Goal: Task Accomplishment & Management: Complete application form

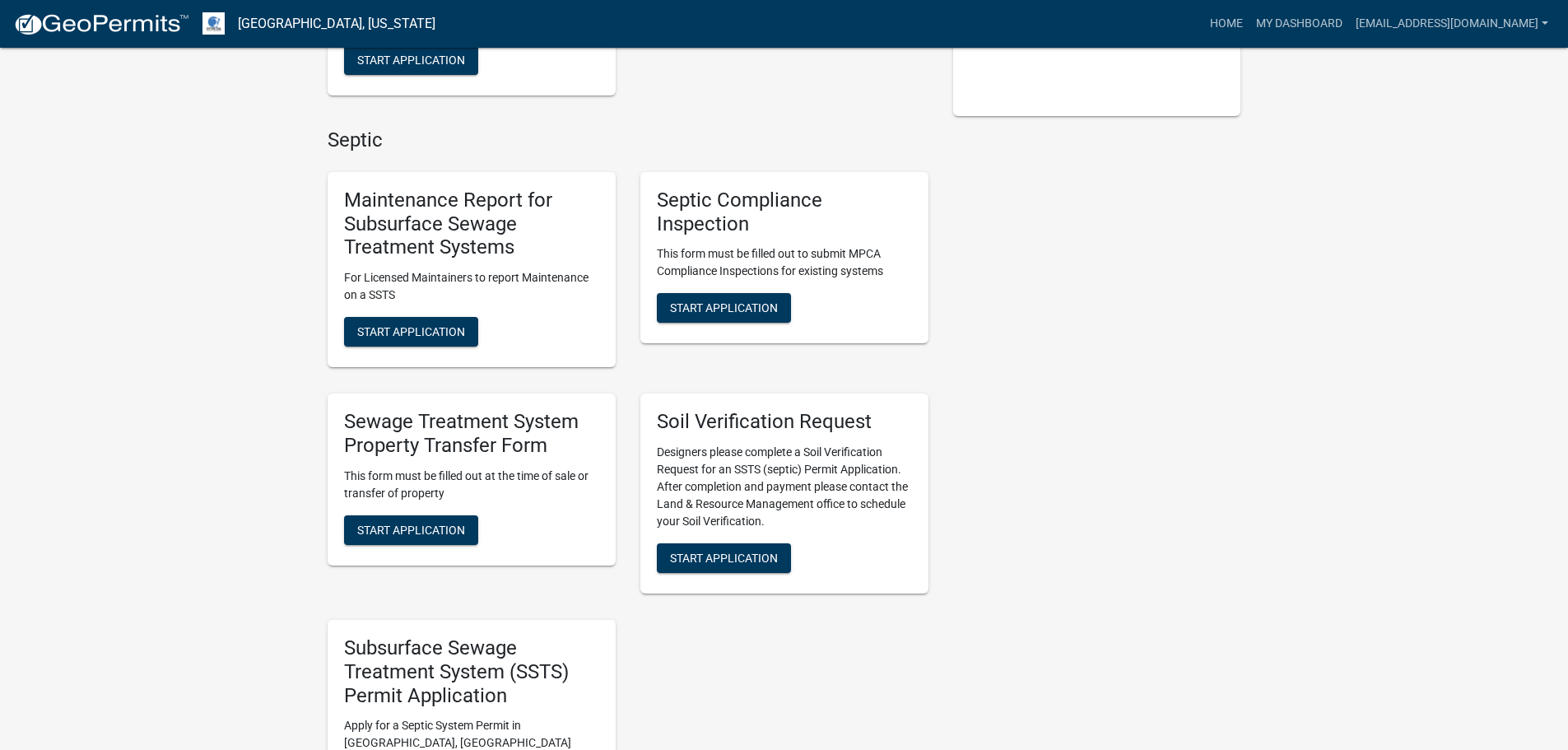
scroll to position [418, 0]
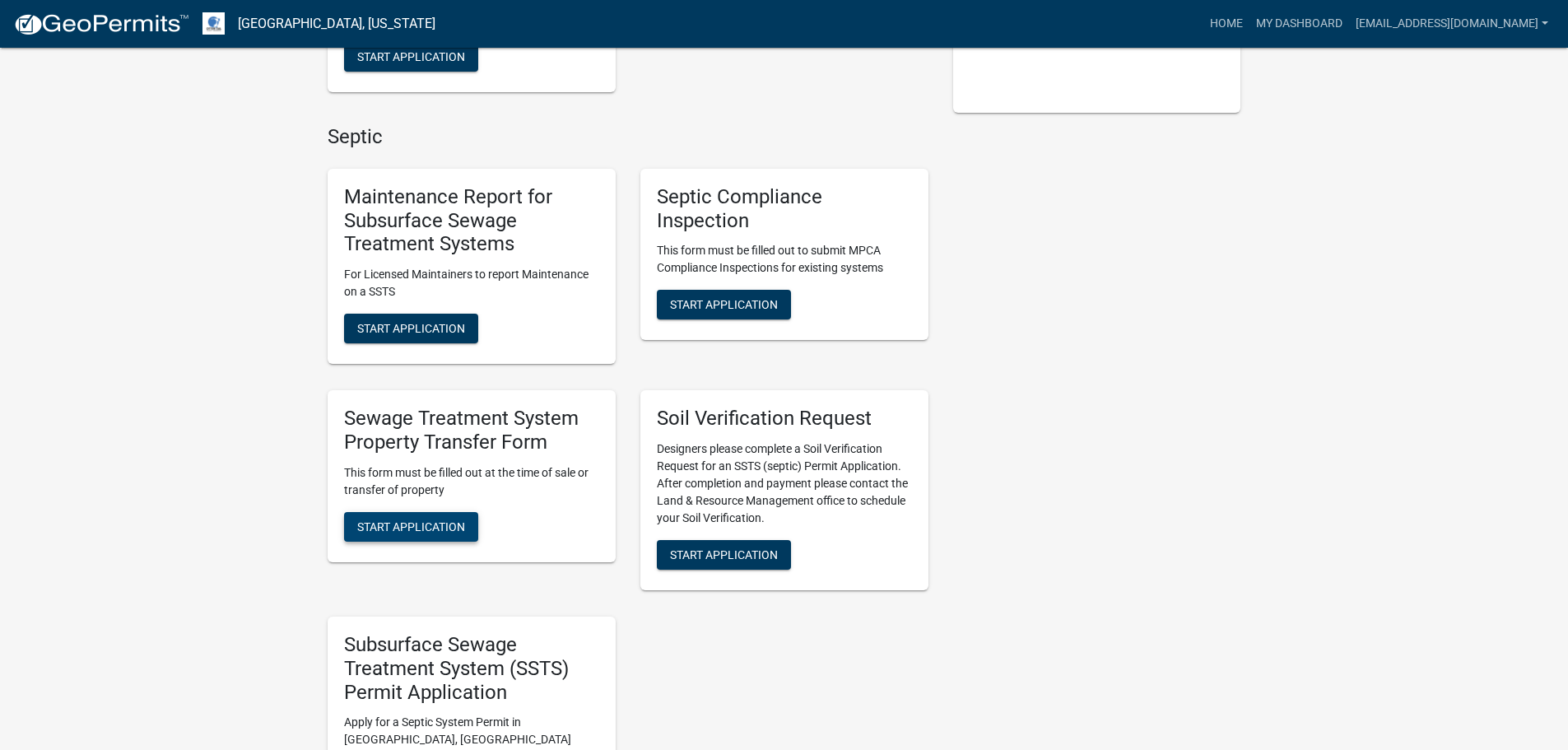
click at [374, 521] on span "Start Application" at bounding box center [410, 526] width 107 height 13
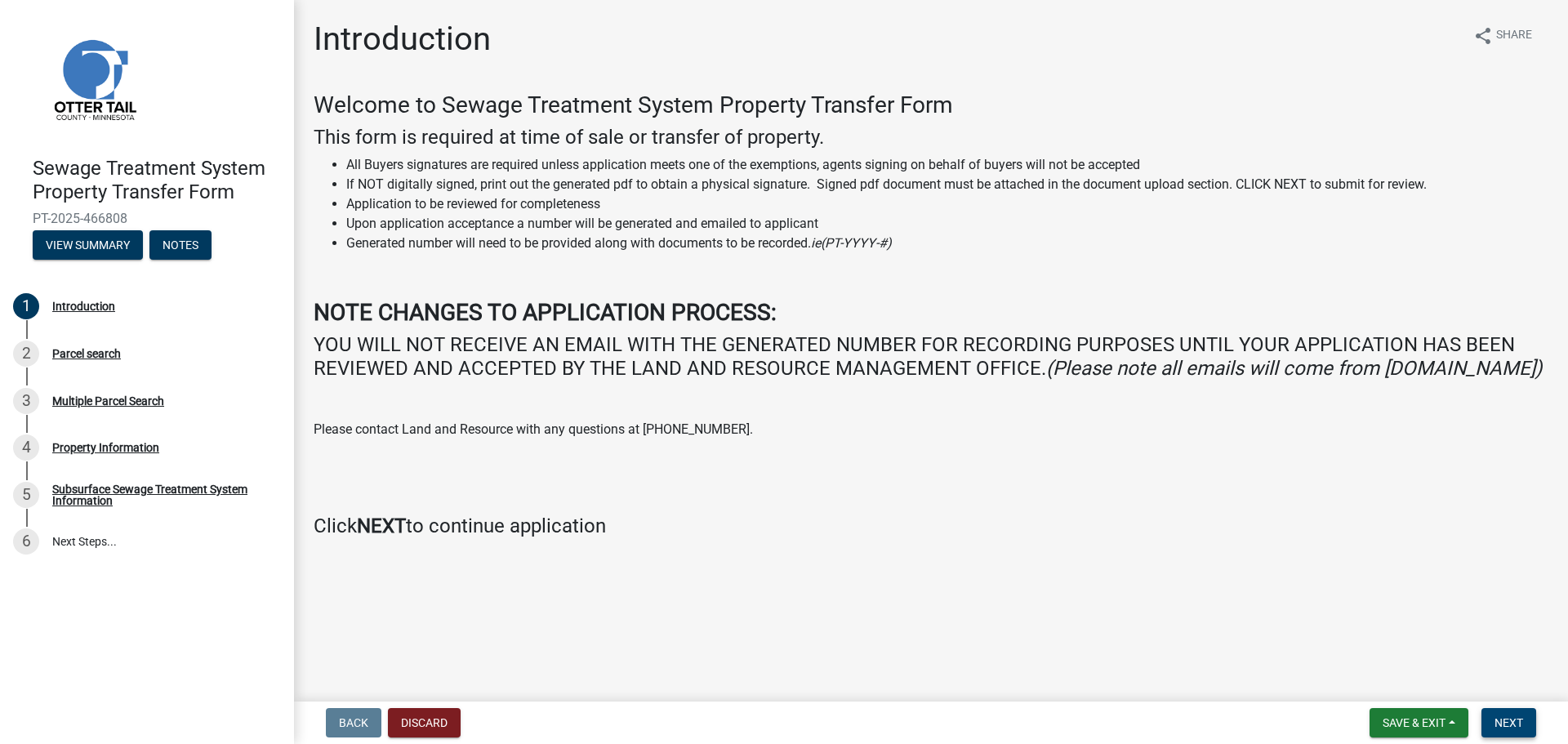
click at [1522, 722] on span "Next" at bounding box center [1509, 723] width 29 height 13
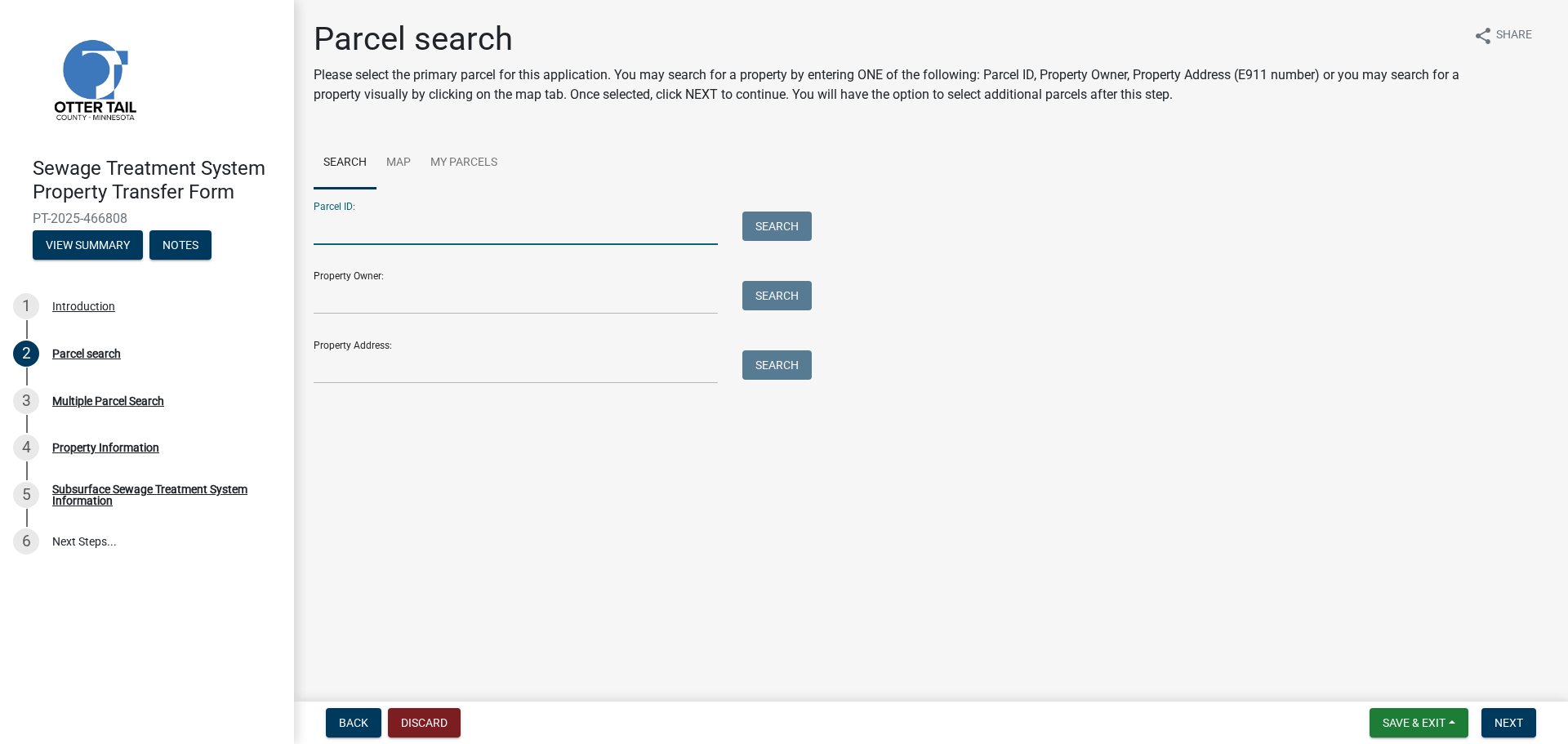
click at [387, 229] on input "Parcel ID:" at bounding box center [515, 227] width 405 height 33
type input "55000110075000"
click at [792, 227] on button "Search" at bounding box center [777, 225] width 69 height 29
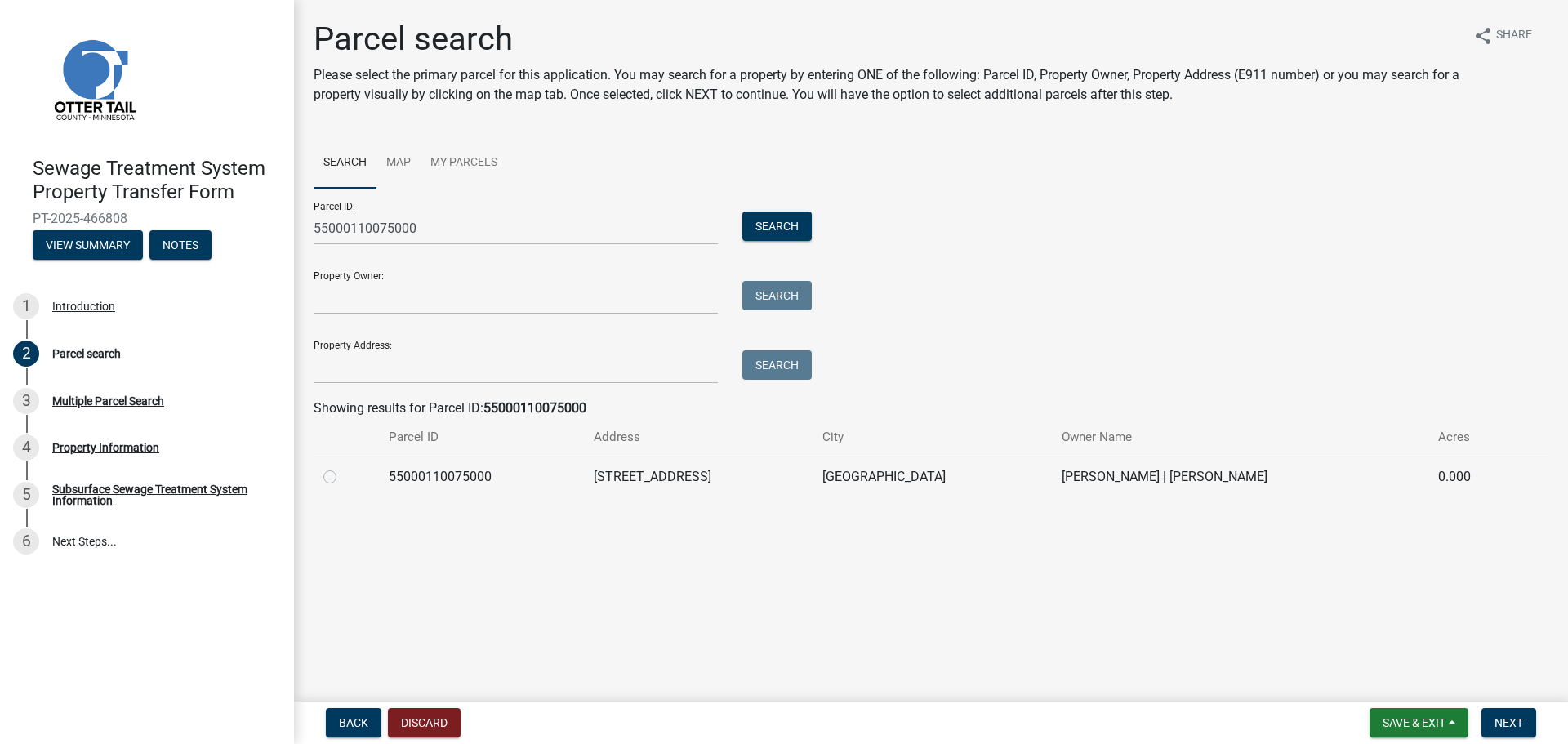
click at [343, 467] on label at bounding box center [343, 467] width 0 height 0
click at [343, 476] on input "radio" at bounding box center [347, 472] width 10 height 10
radio input "true"
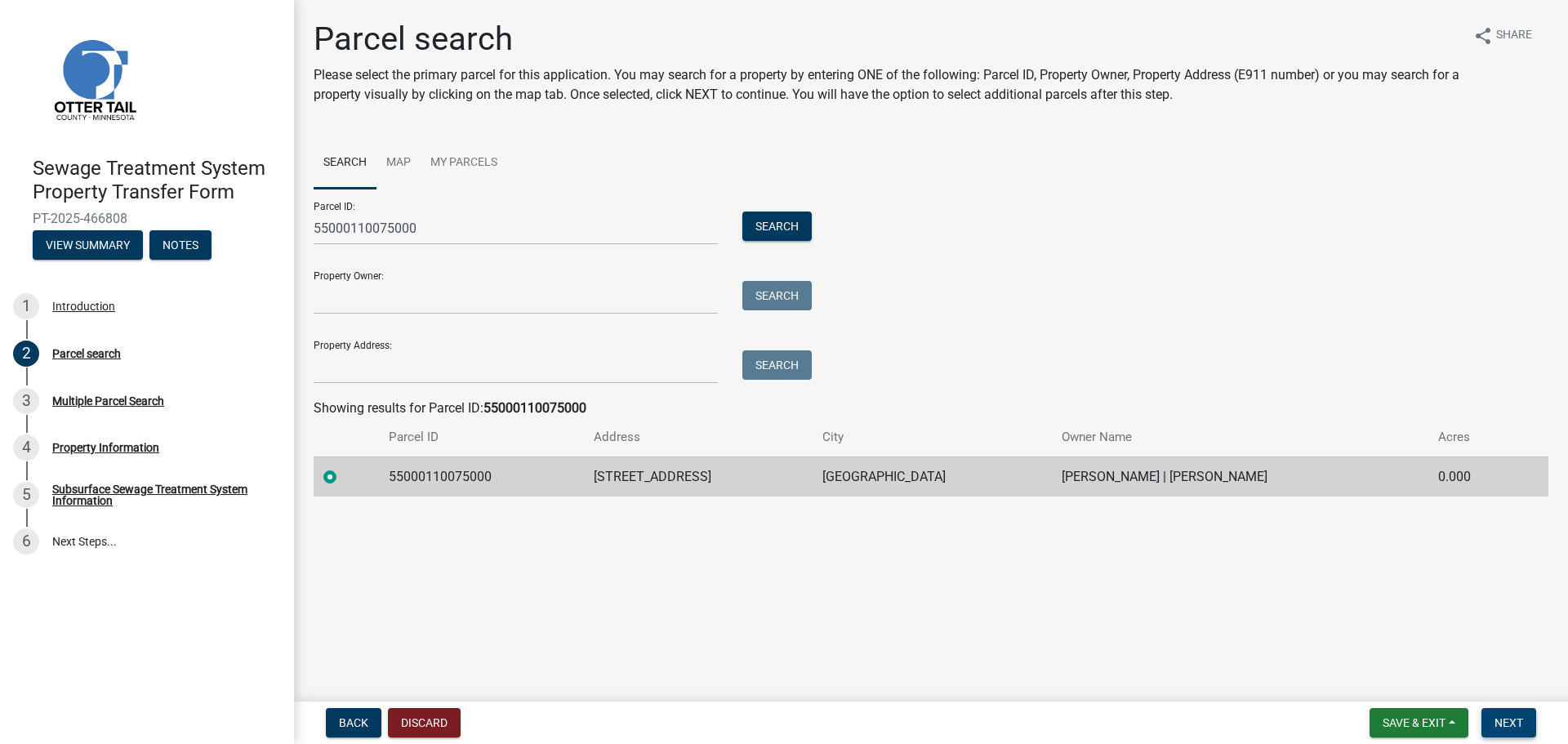
click at [1514, 716] on span "Next" at bounding box center [1509, 723] width 29 height 13
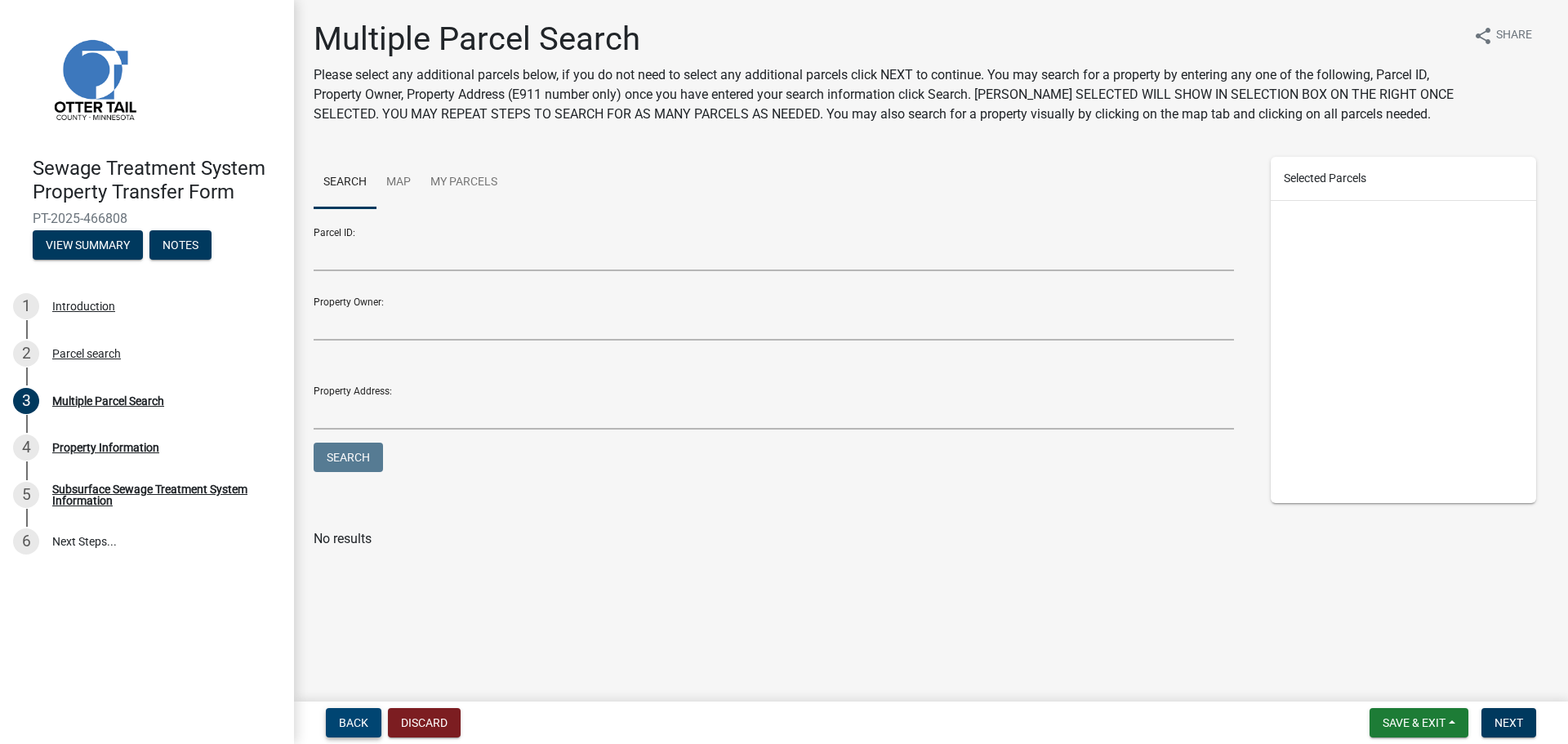
click at [342, 721] on span "Back" at bounding box center [353, 723] width 30 height 13
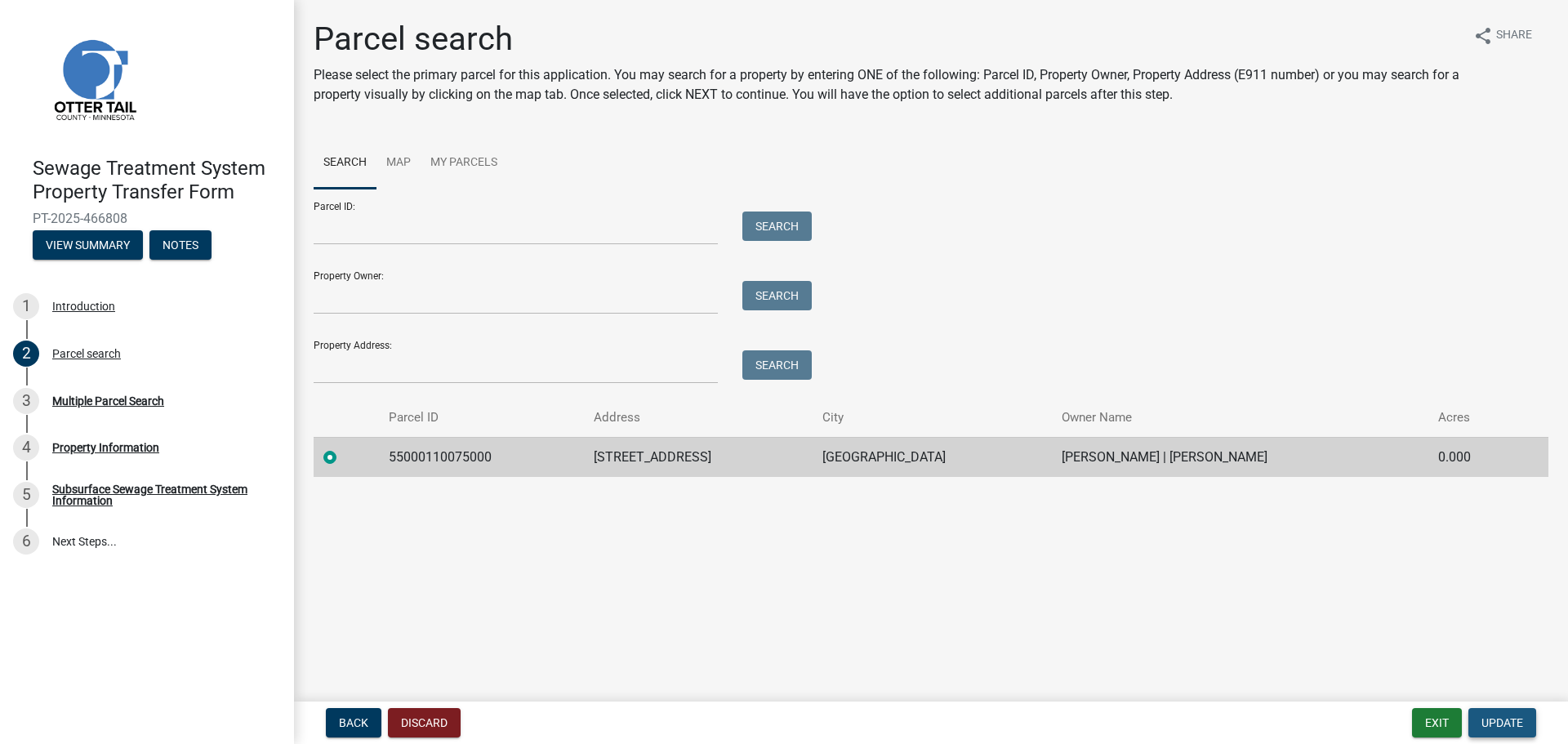
click at [1499, 717] on span "Update" at bounding box center [1503, 723] width 42 height 13
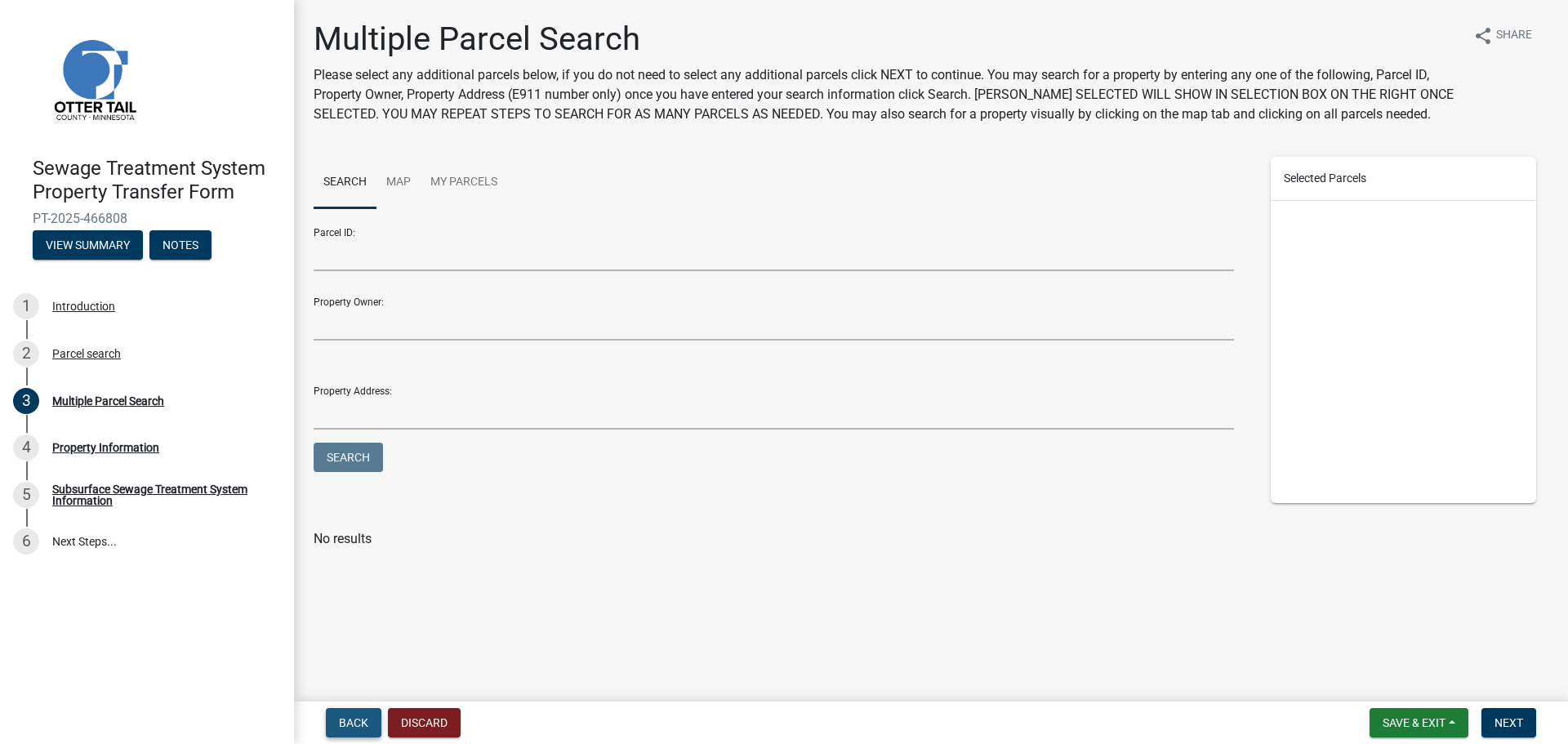
click at [353, 716] on span "Back" at bounding box center [353, 723] width 30 height 13
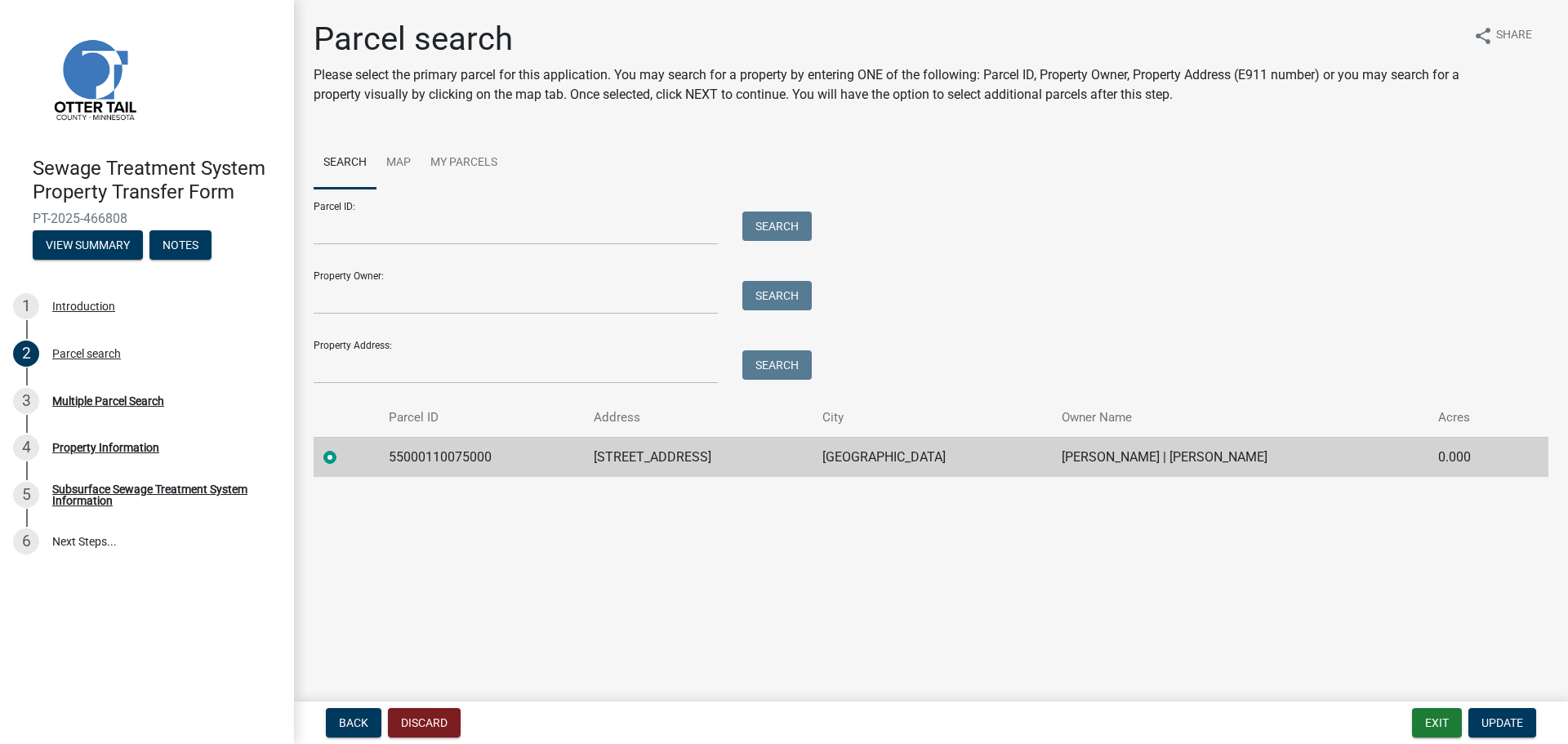
click at [471, 453] on td "55000110075000" at bounding box center [481, 457] width 205 height 40
click at [386, 458] on td "55000110075000" at bounding box center [481, 457] width 205 height 40
click at [387, 458] on td "55000110075000" at bounding box center [481, 457] width 205 height 40
click at [802, 570] on main "Parcel search Please select the primary parcel for this application. You may se…" at bounding box center [931, 347] width 1275 height 695
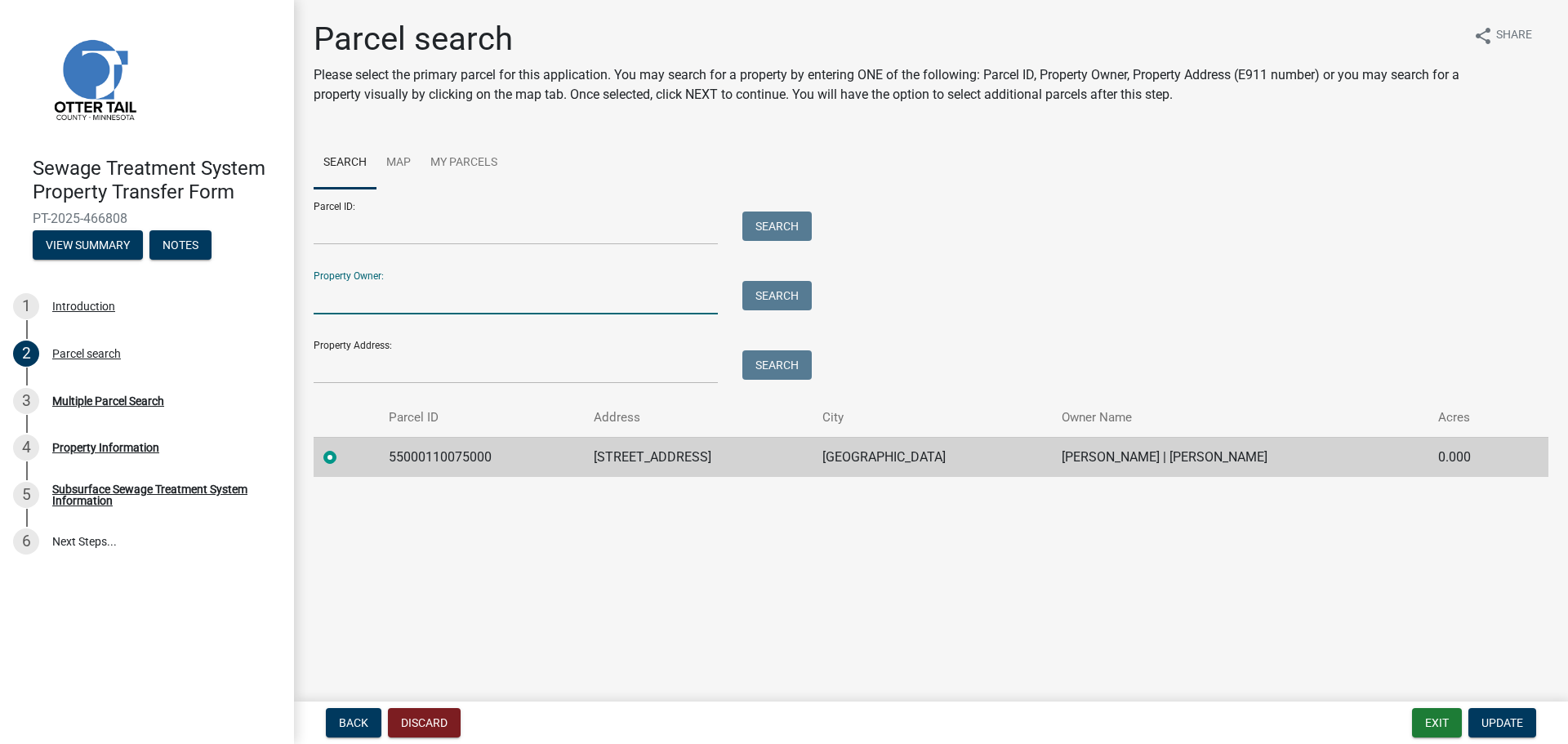
click at [367, 303] on input "Property Owner:" at bounding box center [515, 297] width 405 height 33
type input "[PERSON_NAME]"
click at [767, 286] on button "Search" at bounding box center [777, 295] width 69 height 29
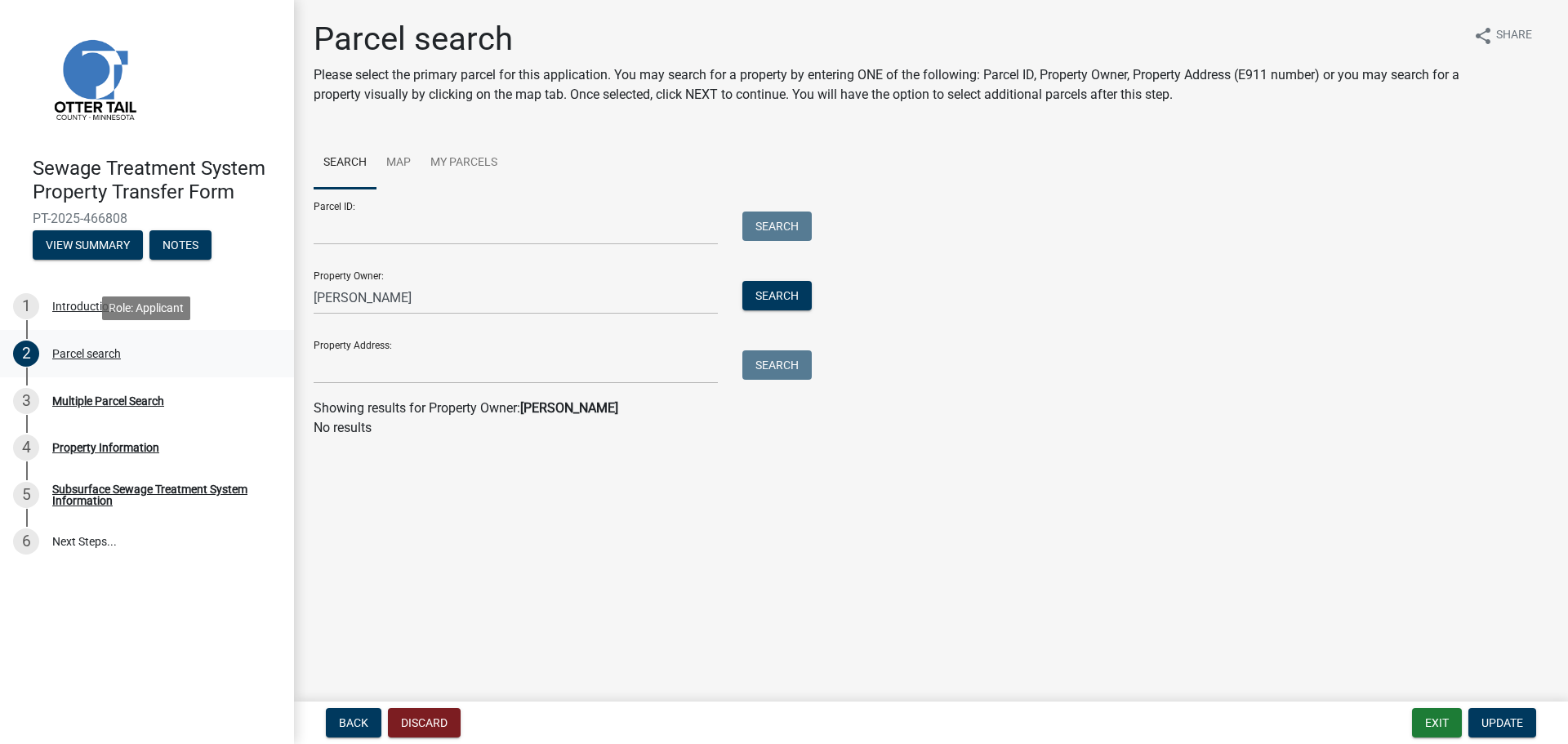
click at [95, 354] on div "Parcel search" at bounding box center [87, 354] width 69 height 11
click at [348, 225] on input "Parcel ID:" at bounding box center [515, 227] width 405 height 33
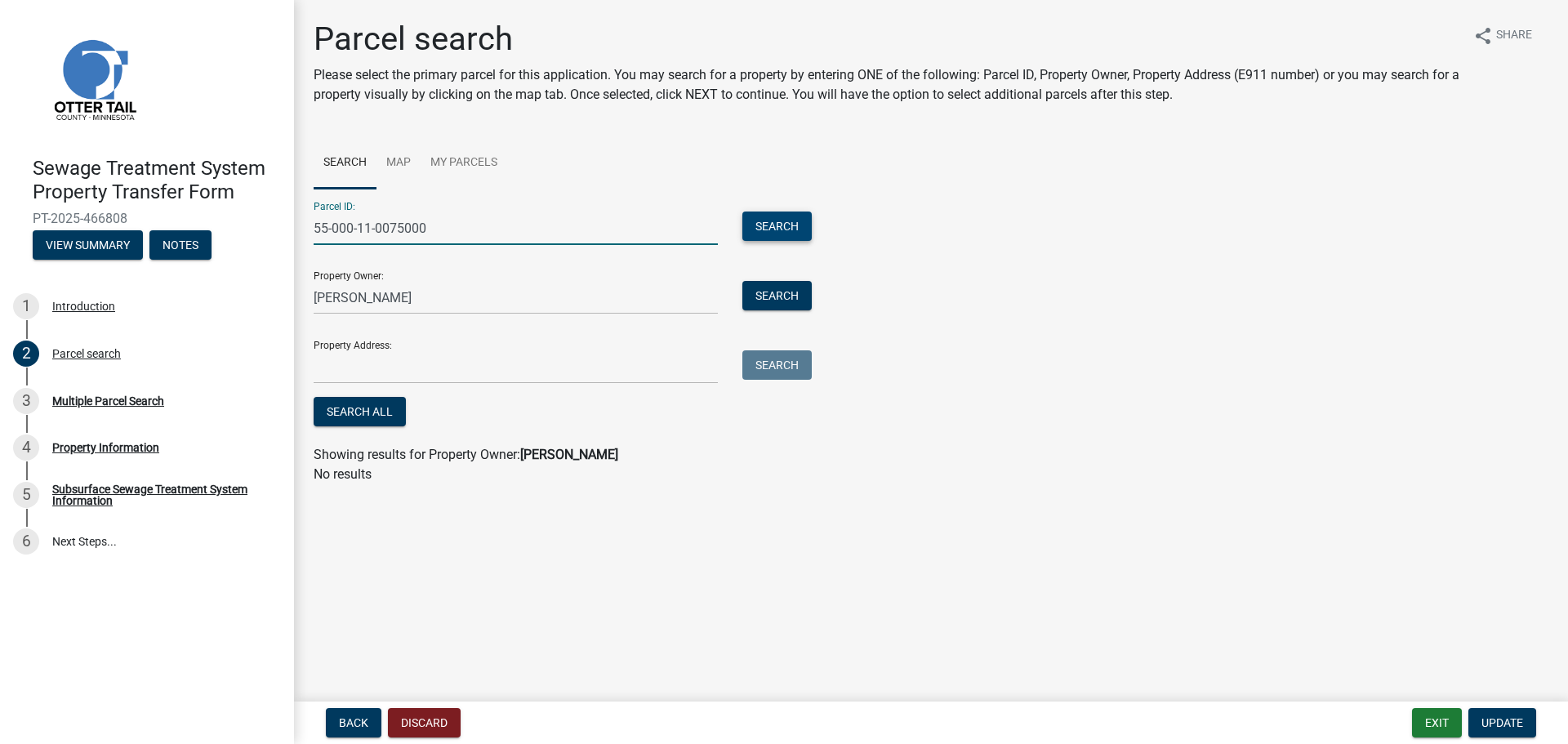
type input "55-000-11-0075000"
click at [781, 223] on button "Search" at bounding box center [777, 225] width 69 height 29
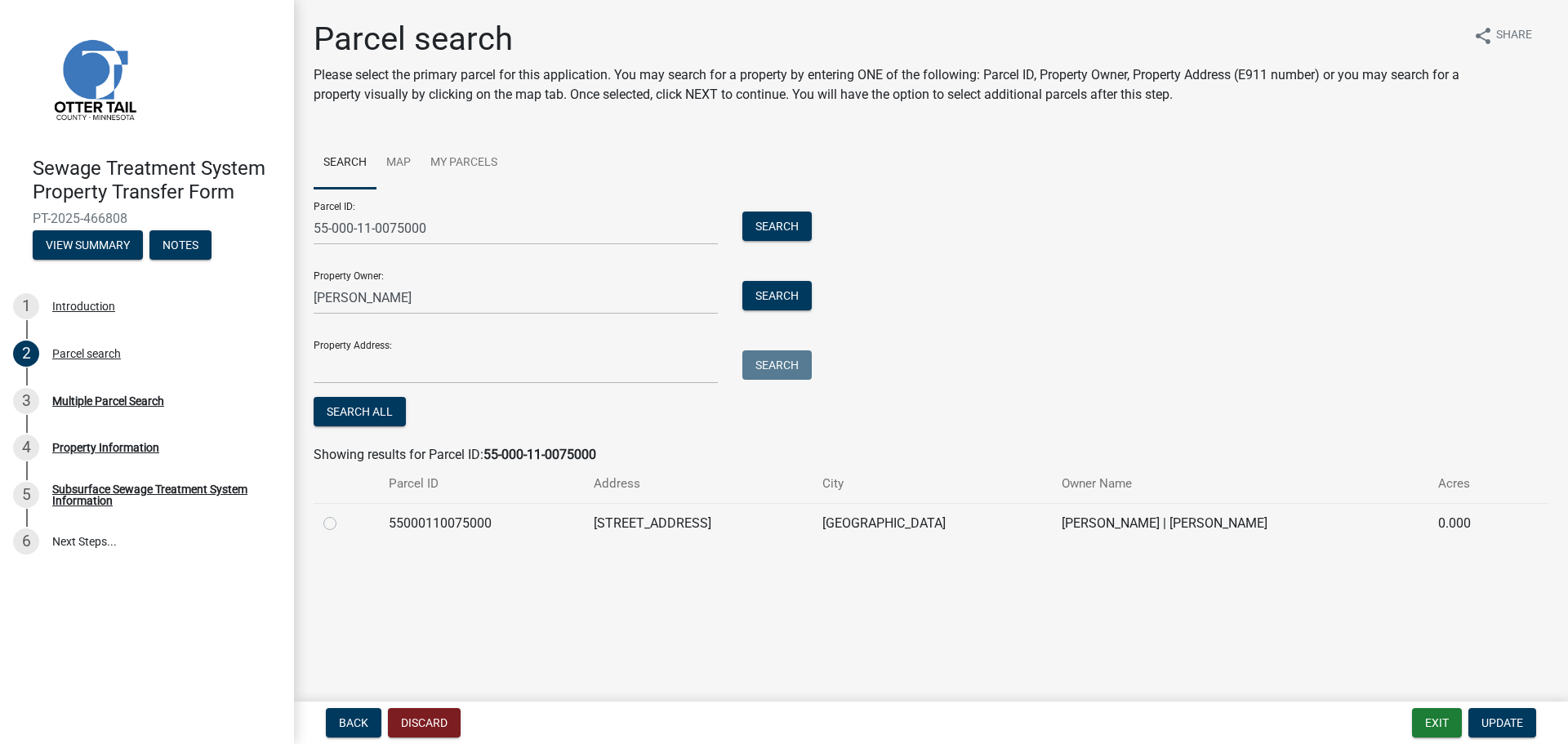
click at [343, 514] on label at bounding box center [343, 514] width 0 height 0
click at [343, 524] on input "radio" at bounding box center [347, 519] width 10 height 10
radio input "true"
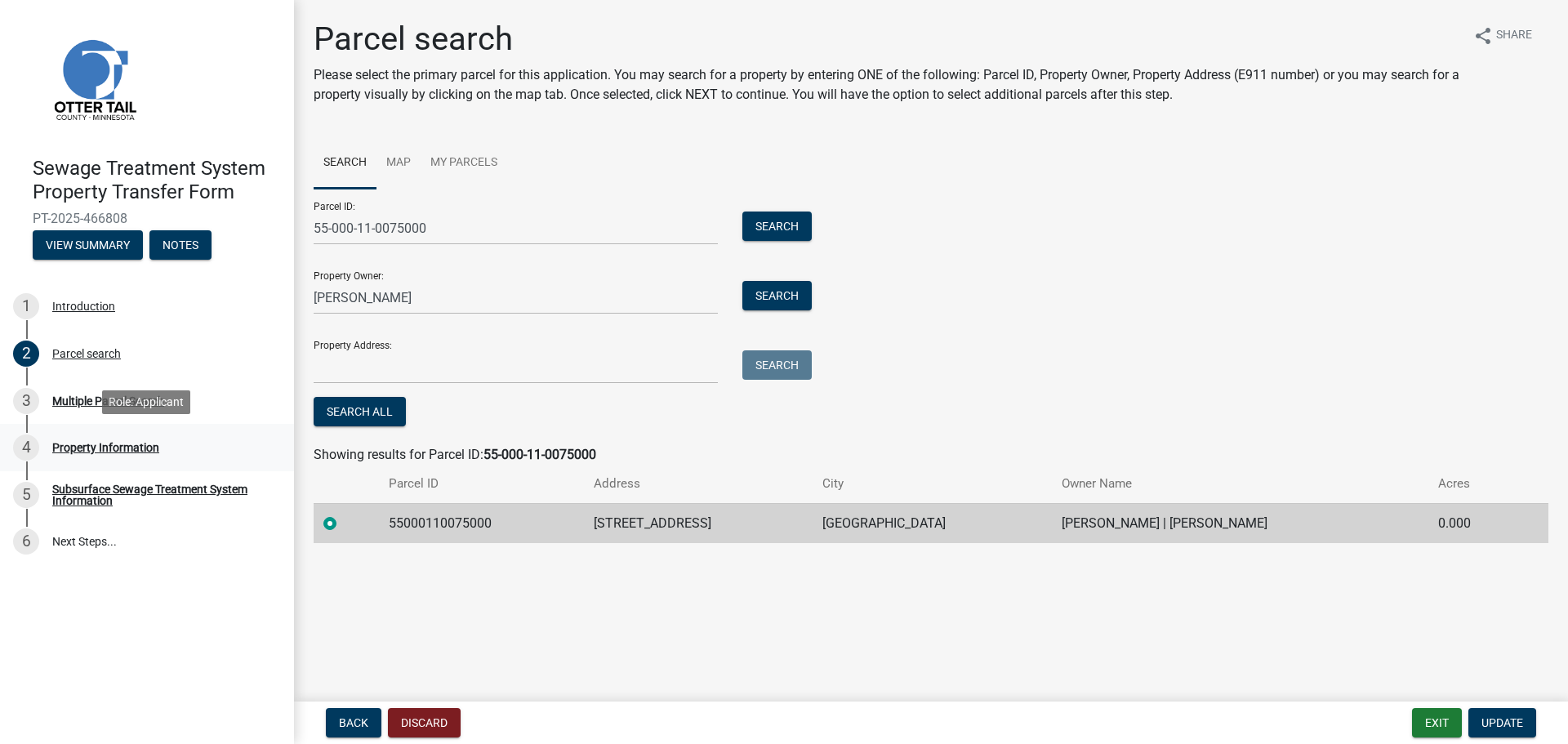
click at [141, 445] on div "Property Information" at bounding box center [106, 447] width 107 height 11
click at [380, 525] on td "55000110075000" at bounding box center [481, 523] width 205 height 40
click at [381, 525] on td "55000110075000" at bounding box center [481, 523] width 205 height 40
click at [343, 514] on label at bounding box center [343, 514] width 0 height 0
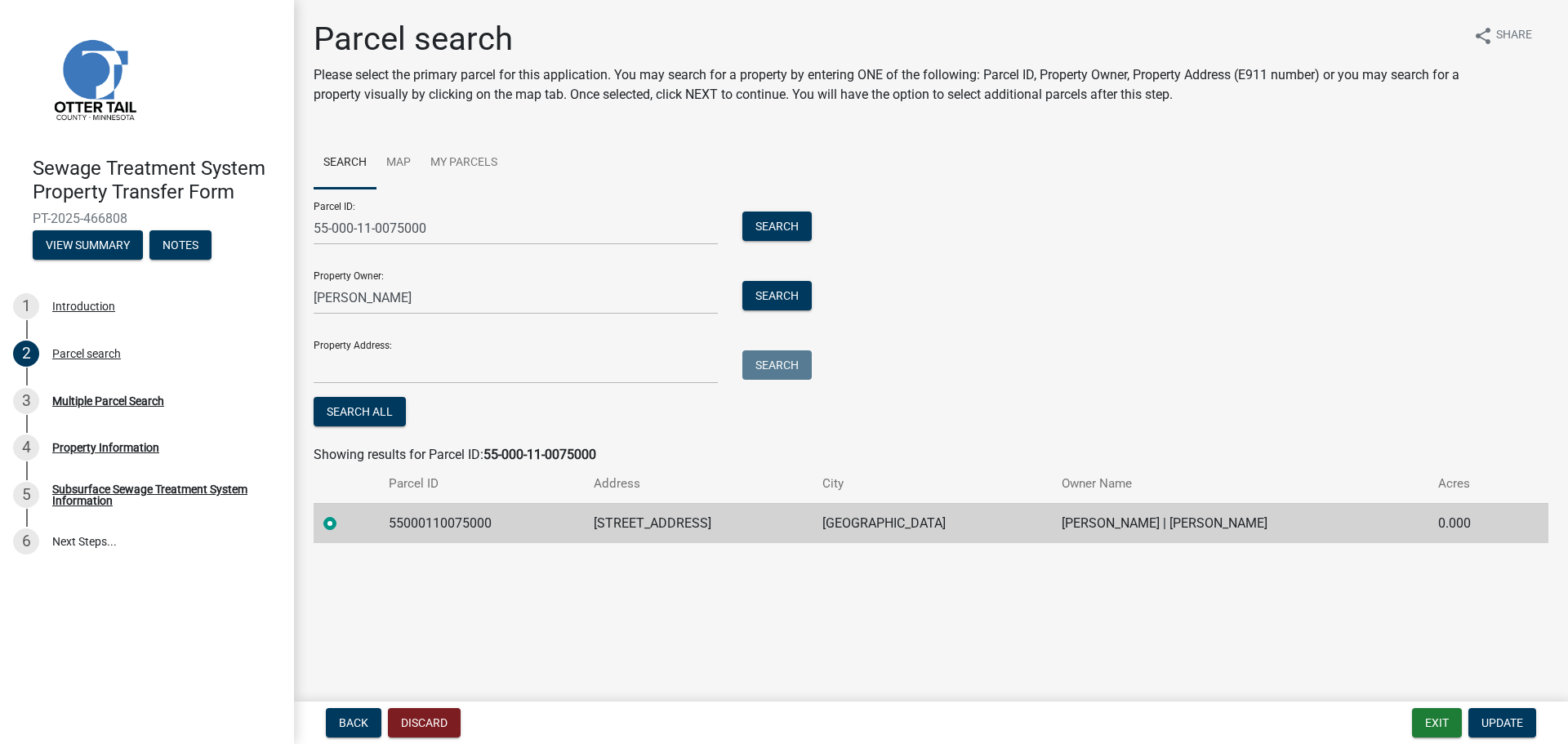
click at [343, 524] on input "radio" at bounding box center [347, 519] width 10 height 10
click at [343, 514] on label at bounding box center [343, 514] width 0 height 0
click at [343, 524] on input "radio" at bounding box center [347, 519] width 10 height 10
click at [445, 519] on td "55000110075000" at bounding box center [481, 523] width 205 height 40
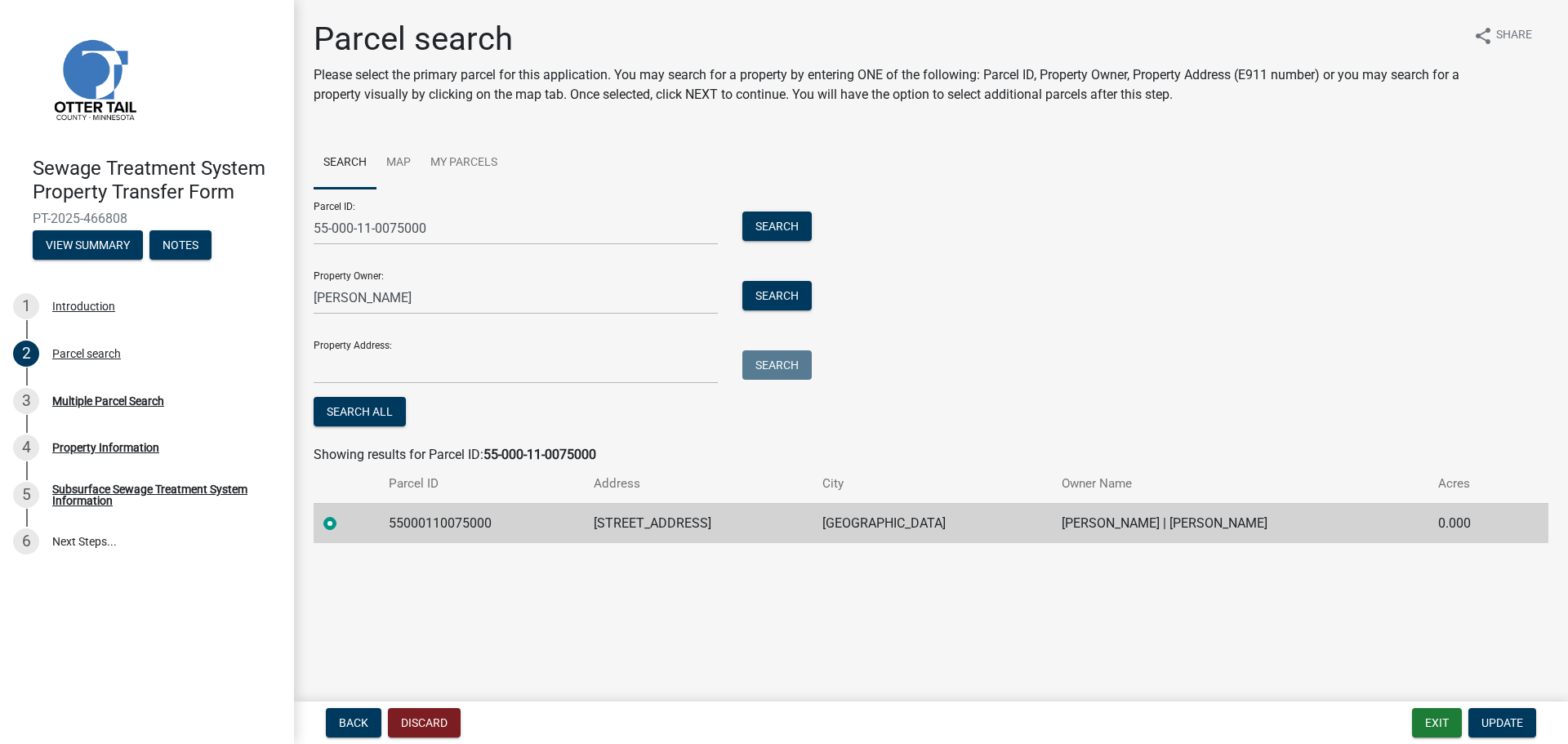
click at [640, 522] on td "[STREET_ADDRESS]" at bounding box center [699, 523] width 229 height 40
click at [711, 526] on td "[STREET_ADDRESS]" at bounding box center [699, 523] width 229 height 40
click at [938, 535] on td "[GEOGRAPHIC_DATA]" at bounding box center [932, 523] width 239 height 40
click at [69, 241] on button "View Summary" at bounding box center [88, 245] width 110 height 29
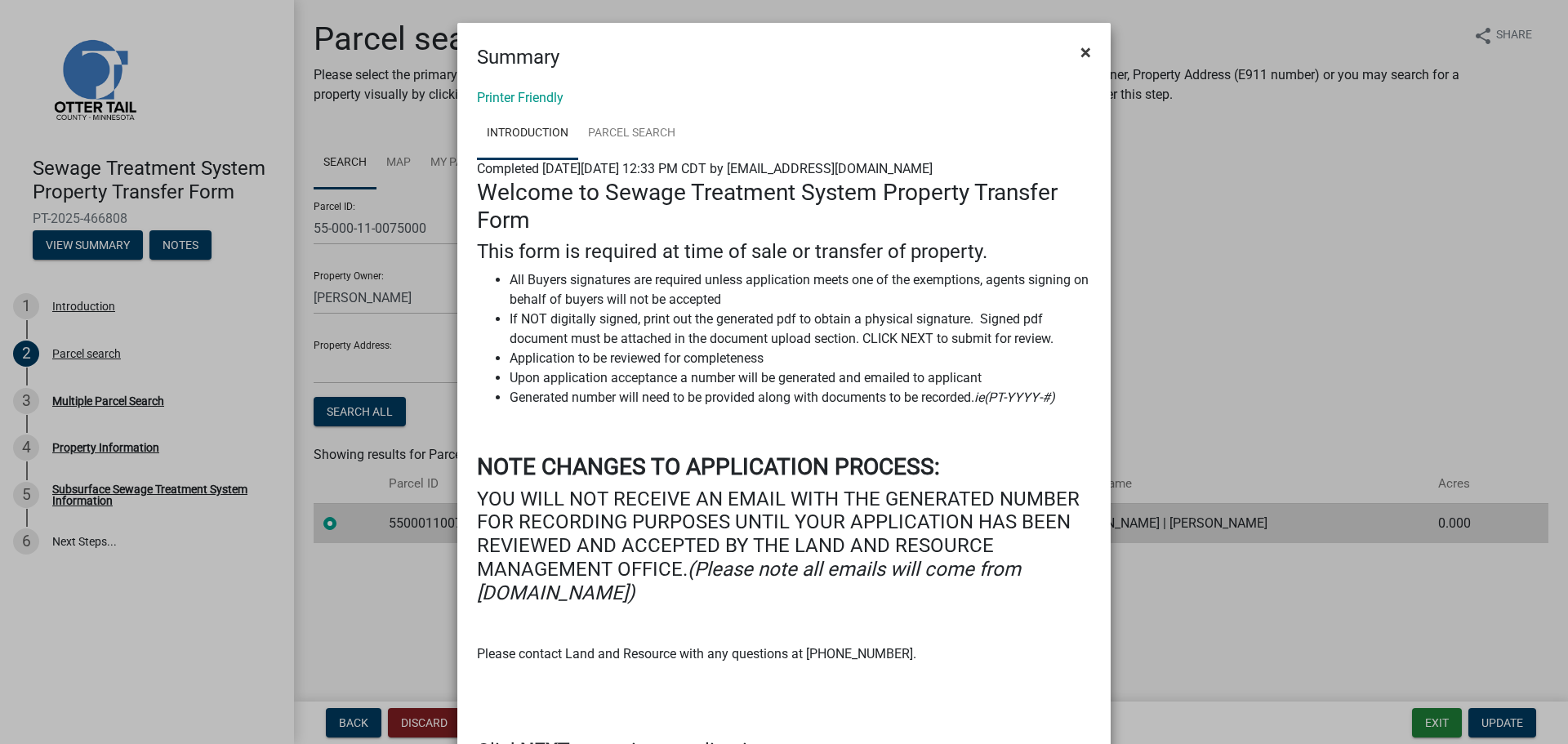
click at [1082, 46] on span "×" at bounding box center [1085, 52] width 10 height 23
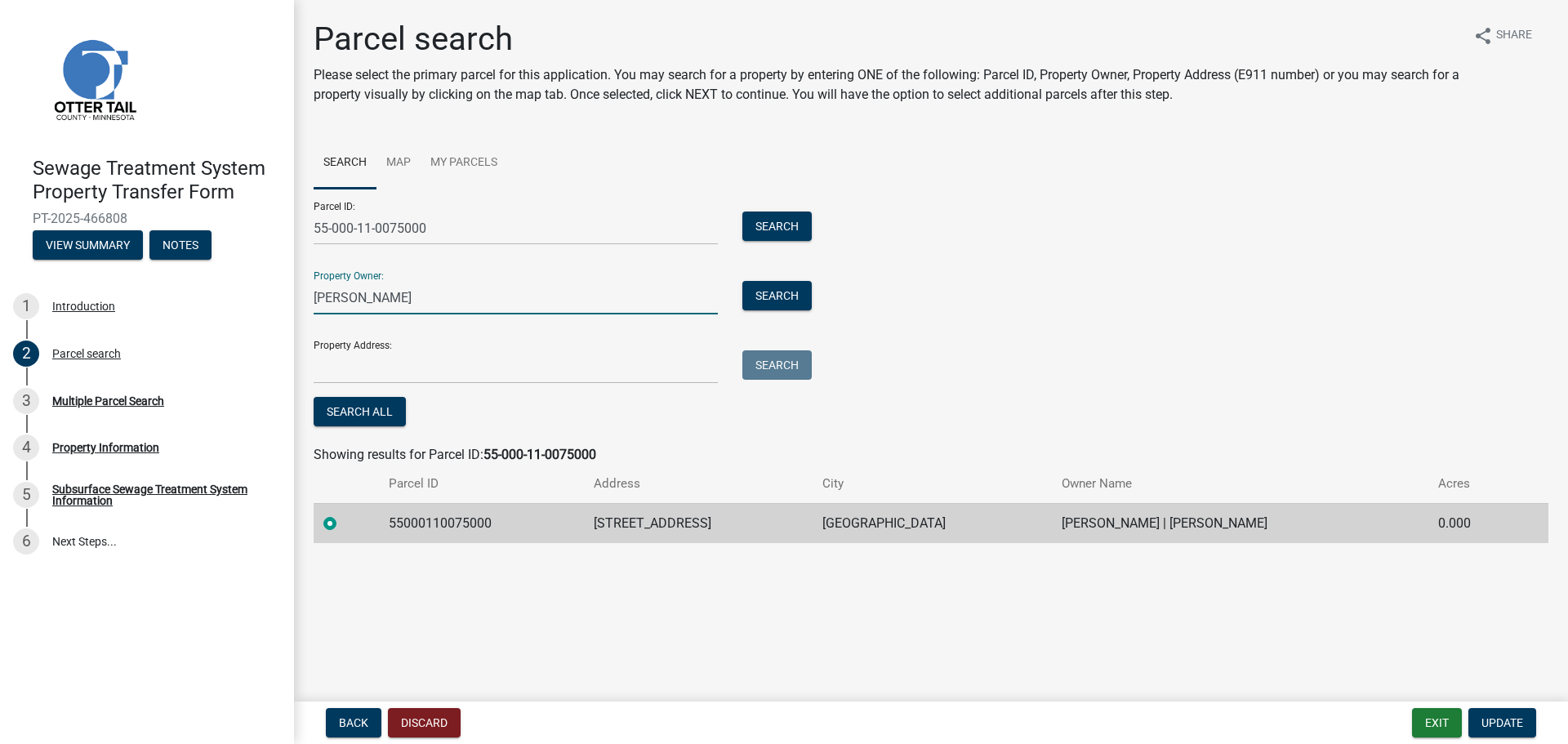
click at [464, 296] on input "[PERSON_NAME]" at bounding box center [515, 297] width 405 height 33
click at [481, 228] on input "55-000-11-0075000" at bounding box center [515, 227] width 405 height 33
type input "5"
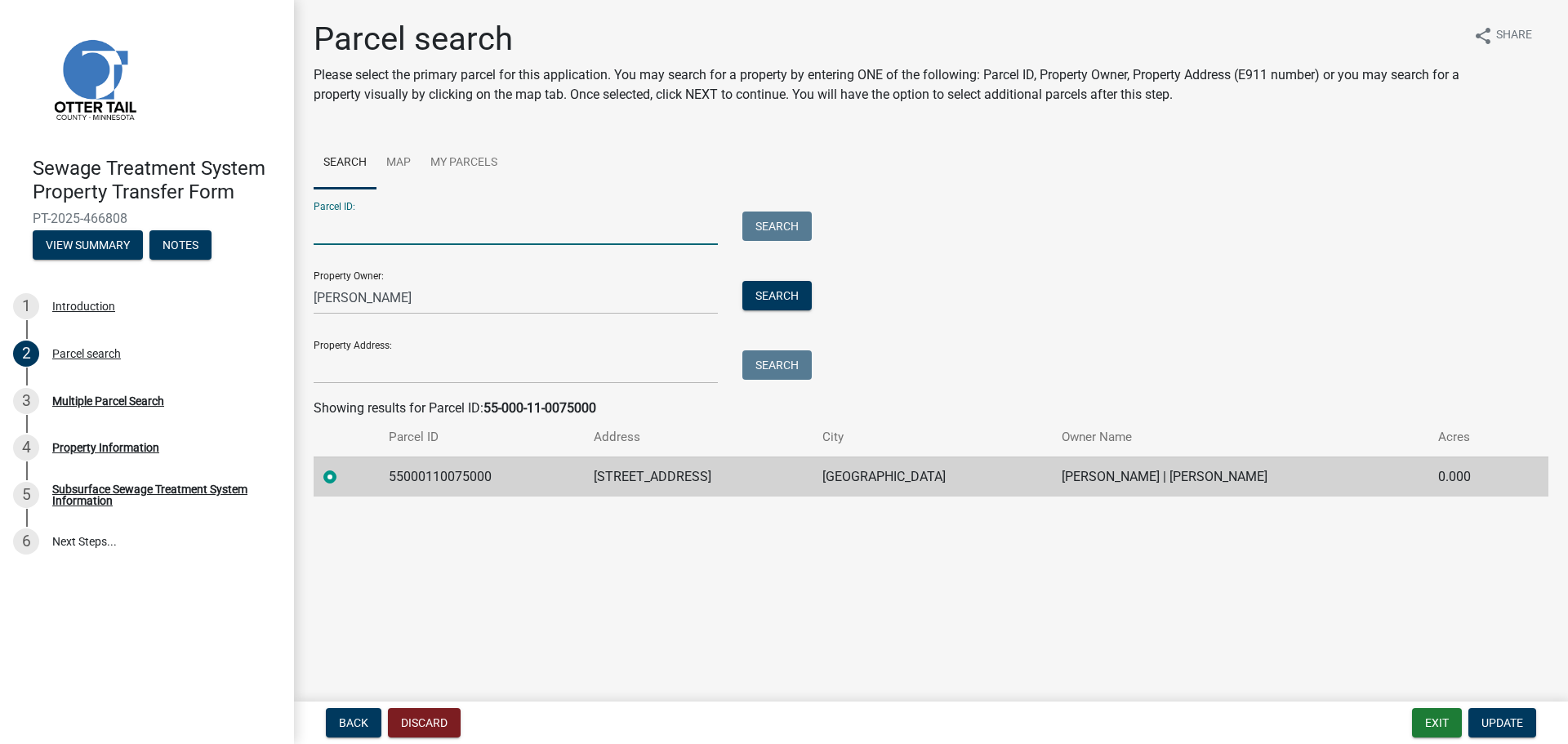
click at [406, 348] on div "Property Address: Search" at bounding box center [558, 355] width 490 height 56
click at [1507, 715] on button "Update" at bounding box center [1502, 722] width 68 height 29
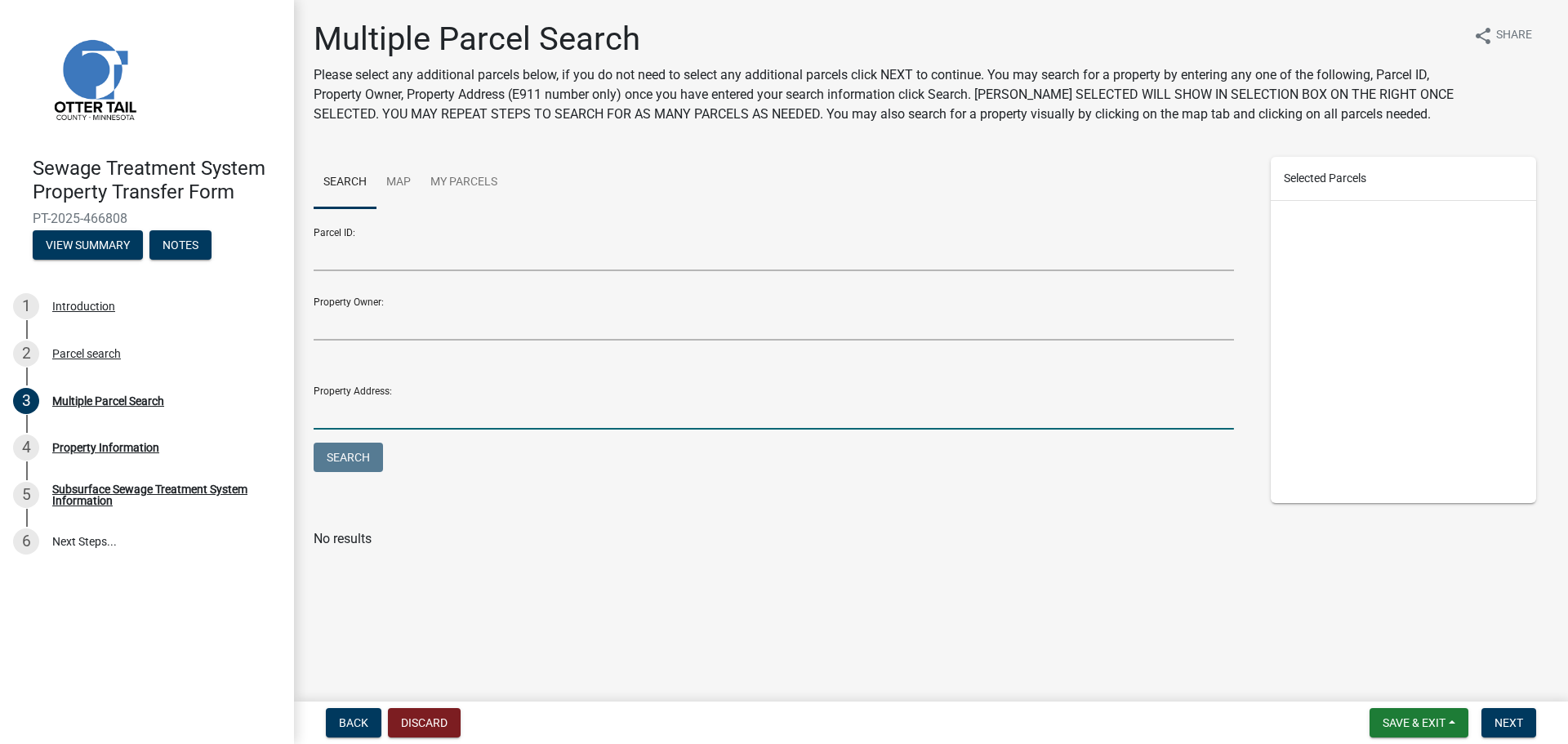
click at [393, 396] on input "Property Address:" at bounding box center [773, 412] width 921 height 33
click at [313, 442] on button "Search" at bounding box center [347, 457] width 69 height 29
click at [343, 457] on button "Search" at bounding box center [347, 457] width 69 height 29
click at [466, 411] on input "[STREET_ADDRESS][PERSON_NAME]" at bounding box center [773, 412] width 921 height 33
type input "1"
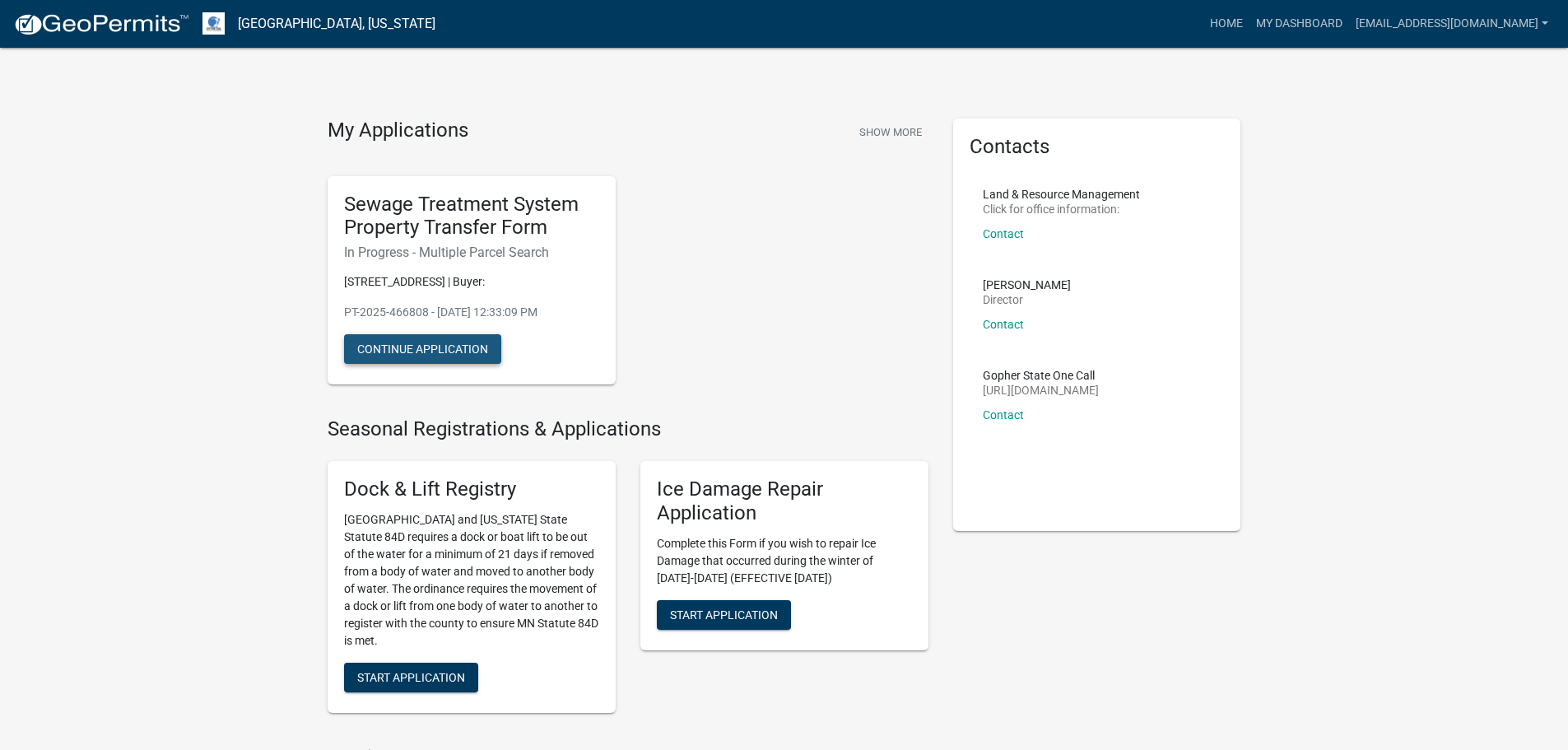
click at [422, 345] on button "Continue Application" at bounding box center [423, 348] width 157 height 30
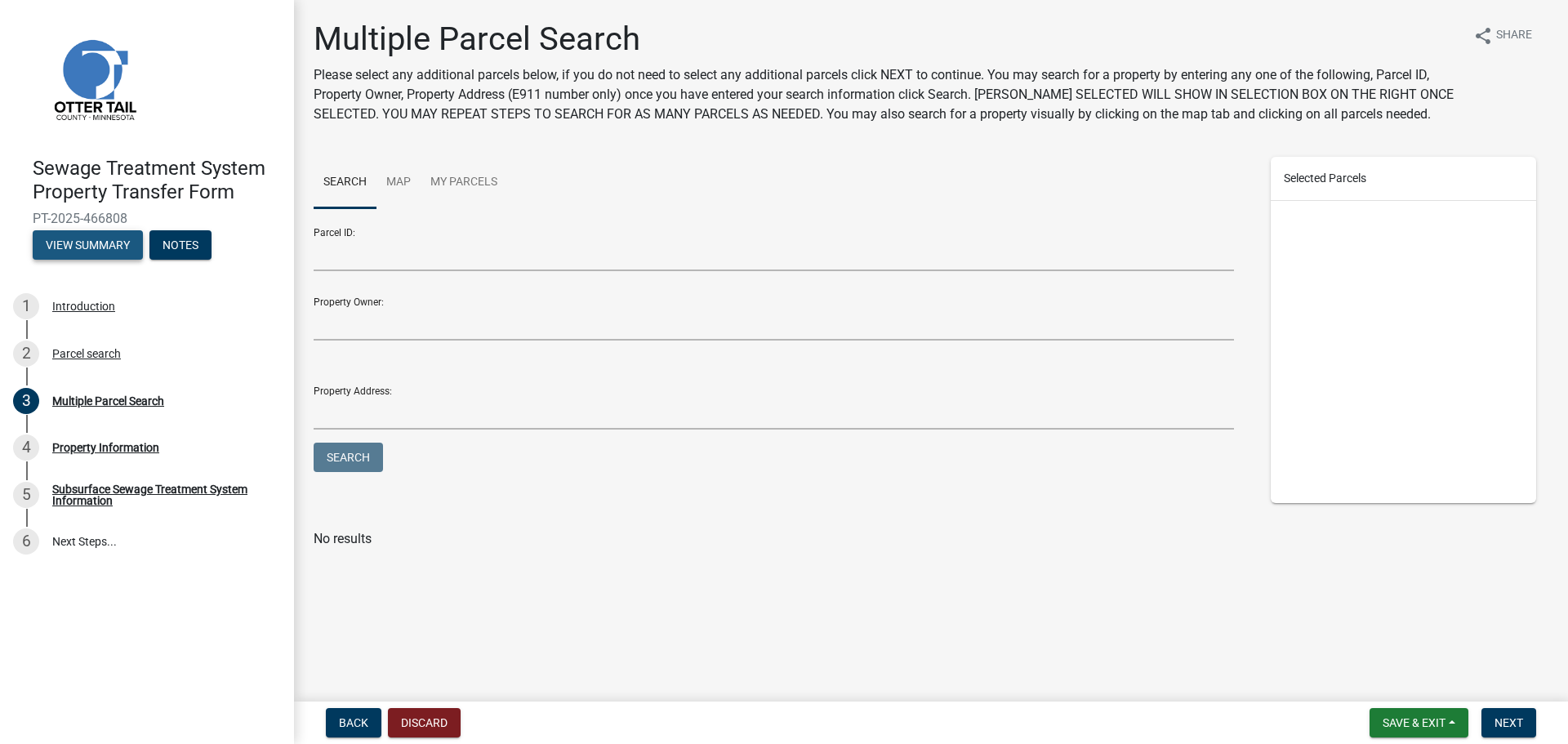
click at [93, 244] on button "View Summary" at bounding box center [88, 245] width 110 height 29
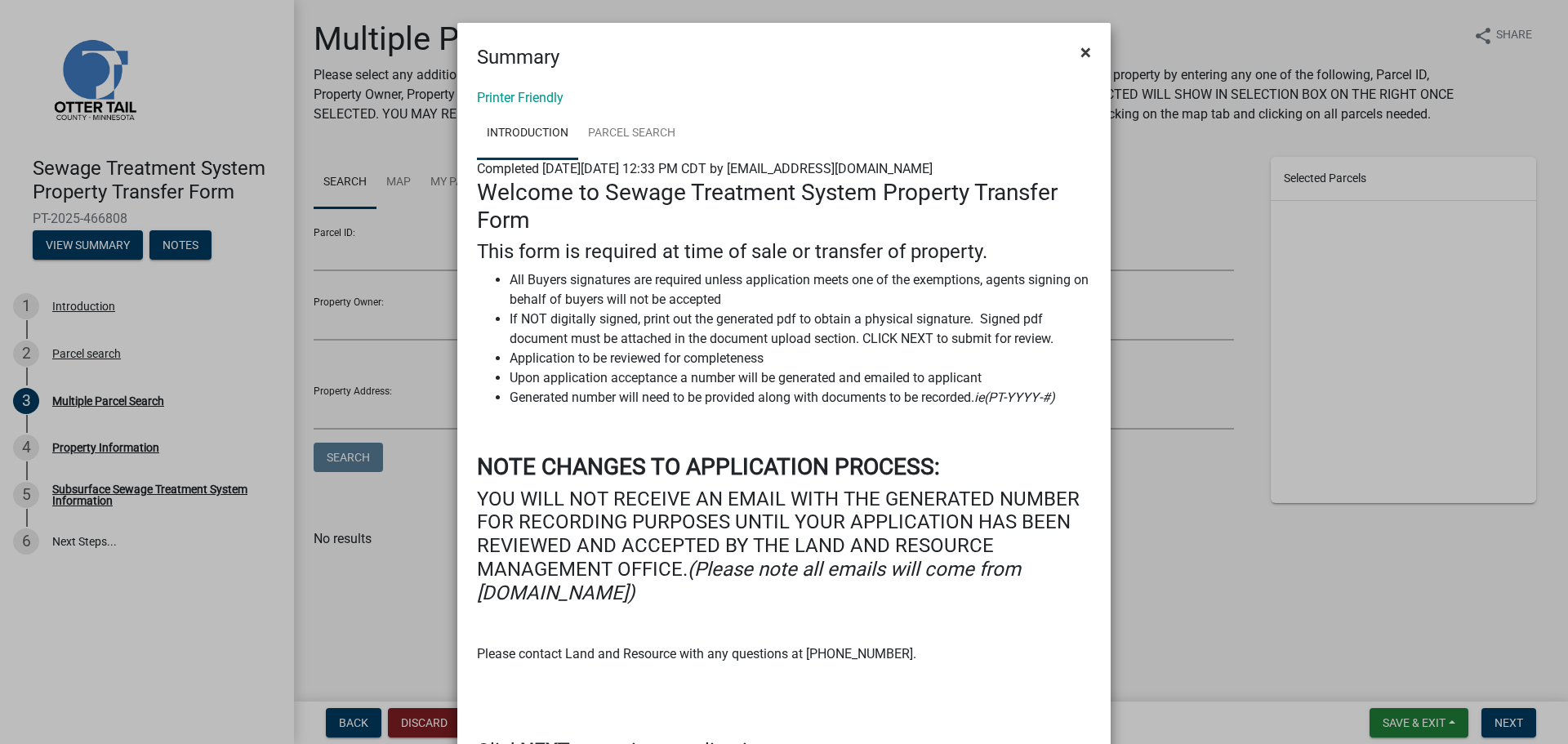
click at [1082, 47] on span "×" at bounding box center [1085, 52] width 10 height 23
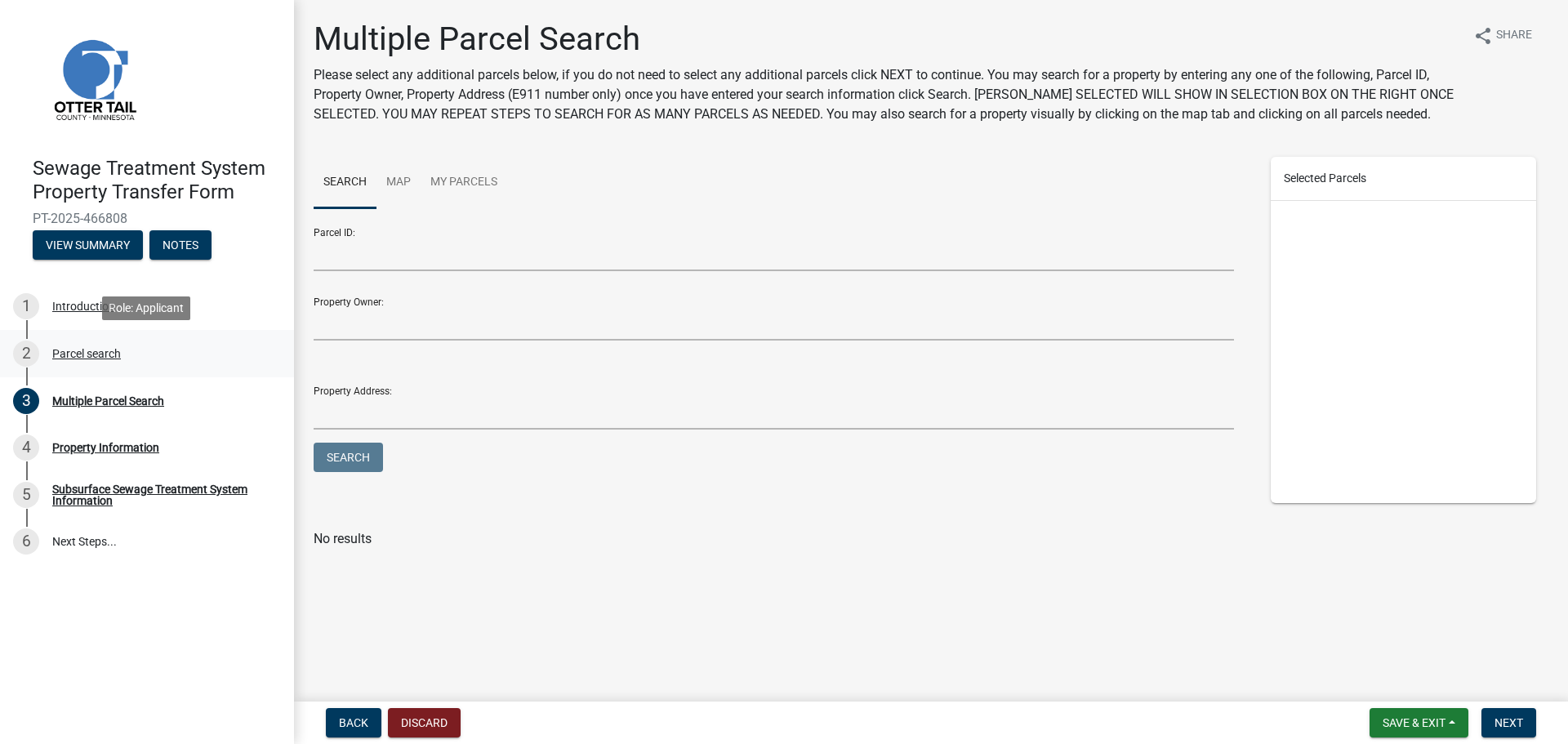
click at [75, 355] on div "Parcel search" at bounding box center [87, 354] width 69 height 11
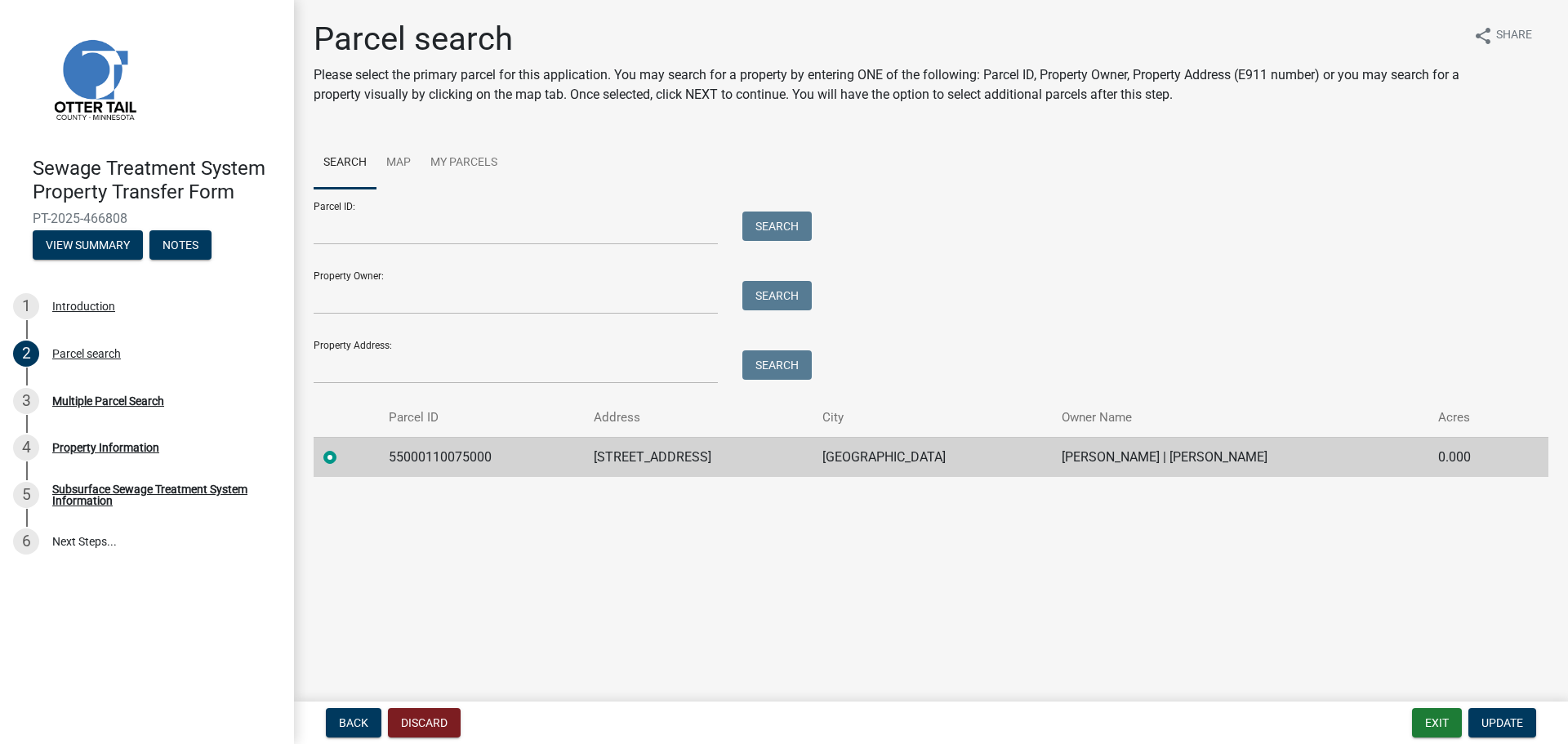
click at [343, 447] on label at bounding box center [343, 447] width 0 height 0
click at [343, 456] on input "radio" at bounding box center [347, 452] width 10 height 10
click at [343, 447] on label at bounding box center [343, 447] width 0 height 0
click at [343, 455] on input "radio" at bounding box center [347, 452] width 10 height 10
click at [343, 447] on label at bounding box center [343, 447] width 0 height 0
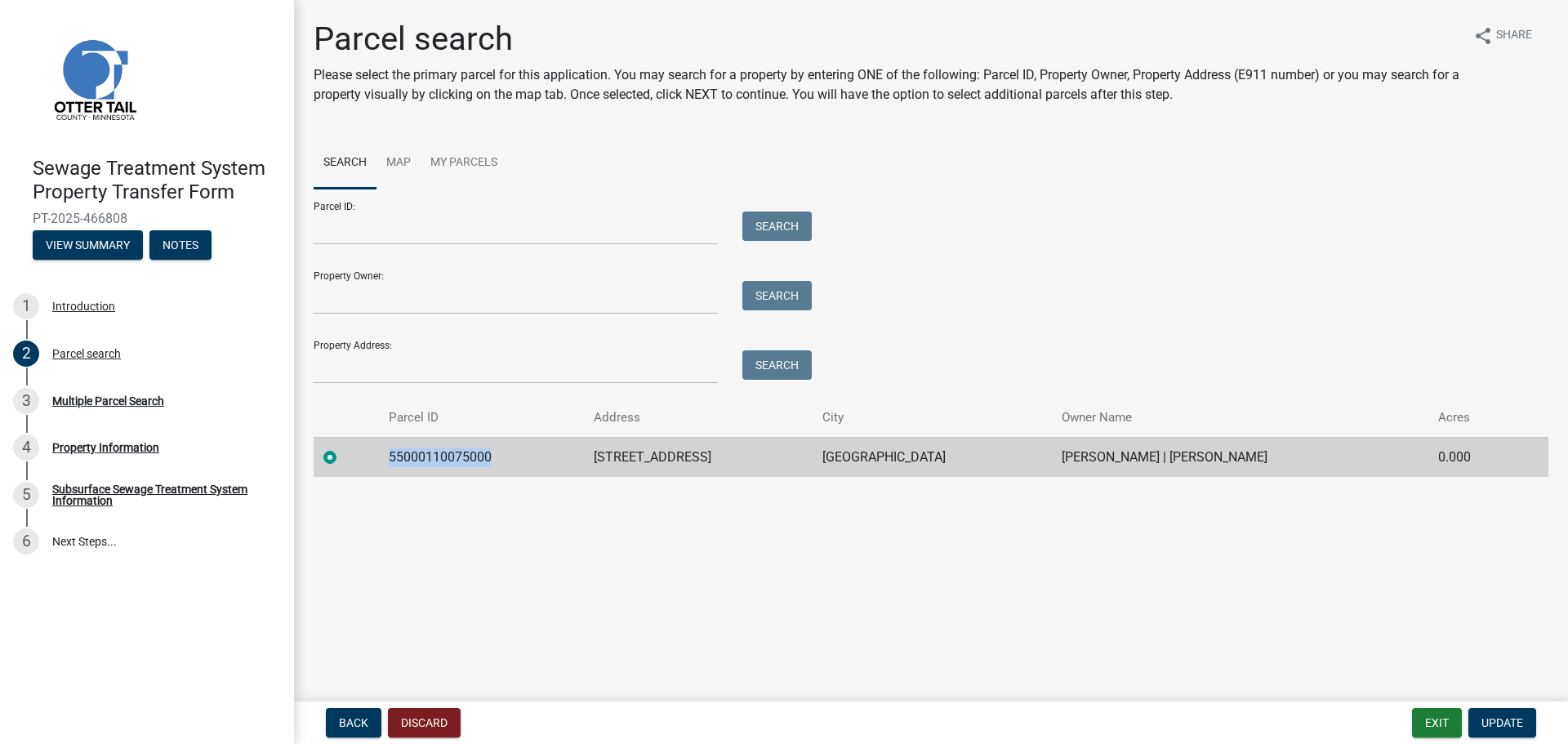
click at [343, 455] on input "radio" at bounding box center [347, 452] width 10 height 10
click at [415, 454] on td "55000110075000" at bounding box center [481, 457] width 205 height 40
click at [1517, 727] on span "Update" at bounding box center [1503, 723] width 42 height 13
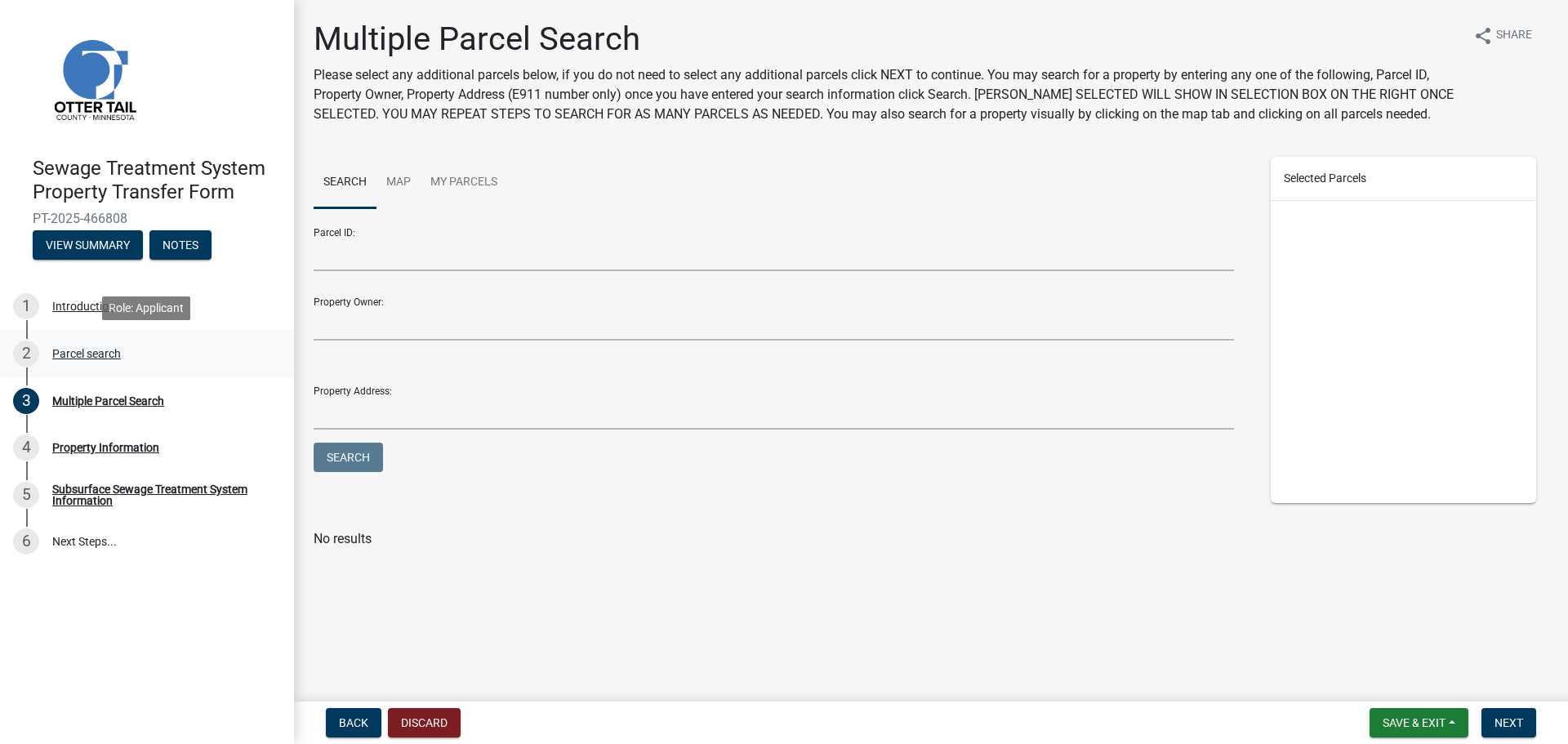
click at [63, 353] on div "Parcel search" at bounding box center [87, 354] width 69 height 11
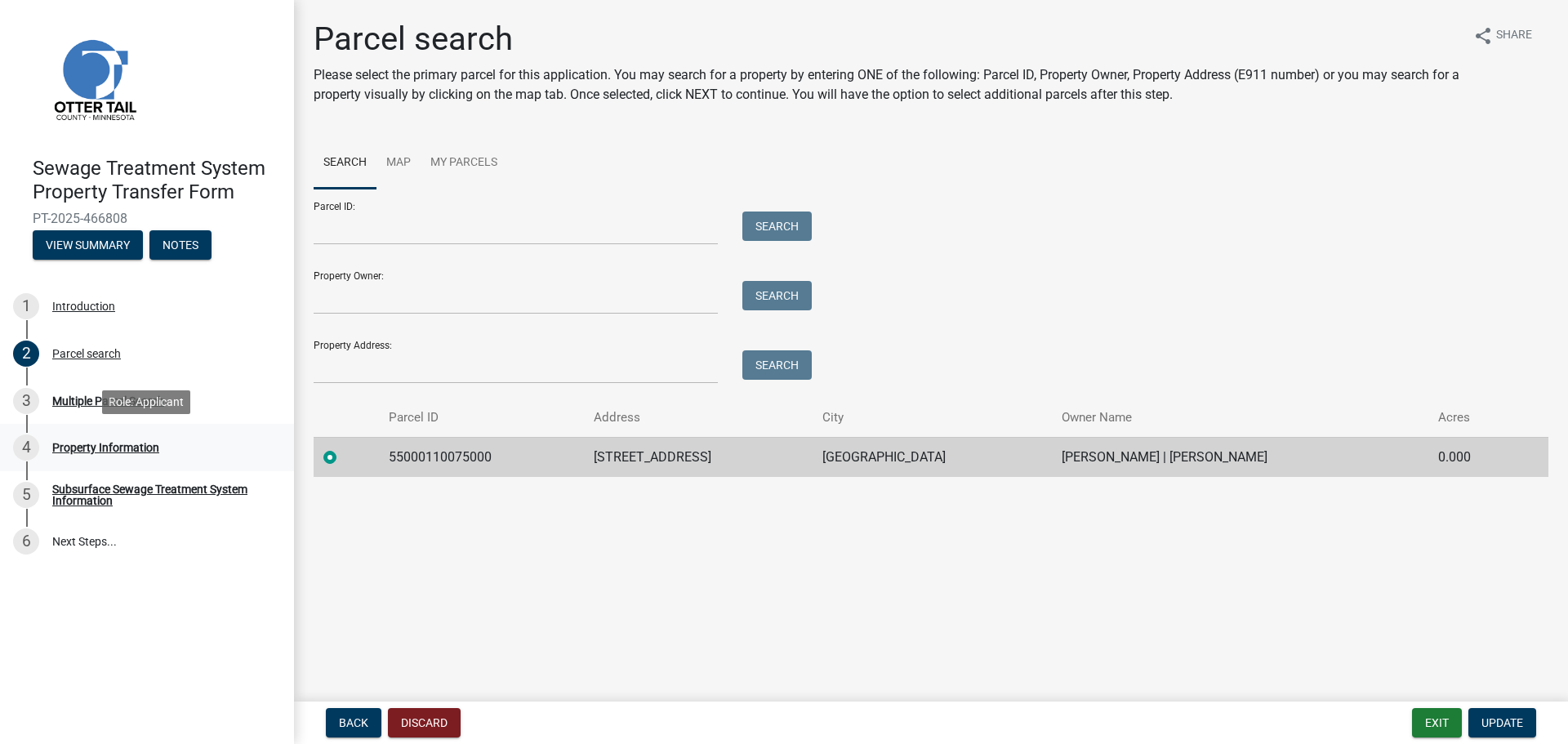
click at [87, 450] on div "Property Information" at bounding box center [106, 447] width 107 height 11
click at [87, 449] on div "Property Information" at bounding box center [106, 447] width 107 height 11
click at [433, 720] on button "Discard" at bounding box center [425, 722] width 72 height 29
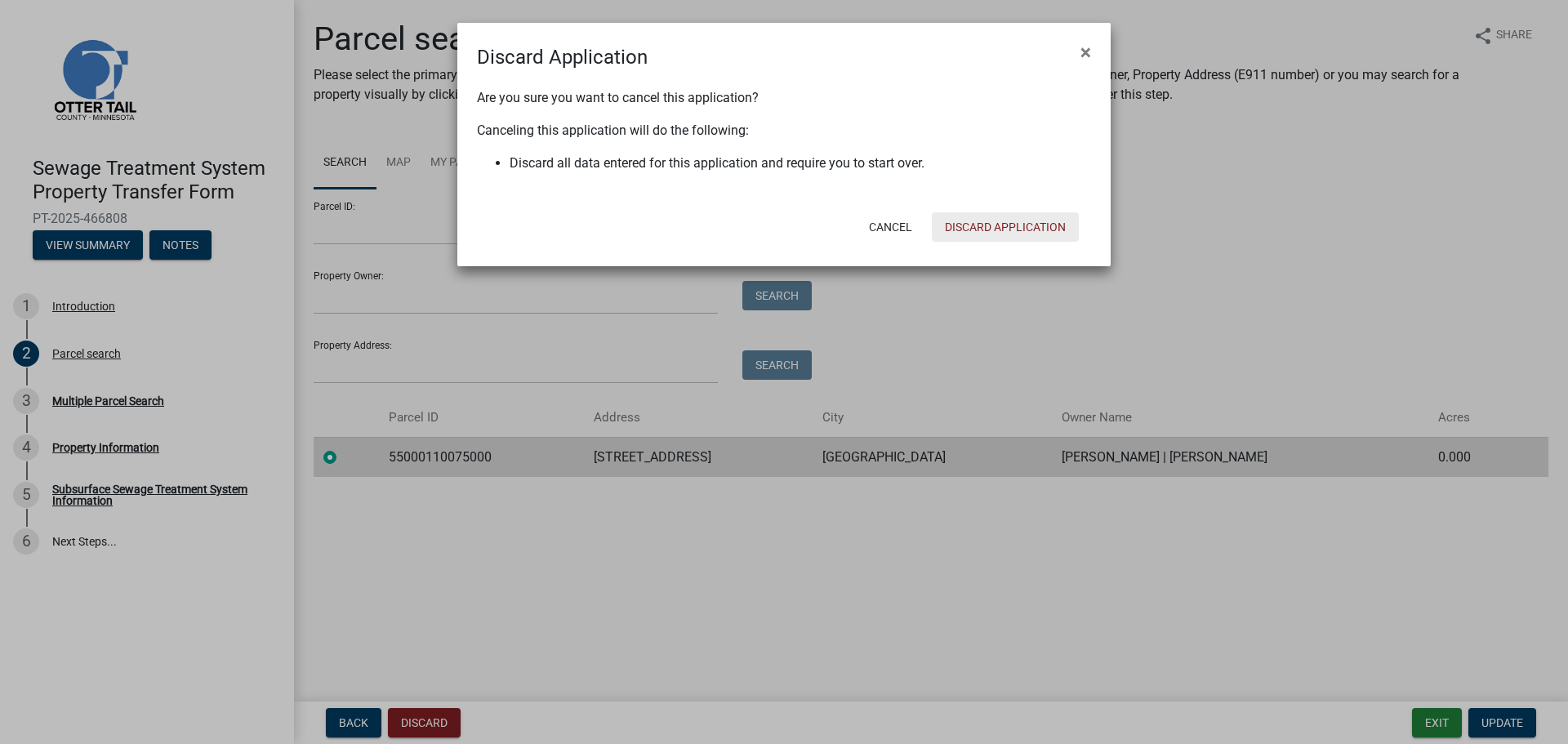
click at [973, 225] on button "Discard Application" at bounding box center [1005, 226] width 147 height 29
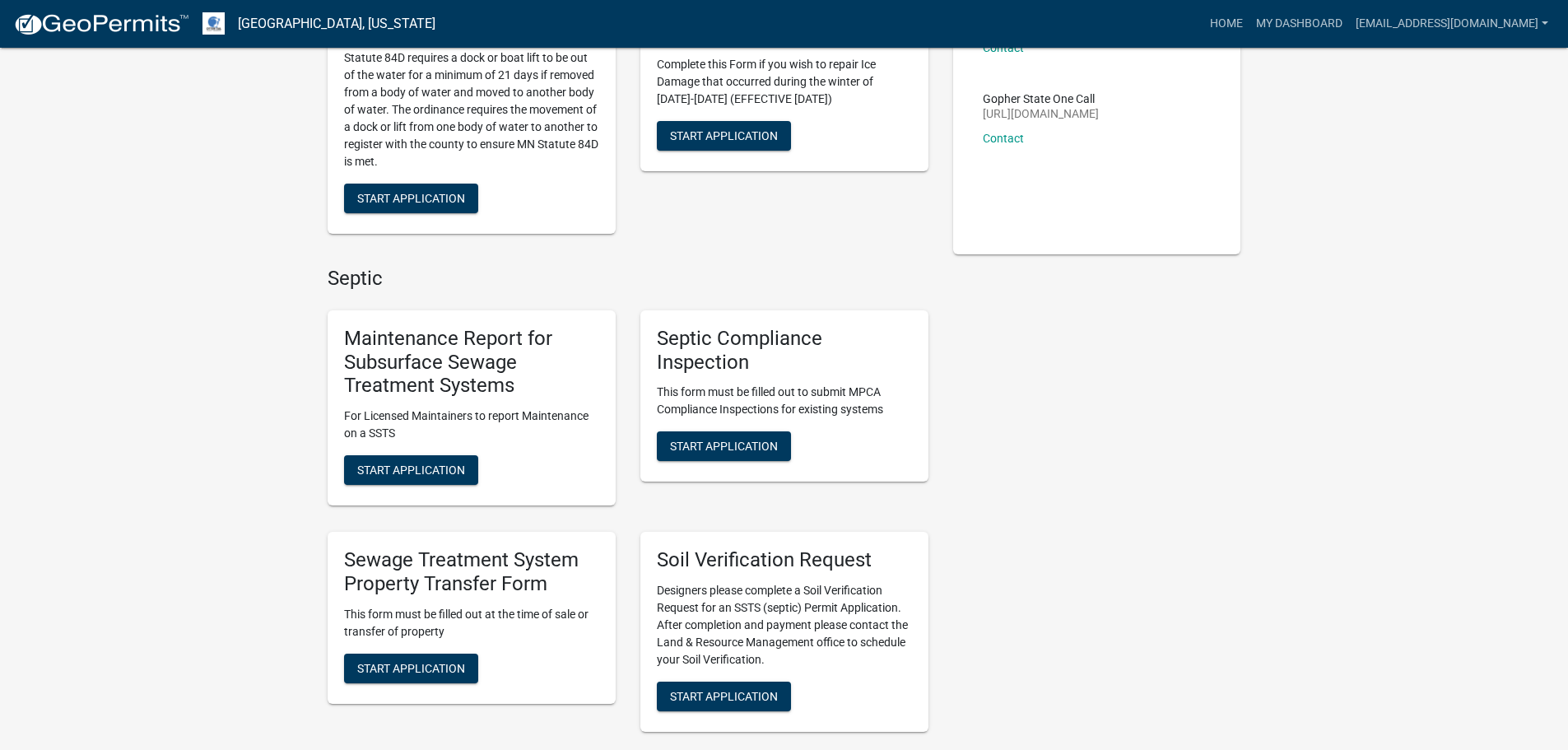
scroll to position [280, 0]
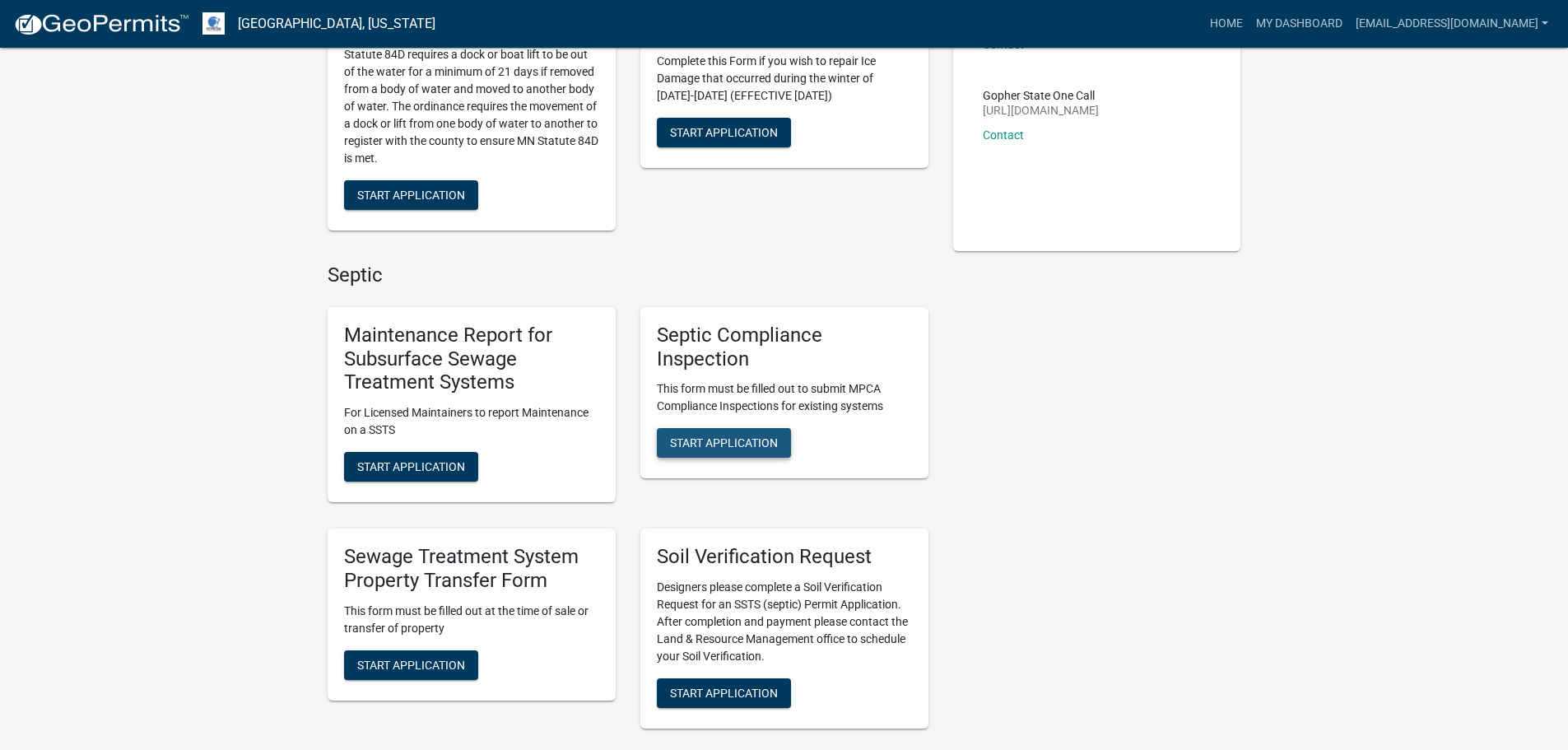
click at [690, 437] on span "Start Application" at bounding box center [723, 443] width 107 height 13
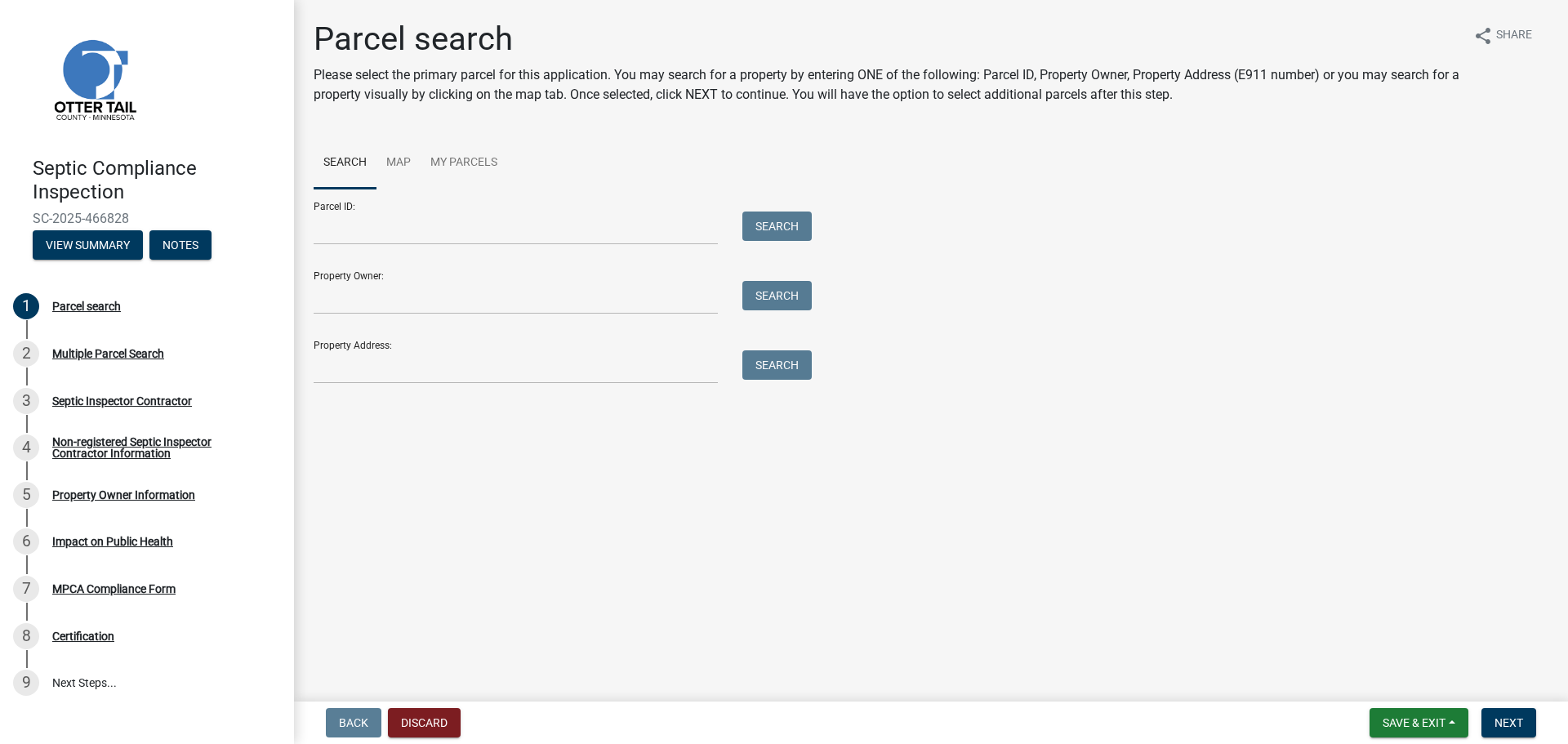
click at [361, 343] on div "Property Address: Search" at bounding box center [558, 355] width 490 height 56
click at [369, 366] on input "Property Address:" at bounding box center [515, 366] width 405 height 33
click at [768, 362] on button "Search" at bounding box center [777, 364] width 69 height 29
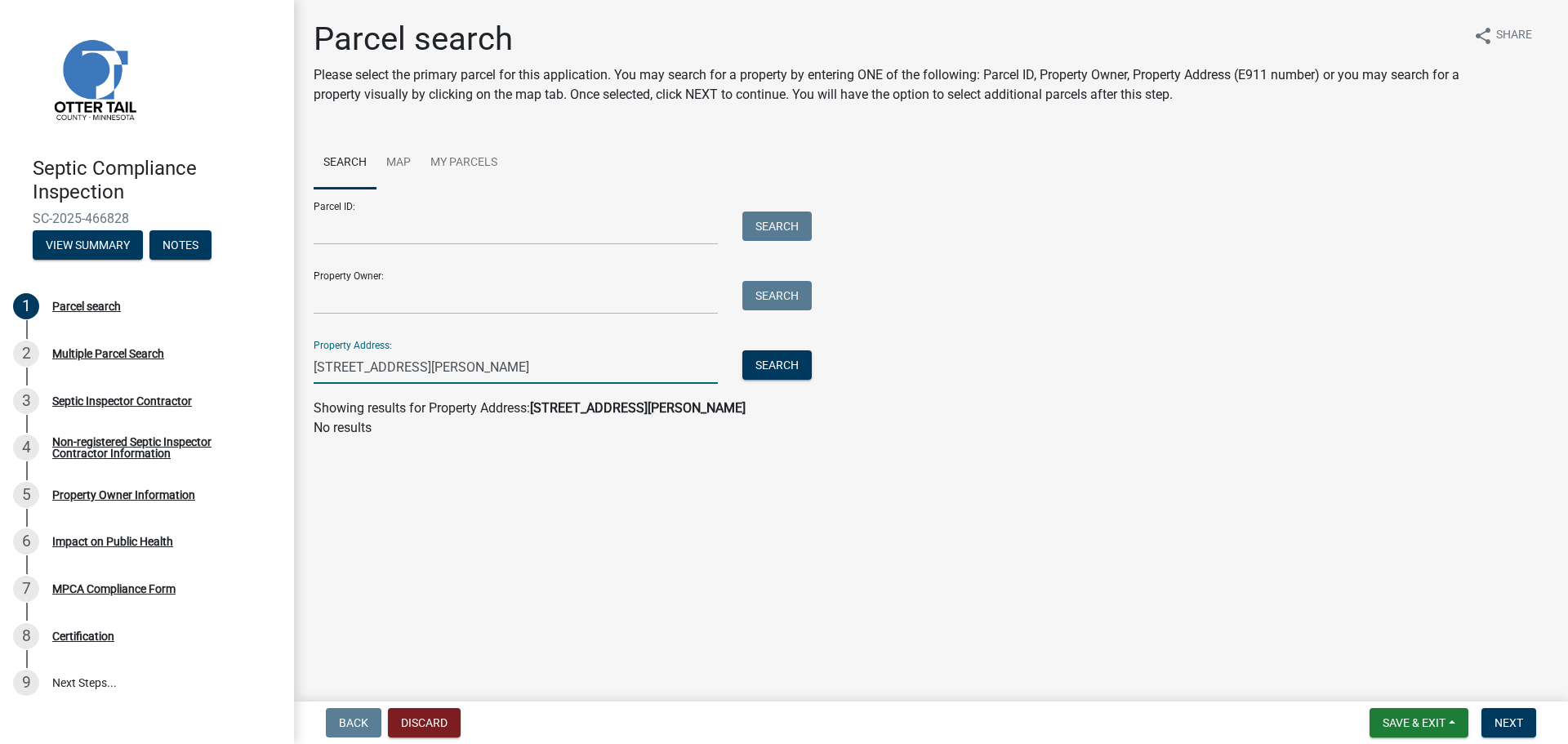
click at [486, 365] on input "[STREET_ADDRESS][PERSON_NAME]" at bounding box center [515, 366] width 405 height 33
type input "1"
click at [391, 291] on input "Property Owner:" at bounding box center [515, 297] width 405 height 33
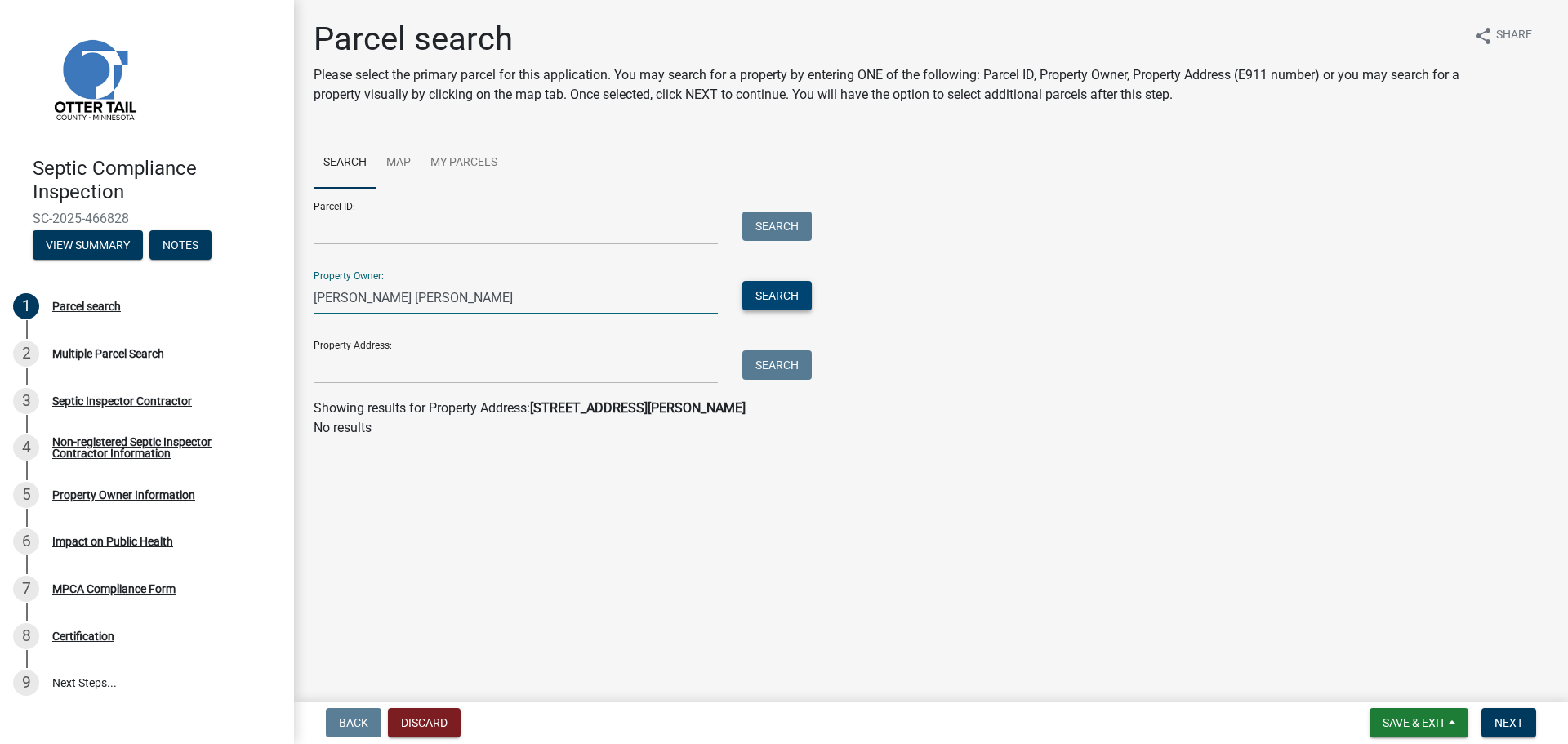
click at [773, 293] on button "Search" at bounding box center [777, 295] width 69 height 29
click at [434, 302] on input "[PERSON_NAME] [PERSON_NAME]" at bounding box center [515, 297] width 405 height 33
type input "R"
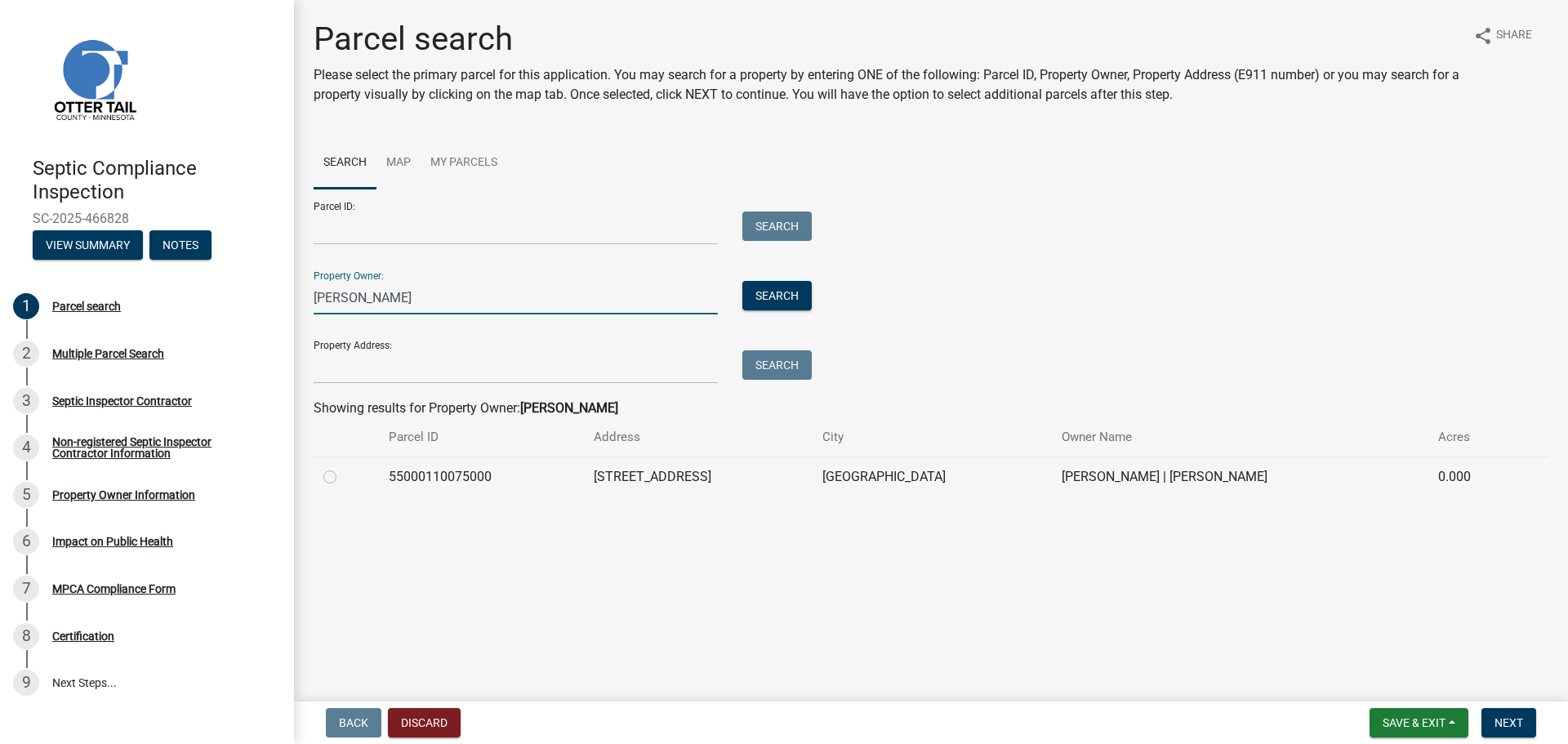
type input "[PERSON_NAME]"
click at [343, 467] on label at bounding box center [343, 467] width 0 height 0
click at [343, 475] on input "radio" at bounding box center [347, 472] width 10 height 10
radio input "true"
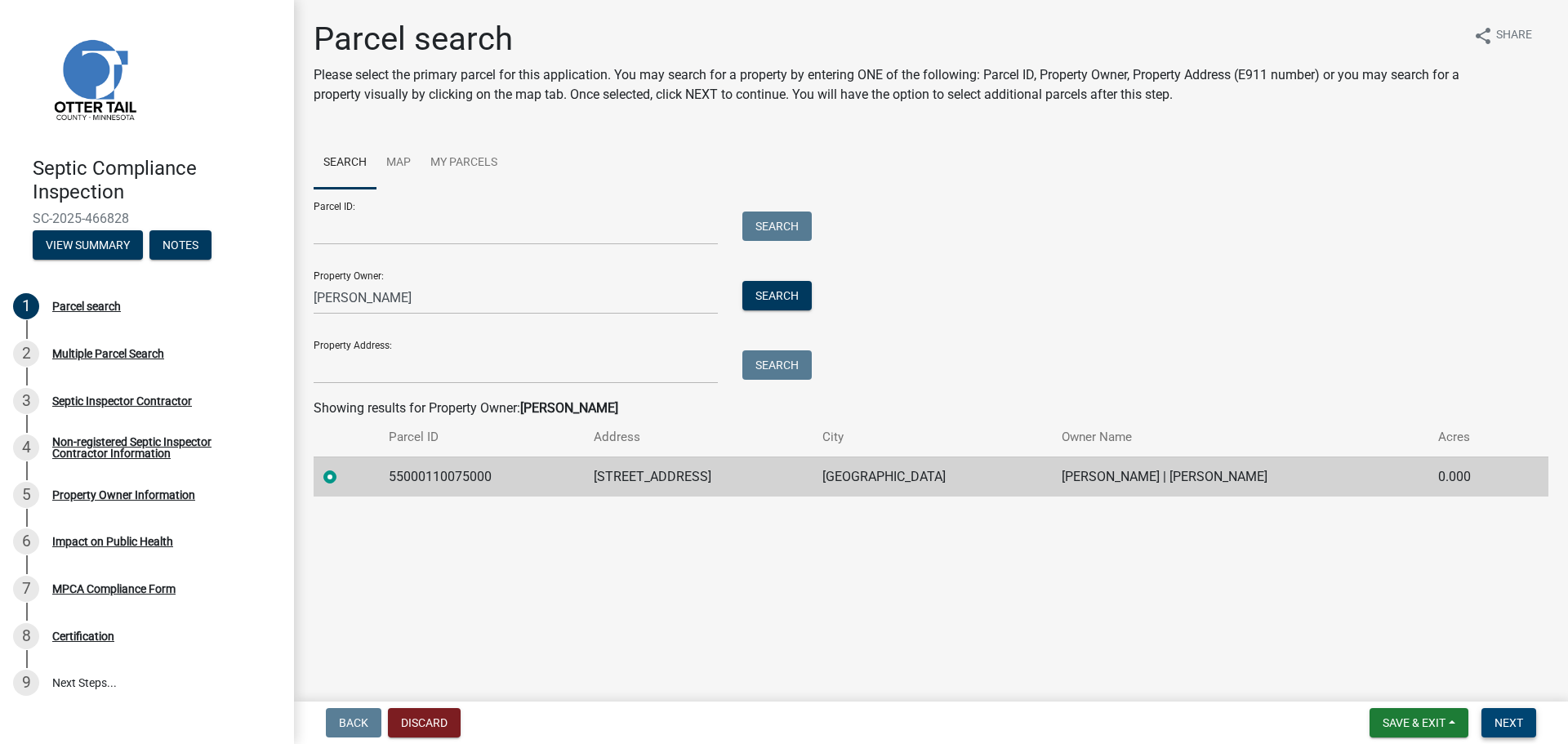
click at [1521, 723] on span "Next" at bounding box center [1509, 723] width 29 height 13
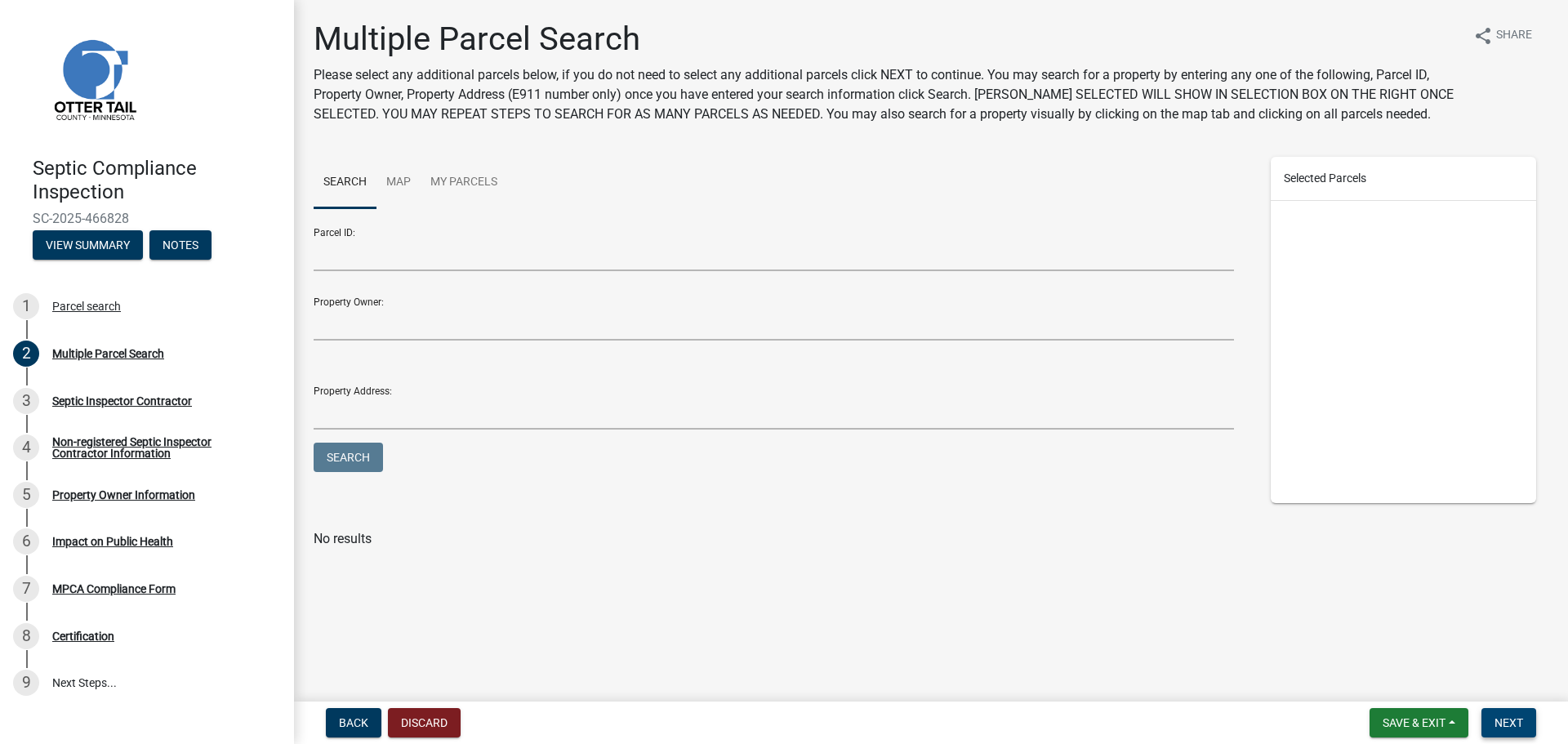
click at [1527, 730] on button "Next" at bounding box center [1509, 722] width 54 height 29
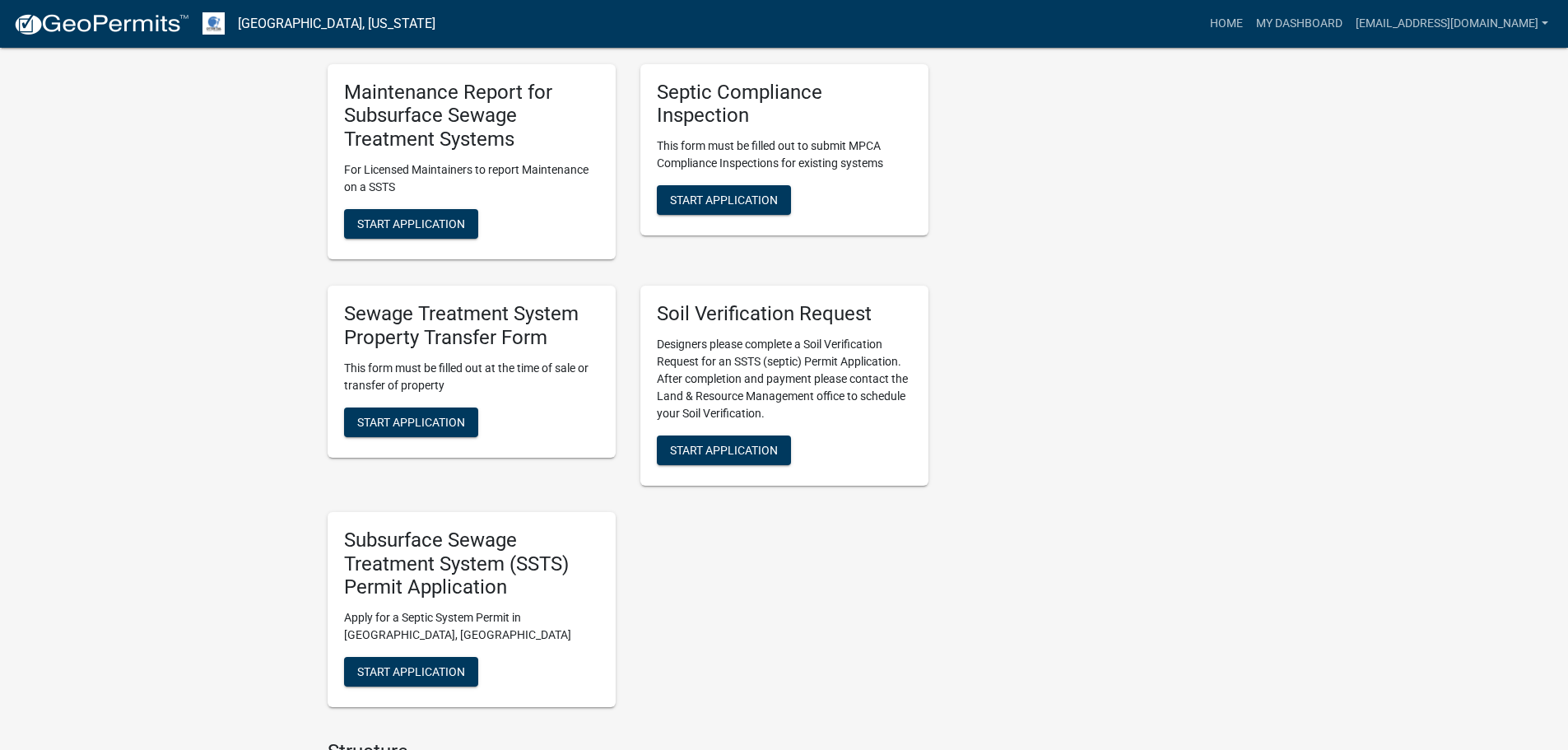
scroll to position [754, 0]
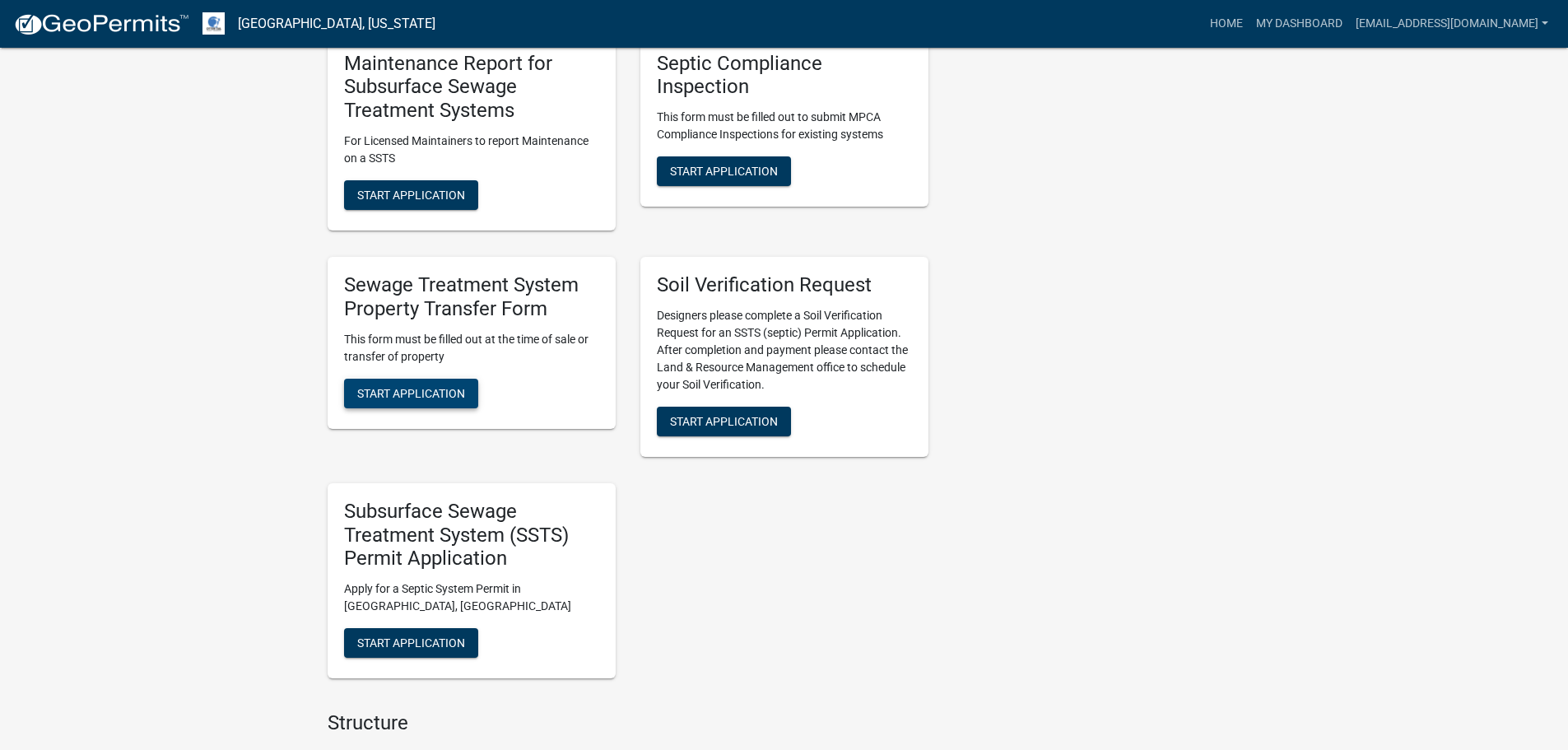
click at [404, 397] on span "Start Application" at bounding box center [410, 392] width 107 height 13
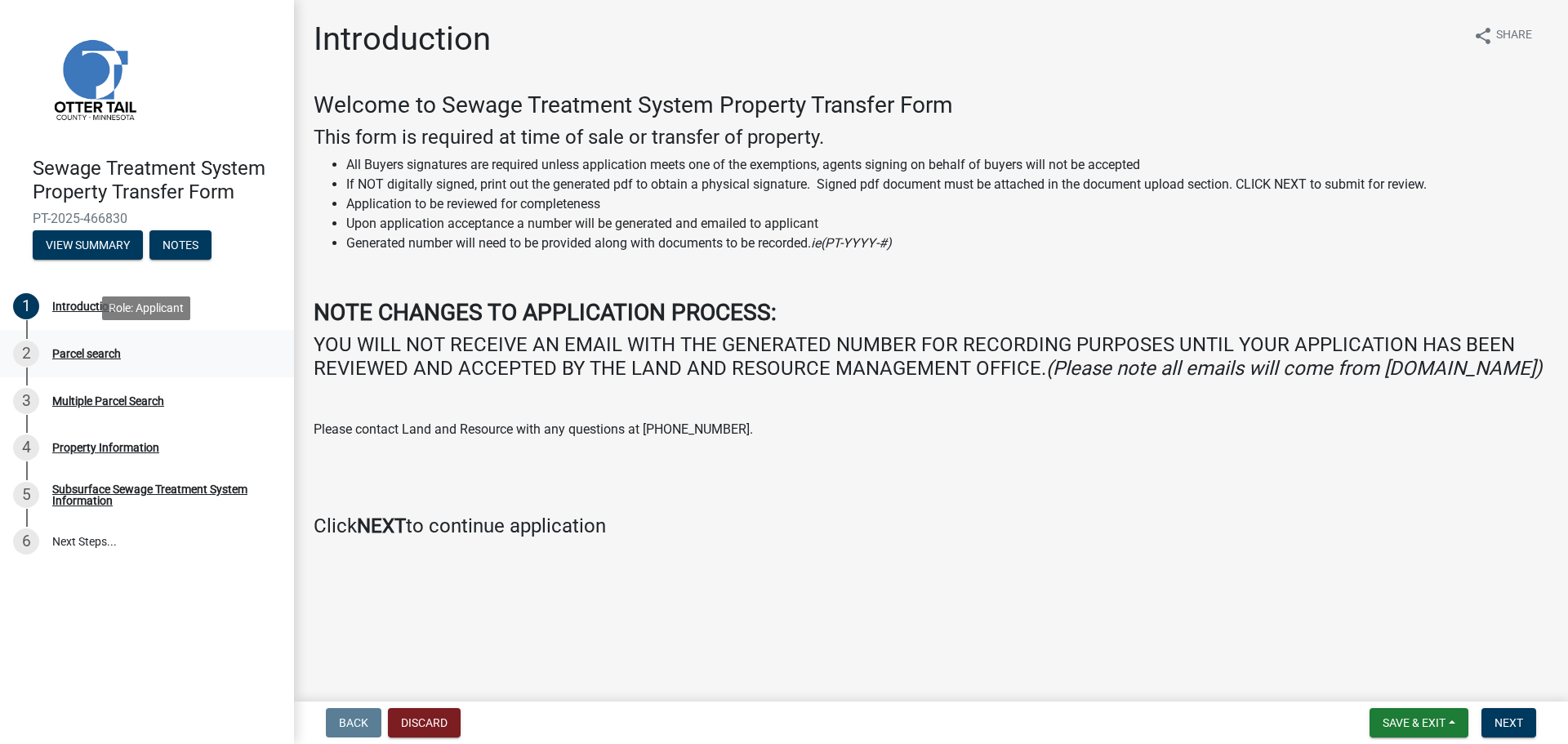
click at [104, 353] on div "Parcel search" at bounding box center [87, 354] width 69 height 11
click at [43, 354] on div "2 Parcel search" at bounding box center [141, 353] width 255 height 26
click at [407, 728] on button "Discard" at bounding box center [425, 722] width 72 height 29
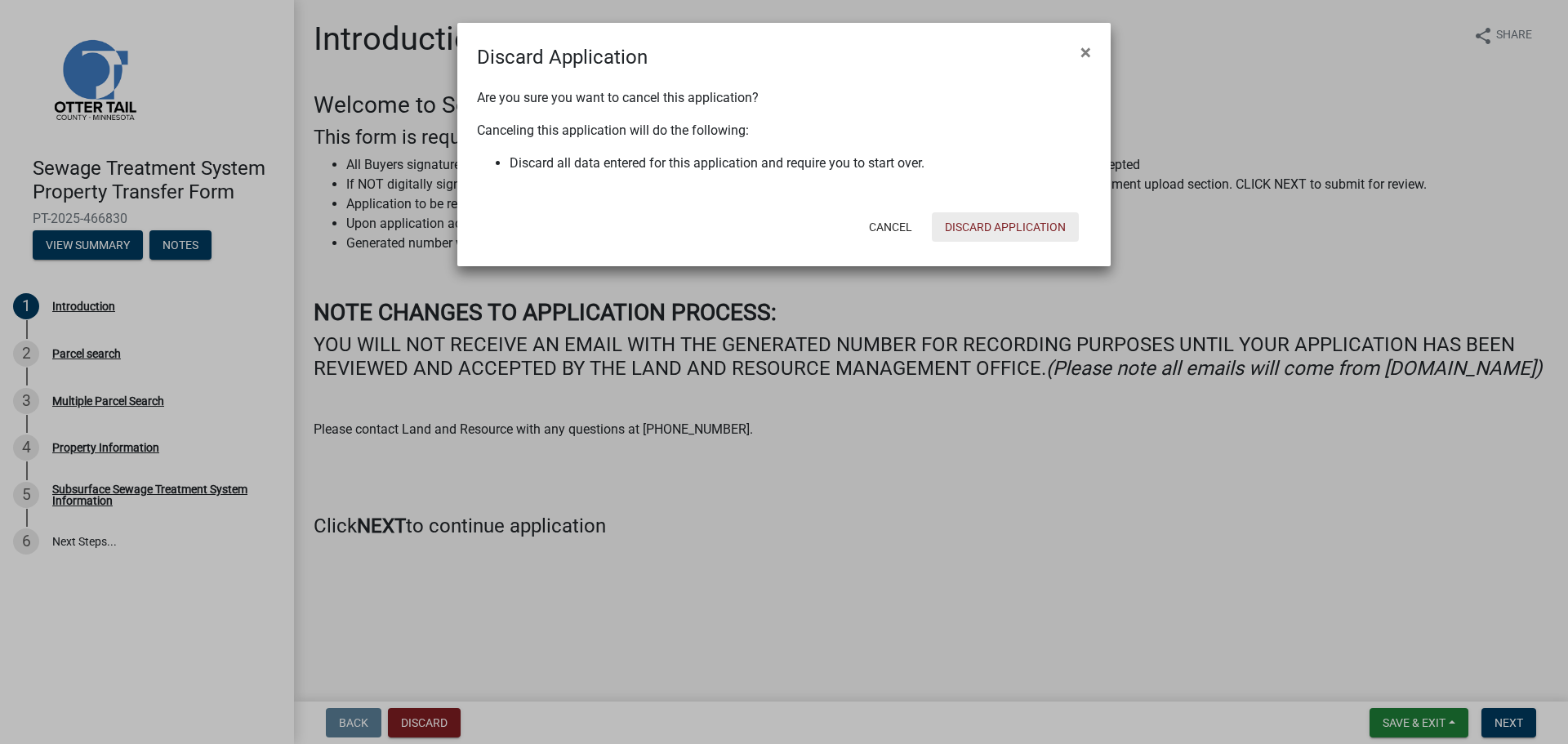
click at [976, 227] on button "Discard Application" at bounding box center [1005, 226] width 147 height 29
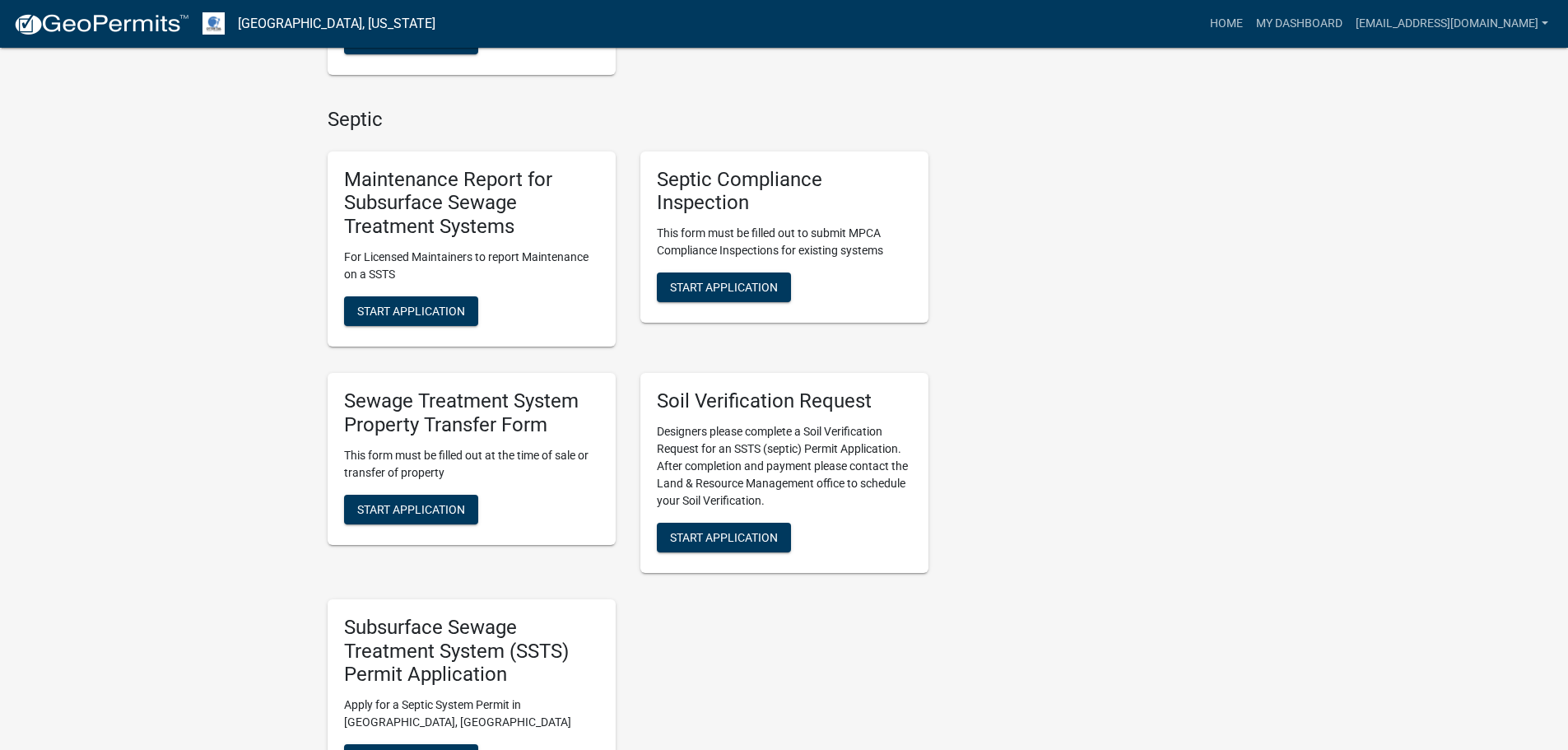
scroll to position [620, 0]
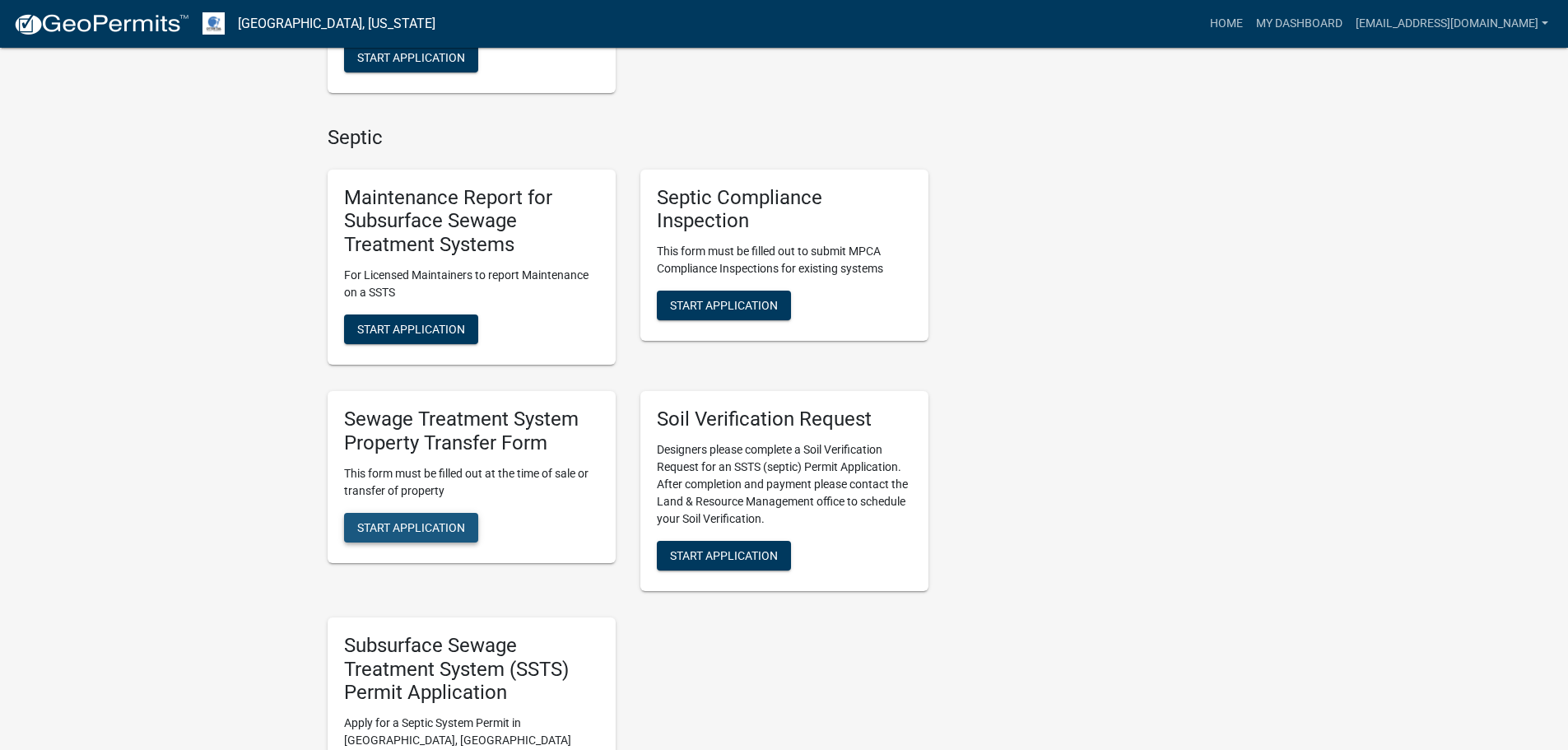
click at [401, 525] on span "Start Application" at bounding box center [410, 527] width 107 height 13
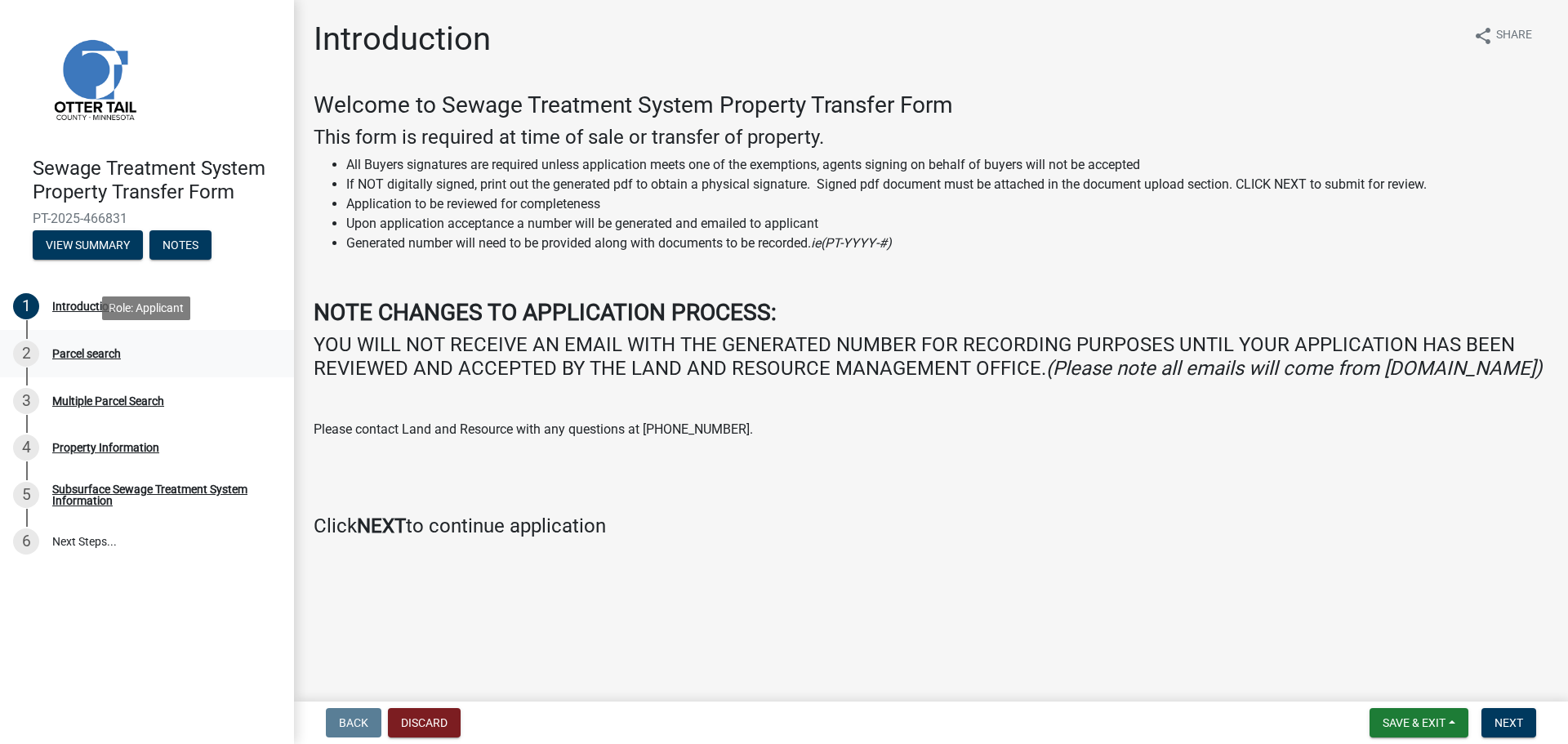
click at [95, 348] on div "Parcel search" at bounding box center [87, 354] width 69 height 11
click at [1519, 716] on span "Next" at bounding box center [1509, 723] width 29 height 13
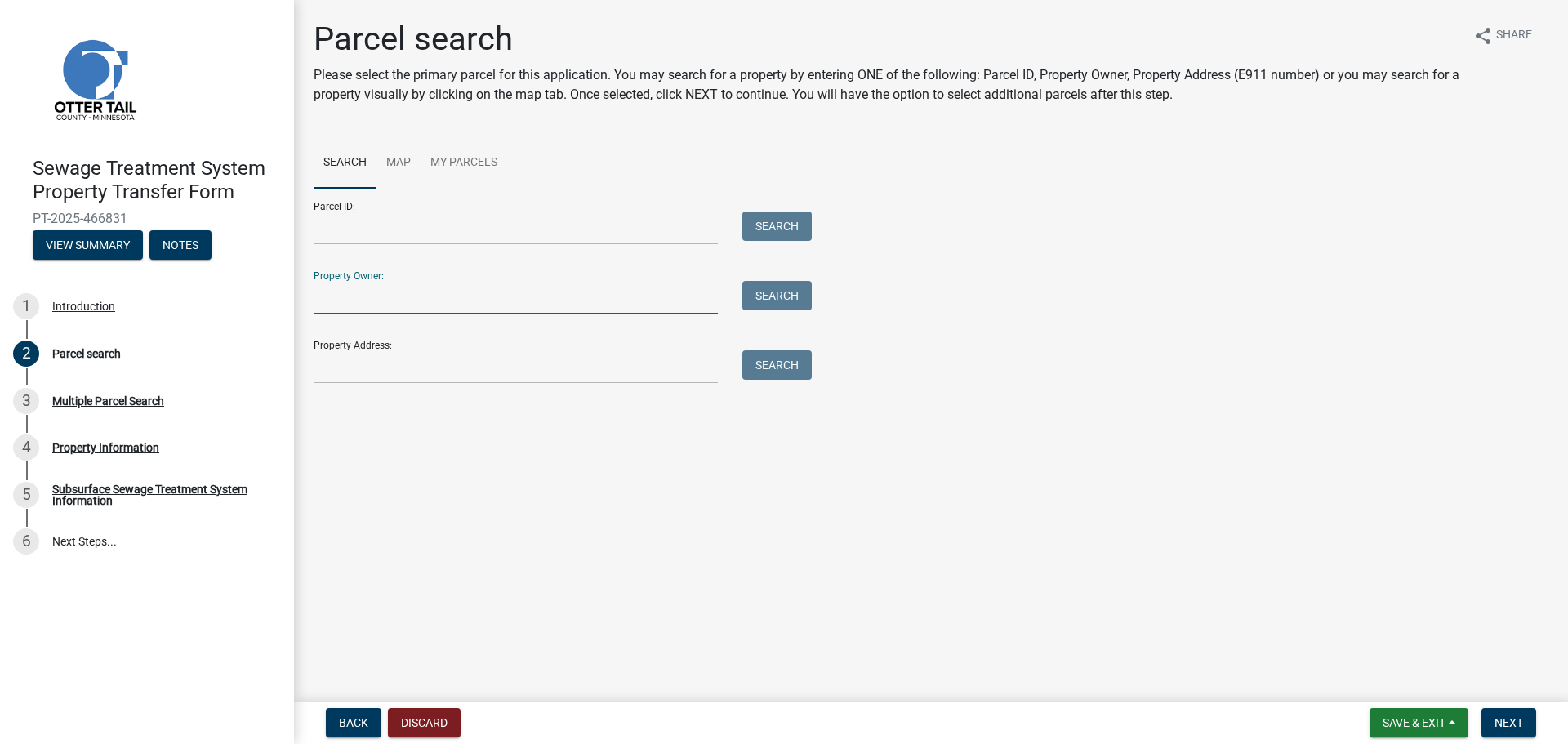
click at [355, 298] on input "Property Owner:" at bounding box center [515, 297] width 405 height 33
type input "[PERSON_NAME]"
click at [768, 292] on button "Search" at bounding box center [777, 295] width 69 height 29
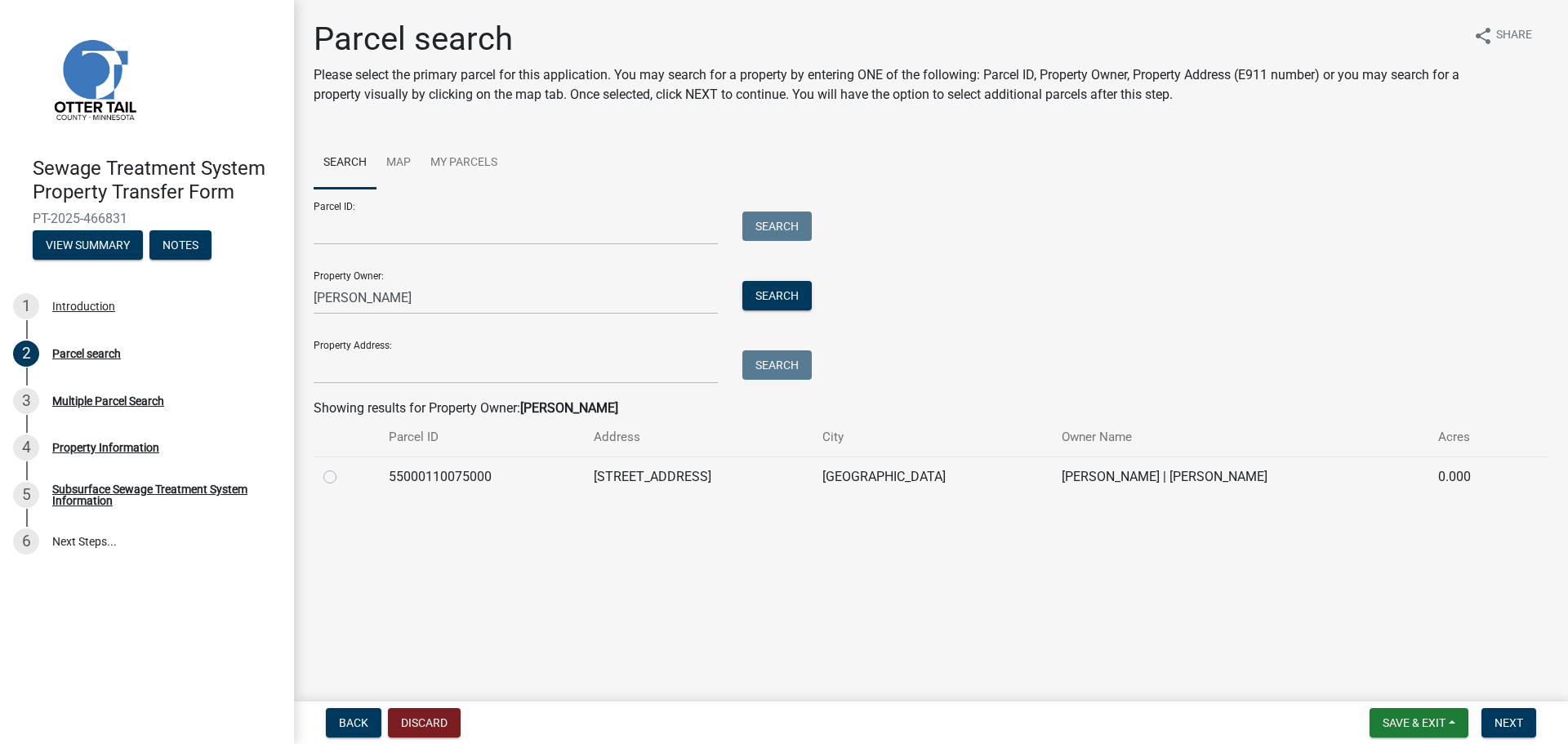
click at [343, 467] on label at bounding box center [343, 467] width 0 height 0
click at [343, 478] on input "radio" at bounding box center [347, 472] width 10 height 10
radio input "true"
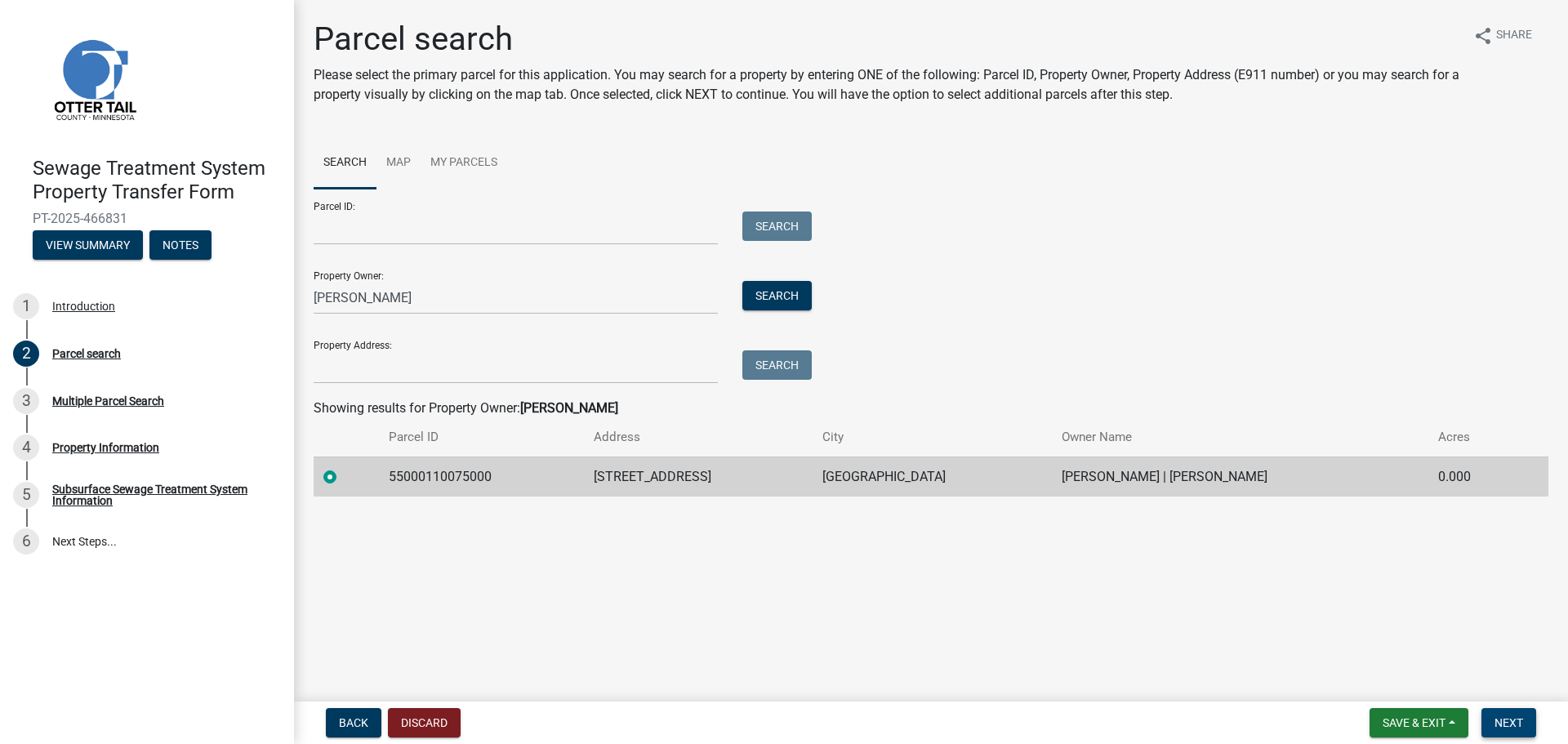
click at [1524, 720] on button "Next" at bounding box center [1509, 722] width 54 height 29
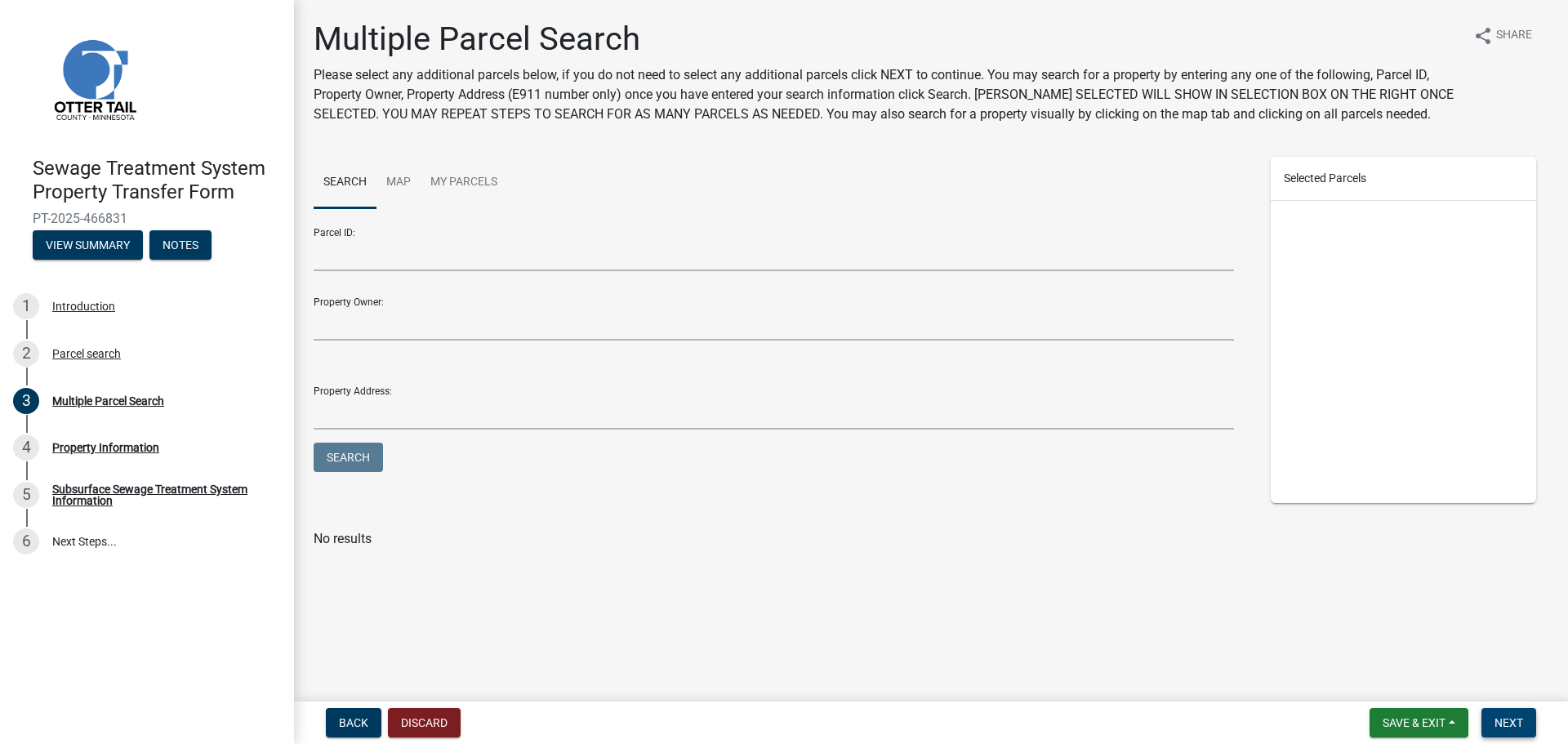
click at [1512, 723] on span "Next" at bounding box center [1509, 723] width 29 height 13
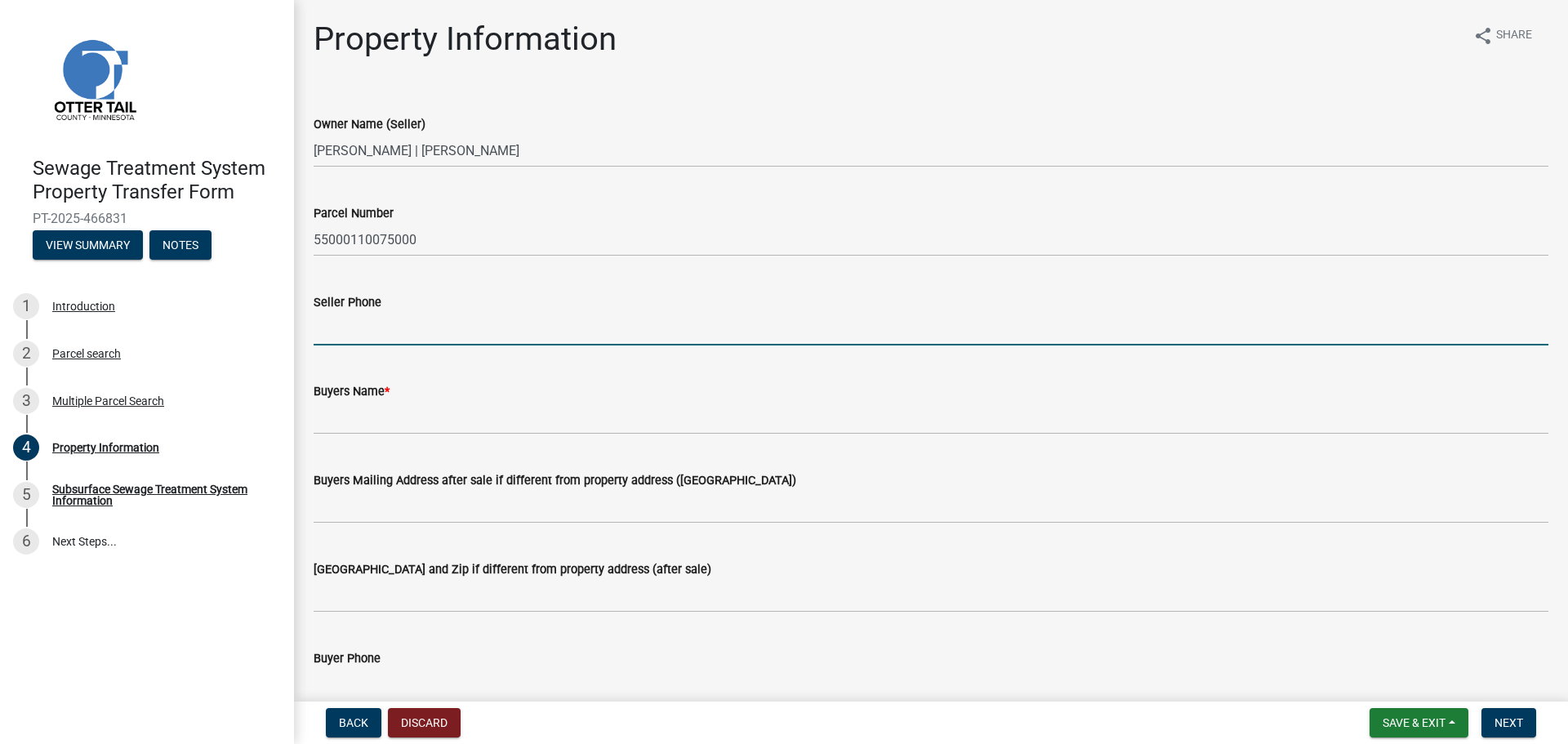
click at [413, 330] on input "Seller Phone" at bounding box center [930, 328] width 1235 height 33
type input "[PHONE_NUMBER]"
click at [356, 398] on label "Buyers Name *" at bounding box center [351, 392] width 76 height 11
click at [356, 401] on input "Buyers Name *" at bounding box center [930, 417] width 1235 height 33
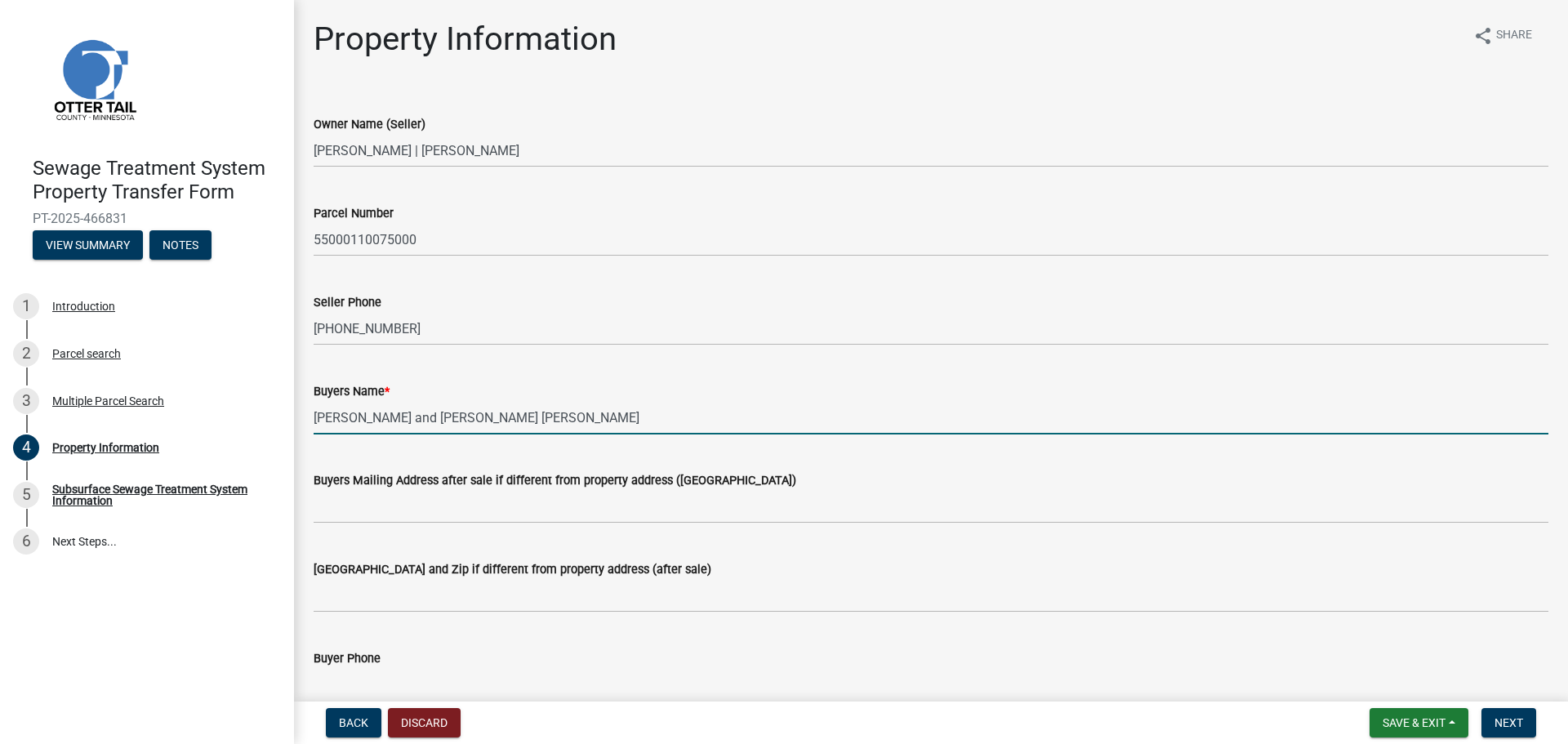
type input "[PERSON_NAME] and [PERSON_NAME] [PERSON_NAME]"
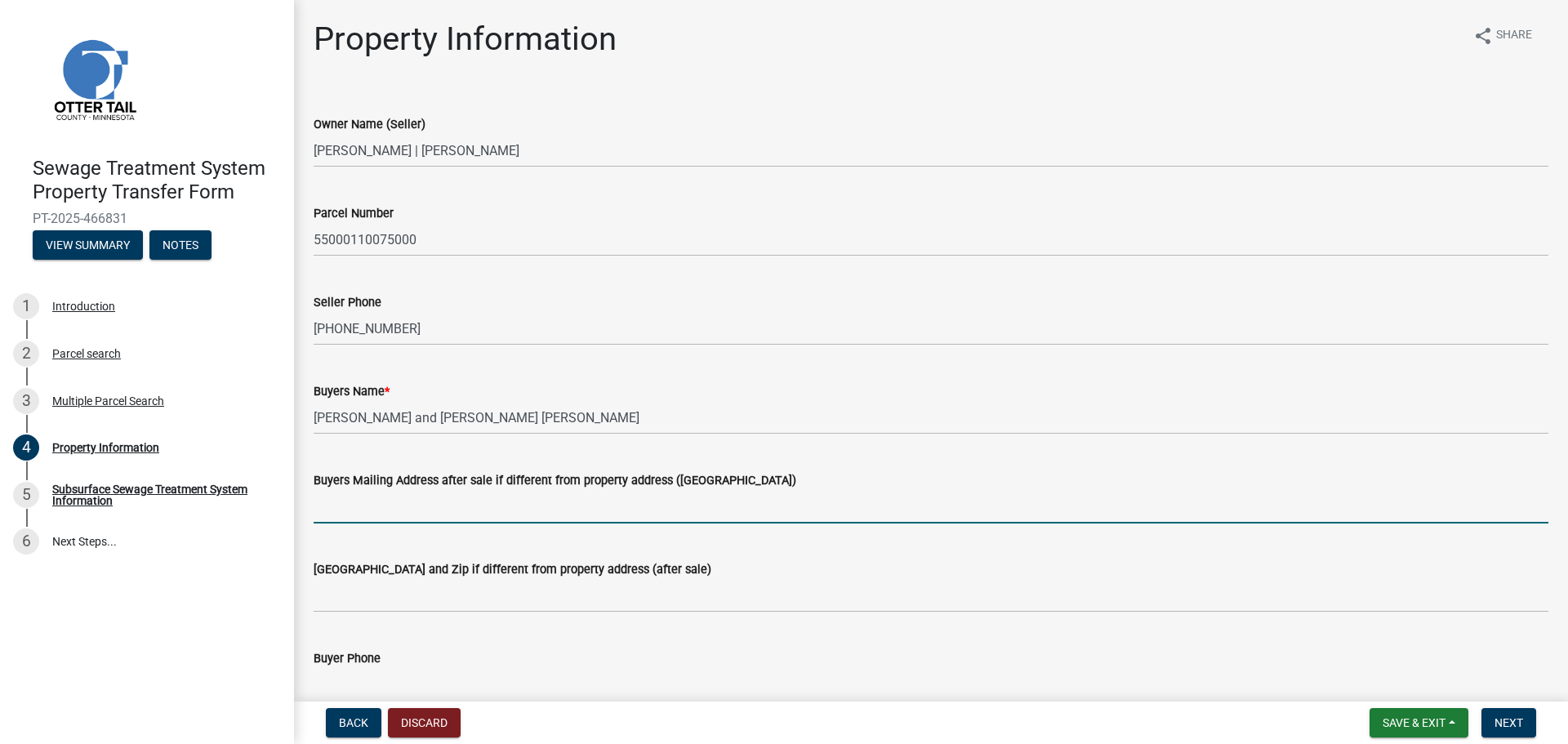
click at [383, 509] on input "Buyers Mailing Address after sale if different from property address ([GEOGRAPH…" at bounding box center [930, 506] width 1235 height 33
type input "[STREET_ADDRESS][PERSON_NAME]"
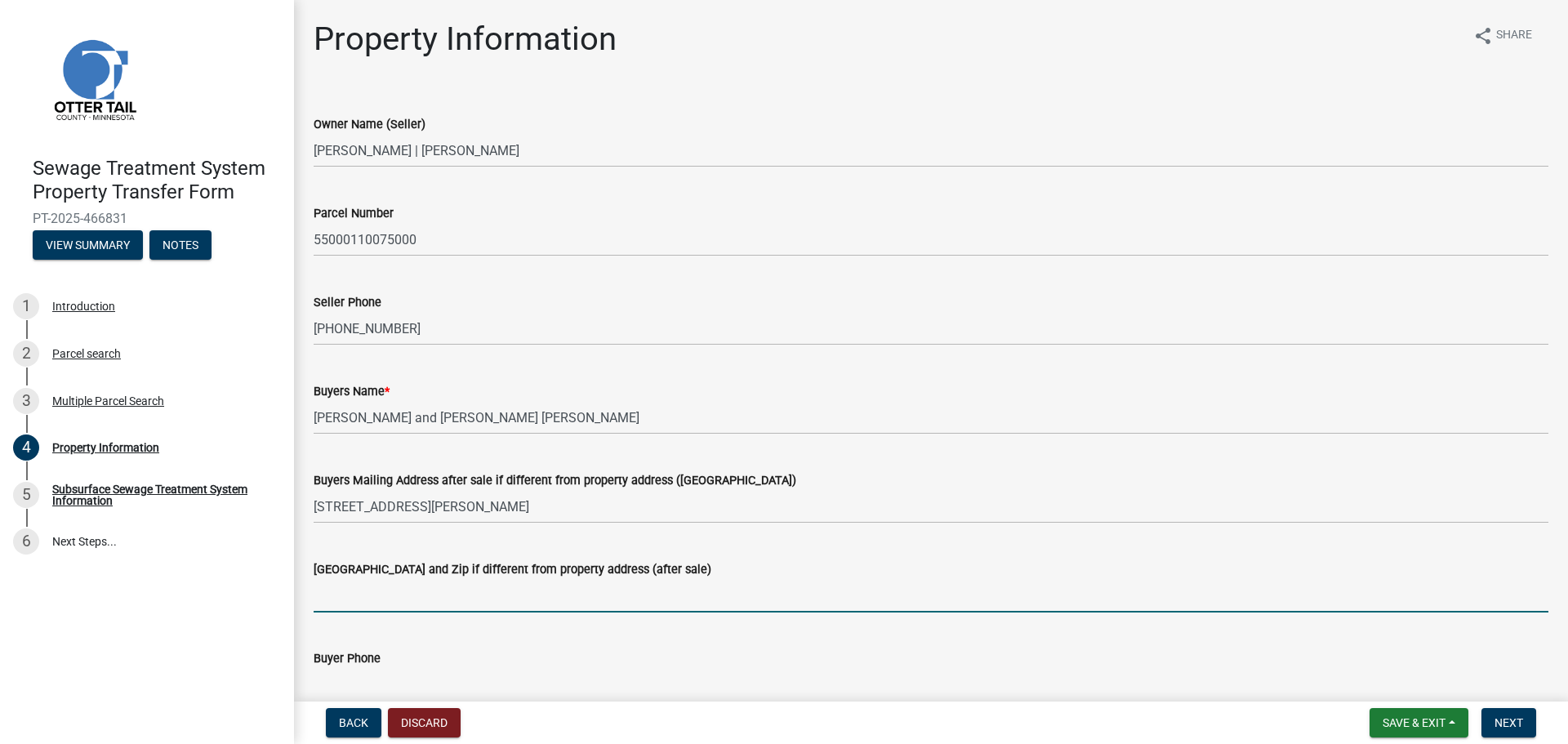
click at [363, 601] on input "[GEOGRAPHIC_DATA] and Zip if different from property address (after sale)" at bounding box center [930, 595] width 1235 height 33
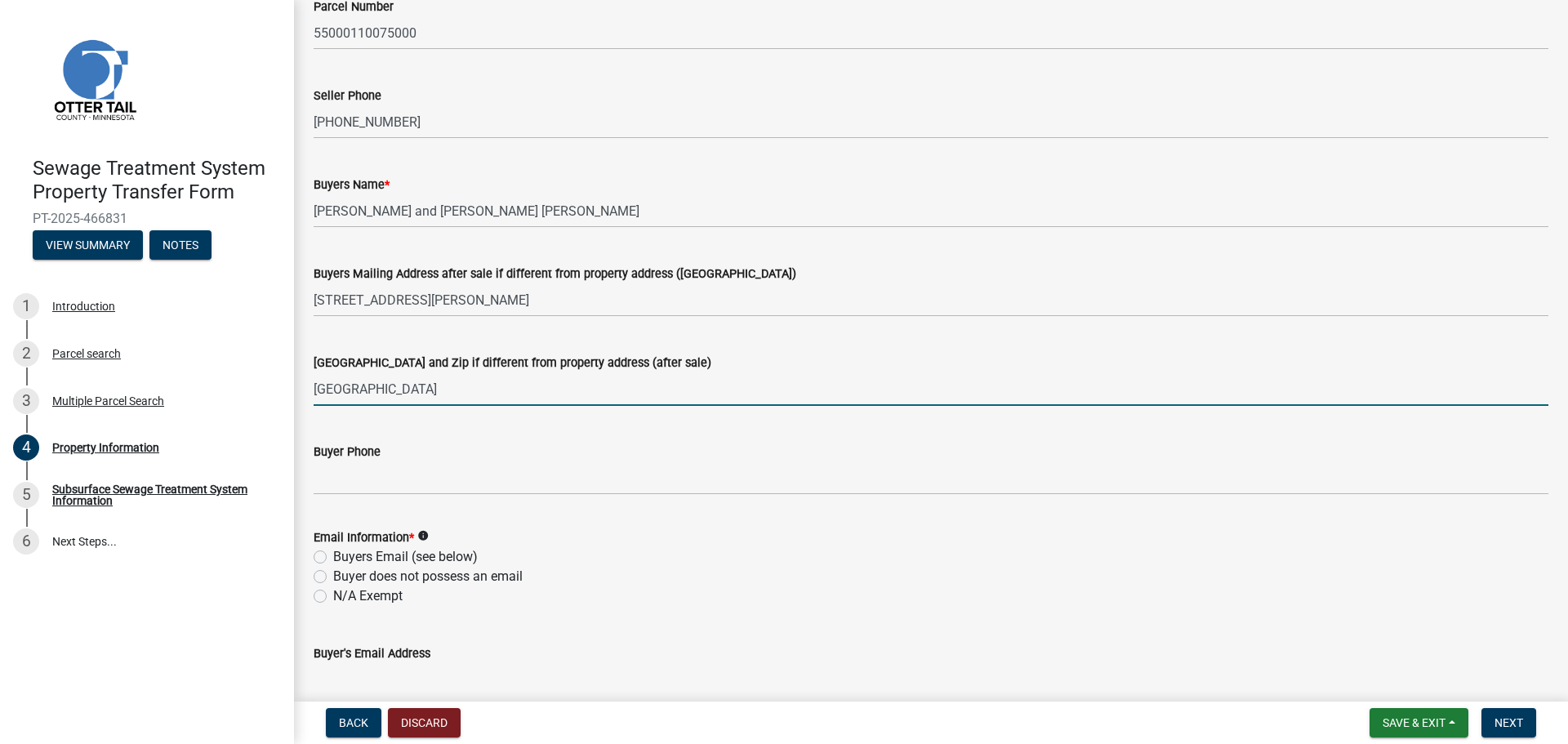
scroll to position [211, 0]
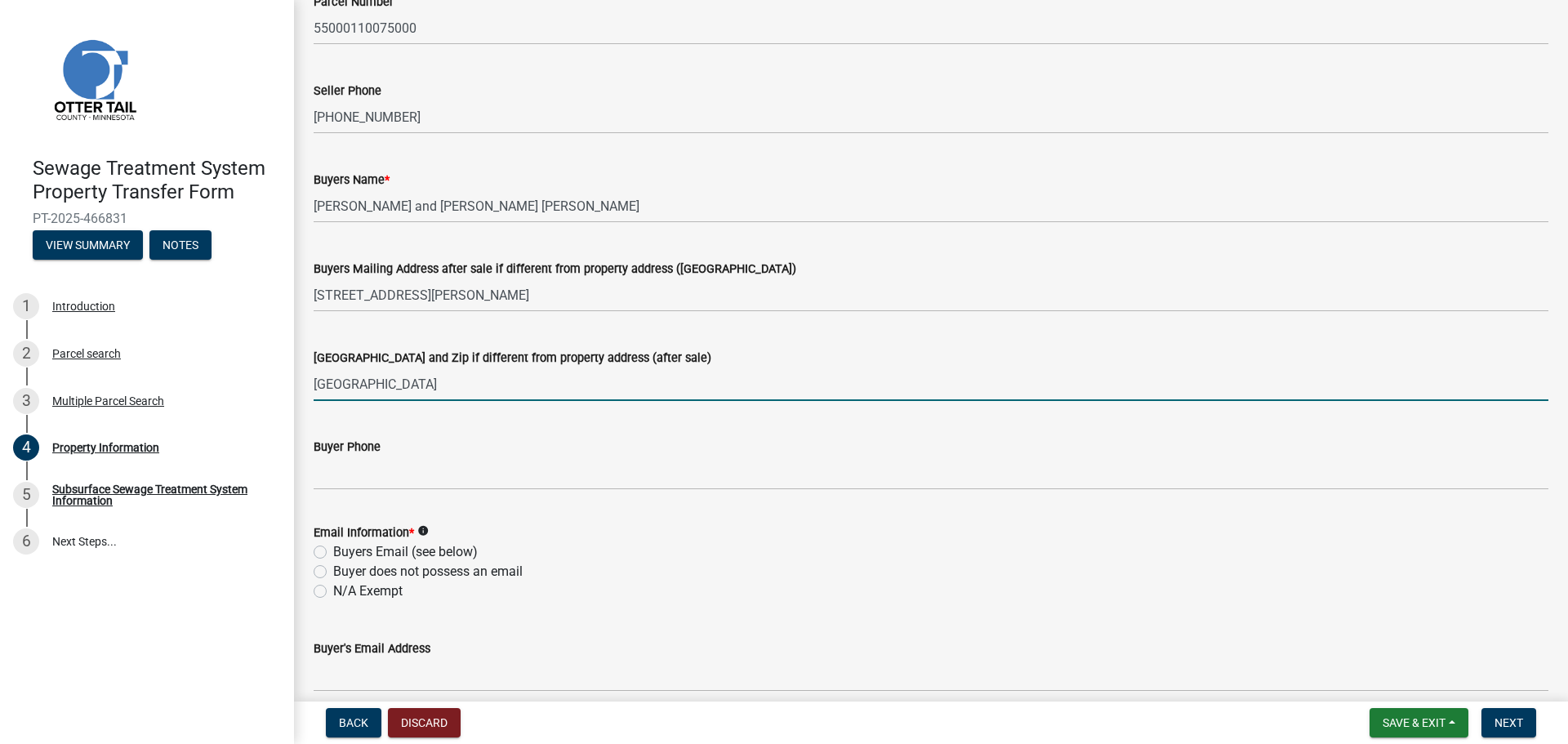
type input "[GEOGRAPHIC_DATA]"
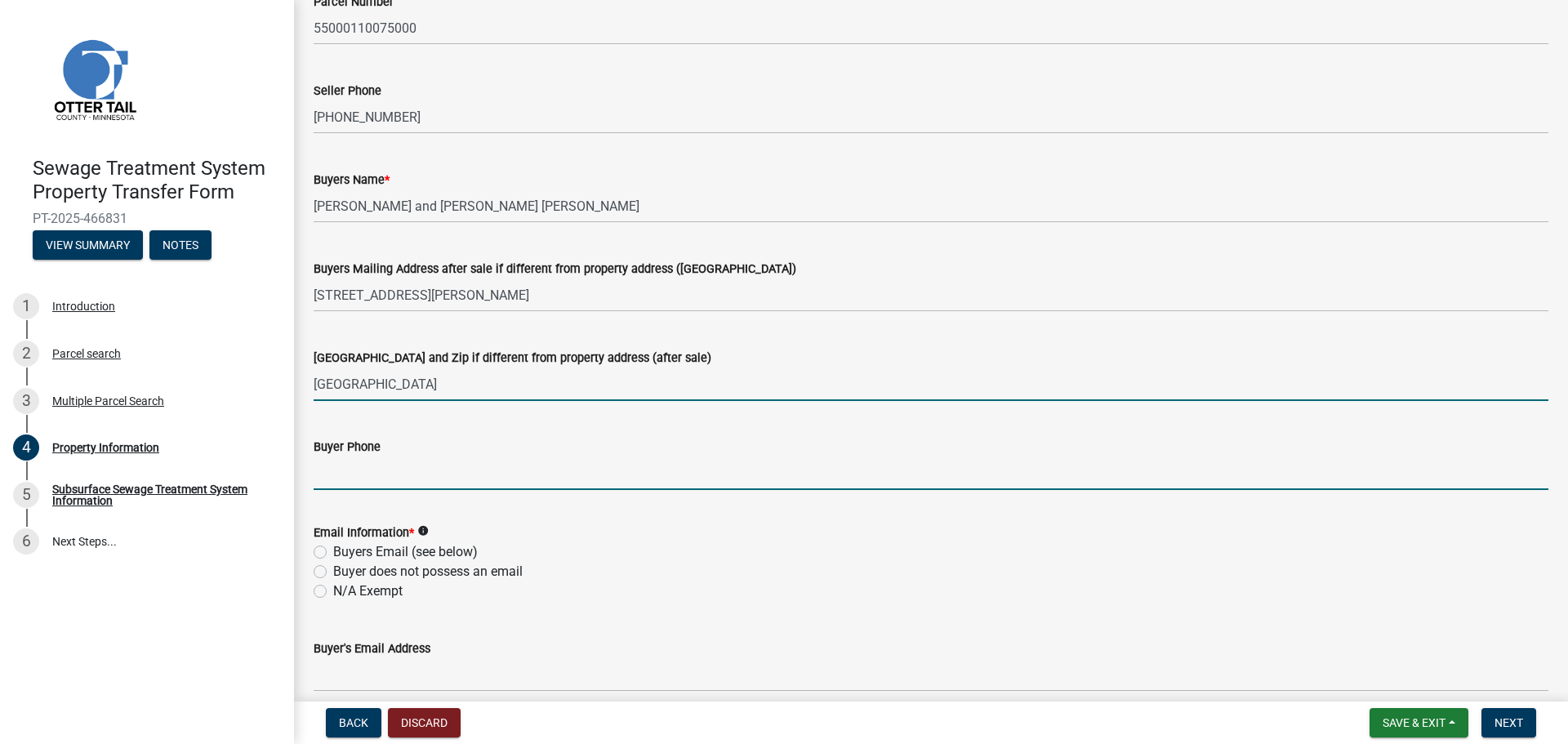
click at [368, 469] on input "Buyer Phone" at bounding box center [930, 473] width 1235 height 33
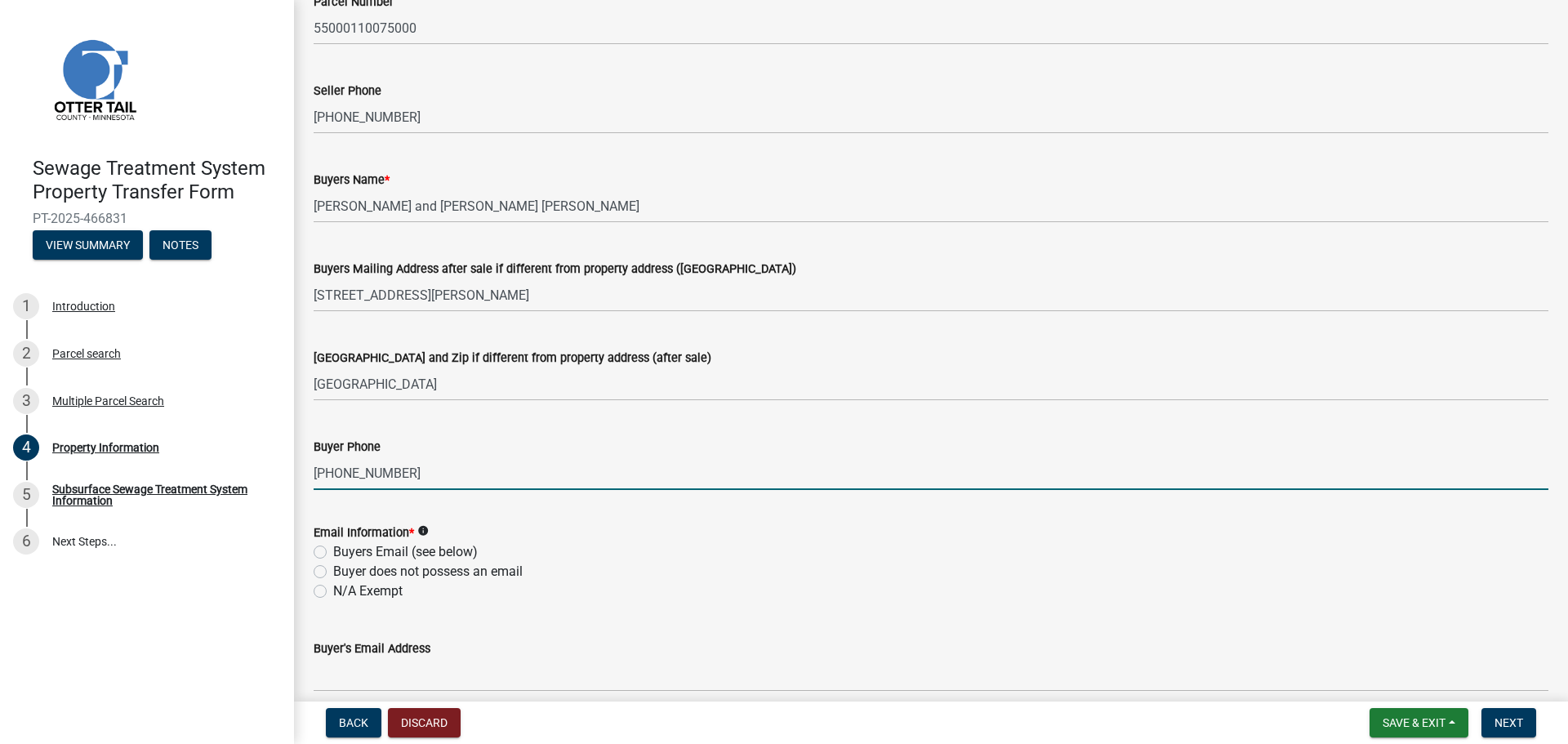
type input "[PHONE_NUMBER]"
click at [812, 618] on div "Buyer's Email Address" at bounding box center [930, 654] width 1235 height 76
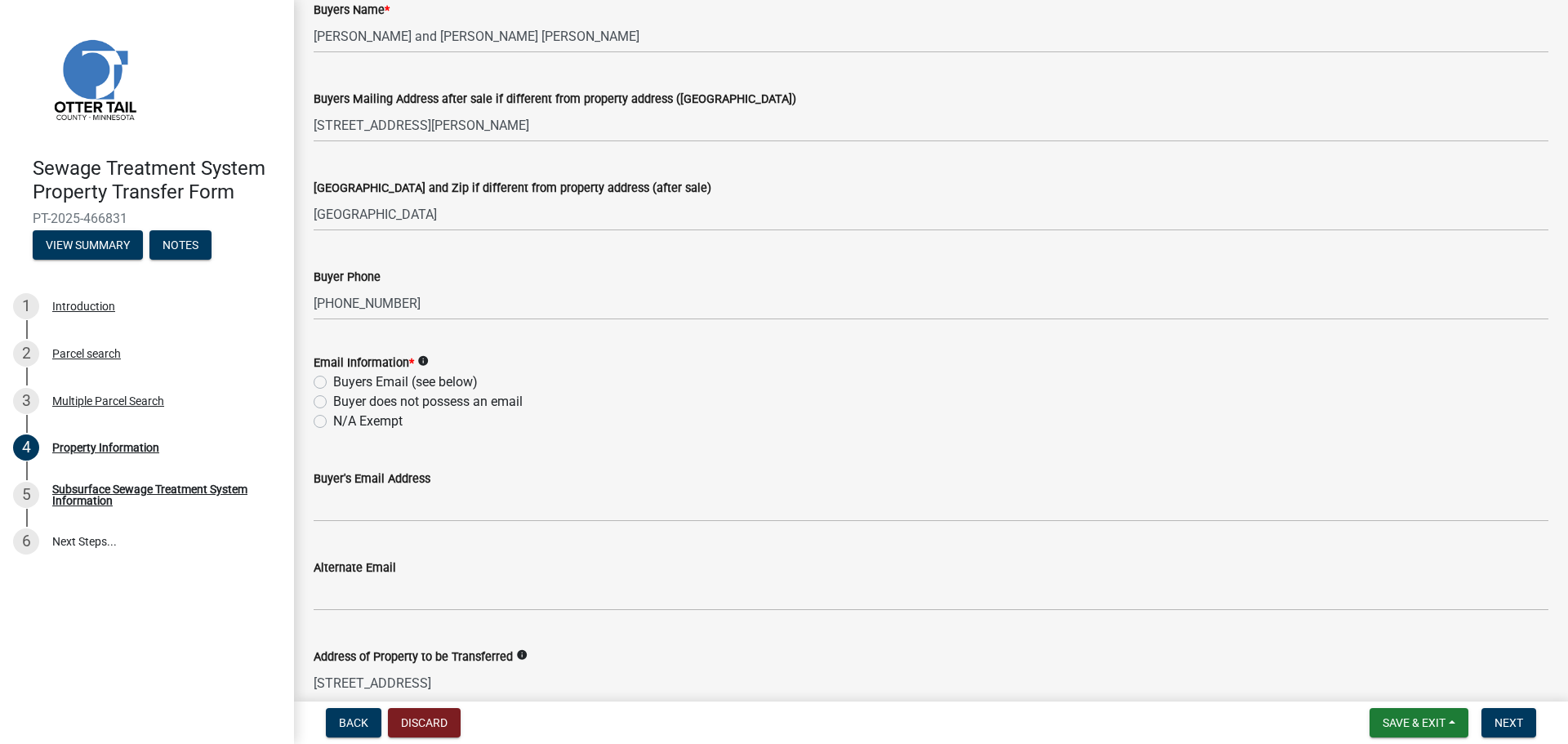
scroll to position [388, 0]
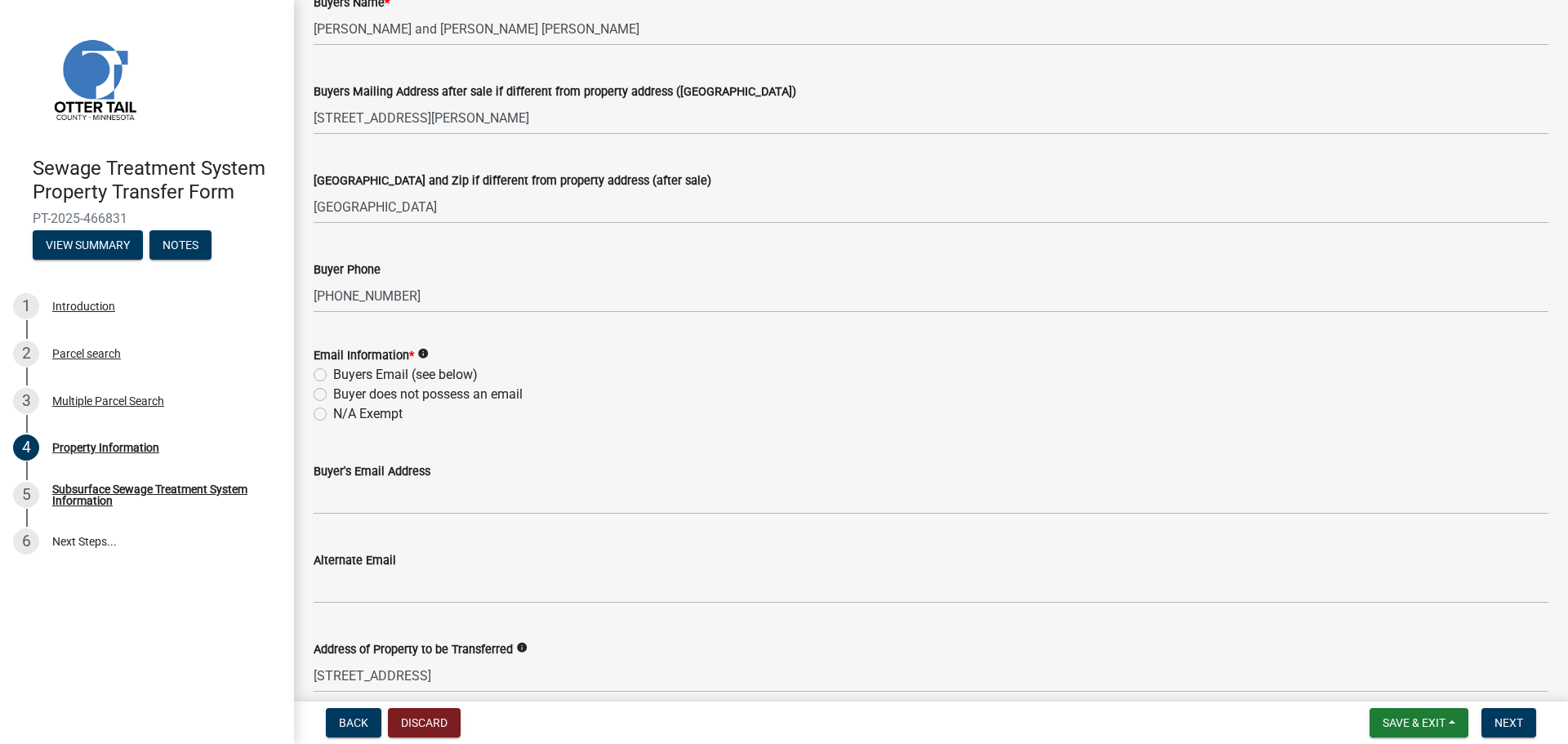
click at [423, 352] on icon "info" at bounding box center [423, 354] width 11 height 11
click at [506, 452] on div "Buyer's Email Address" at bounding box center [930, 477] width 1235 height 76
click at [333, 371] on label "Buyers Email (see below)" at bounding box center [406, 375] width 145 height 20
click at [333, 371] on input "Buyers Email (see below)" at bounding box center [338, 370] width 10 height 10
radio input "true"
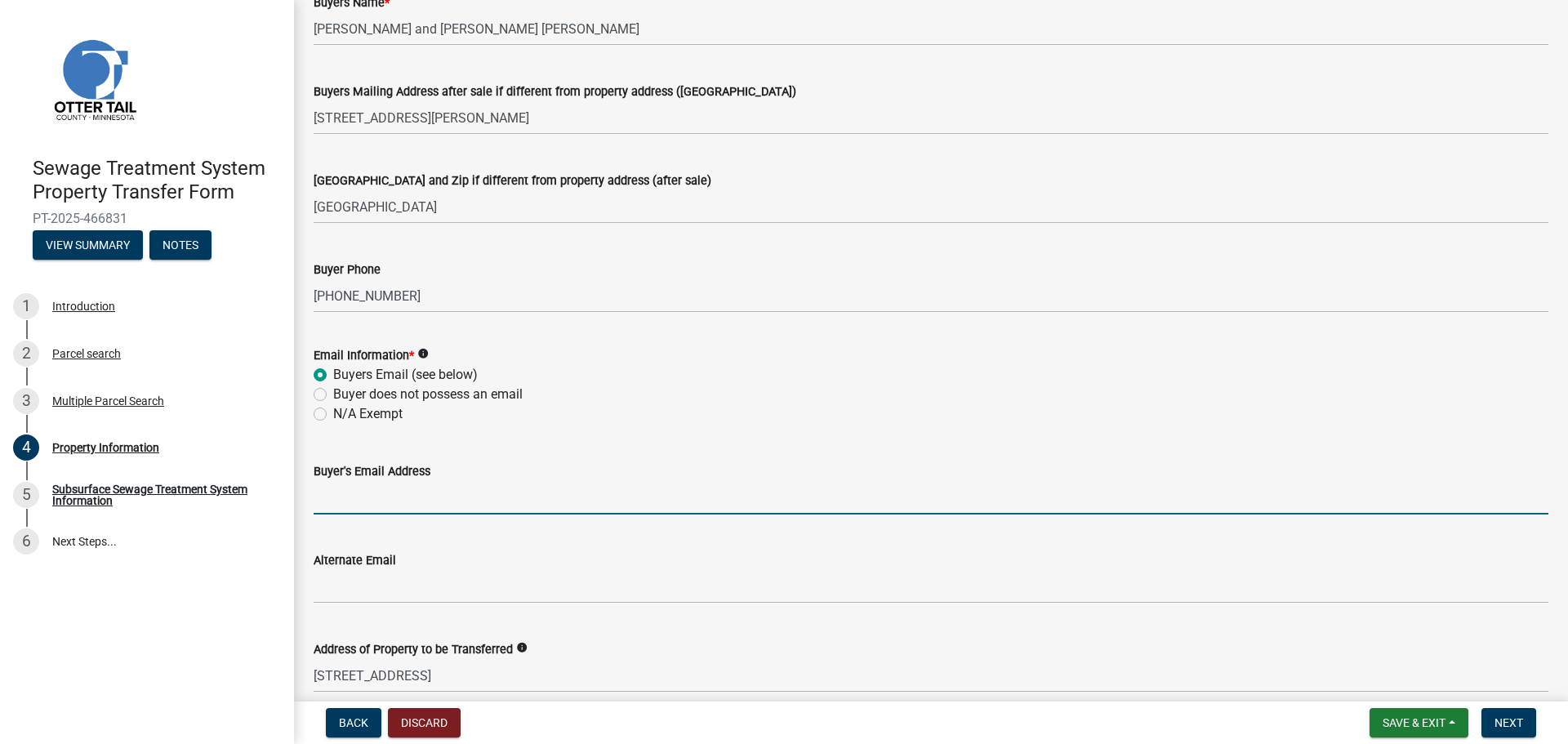
click at [343, 495] on input "Buyer's Email Address" at bounding box center [930, 497] width 1235 height 33
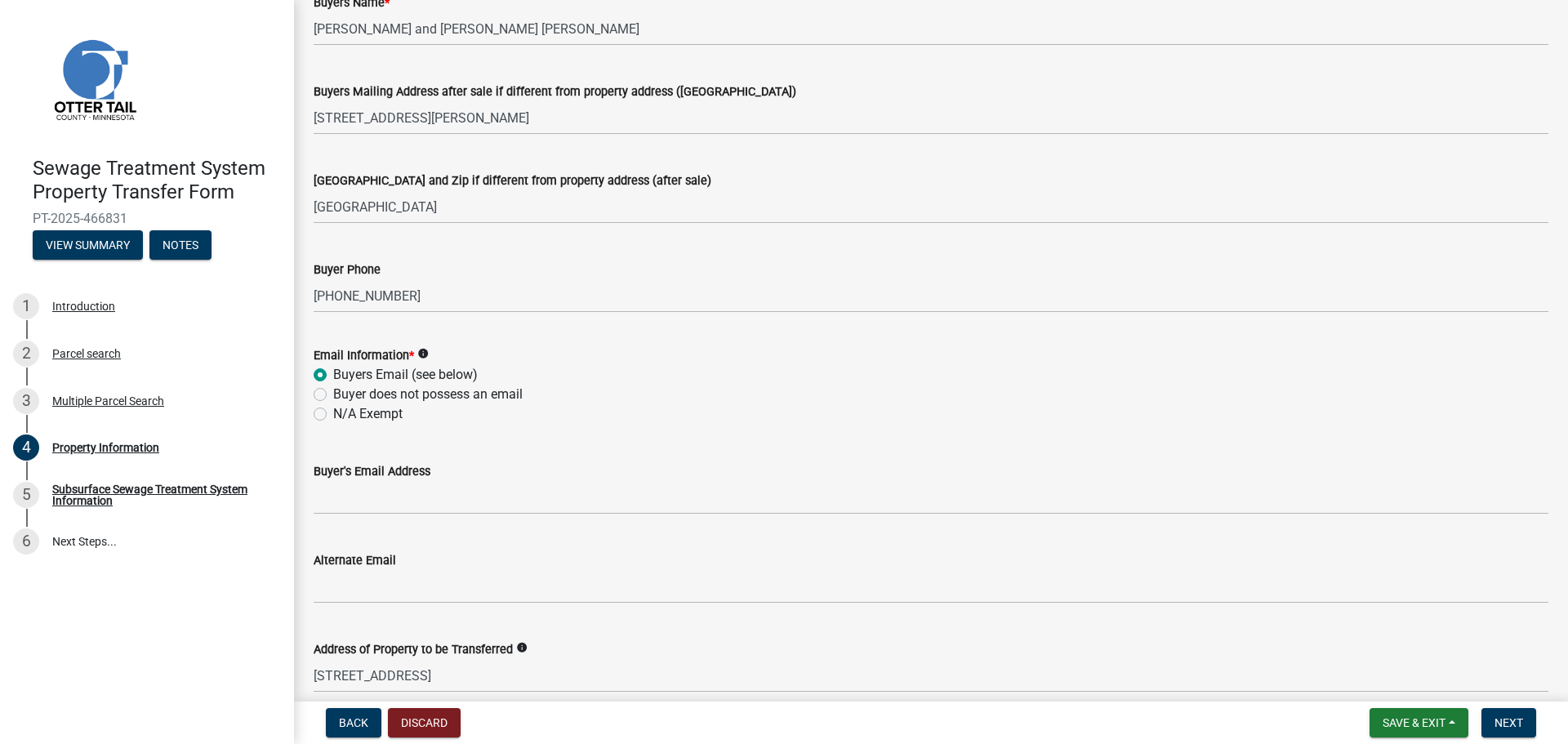
click at [333, 412] on label "N/A Exempt" at bounding box center [367, 414] width 69 height 20
click at [333, 412] on input "N/A Exempt" at bounding box center [338, 409] width 10 height 10
radio input "true"
click at [333, 412] on label "N/A Exempt" at bounding box center [367, 414] width 69 height 20
click at [333, 412] on input "N/A Exempt" at bounding box center [338, 409] width 10 height 10
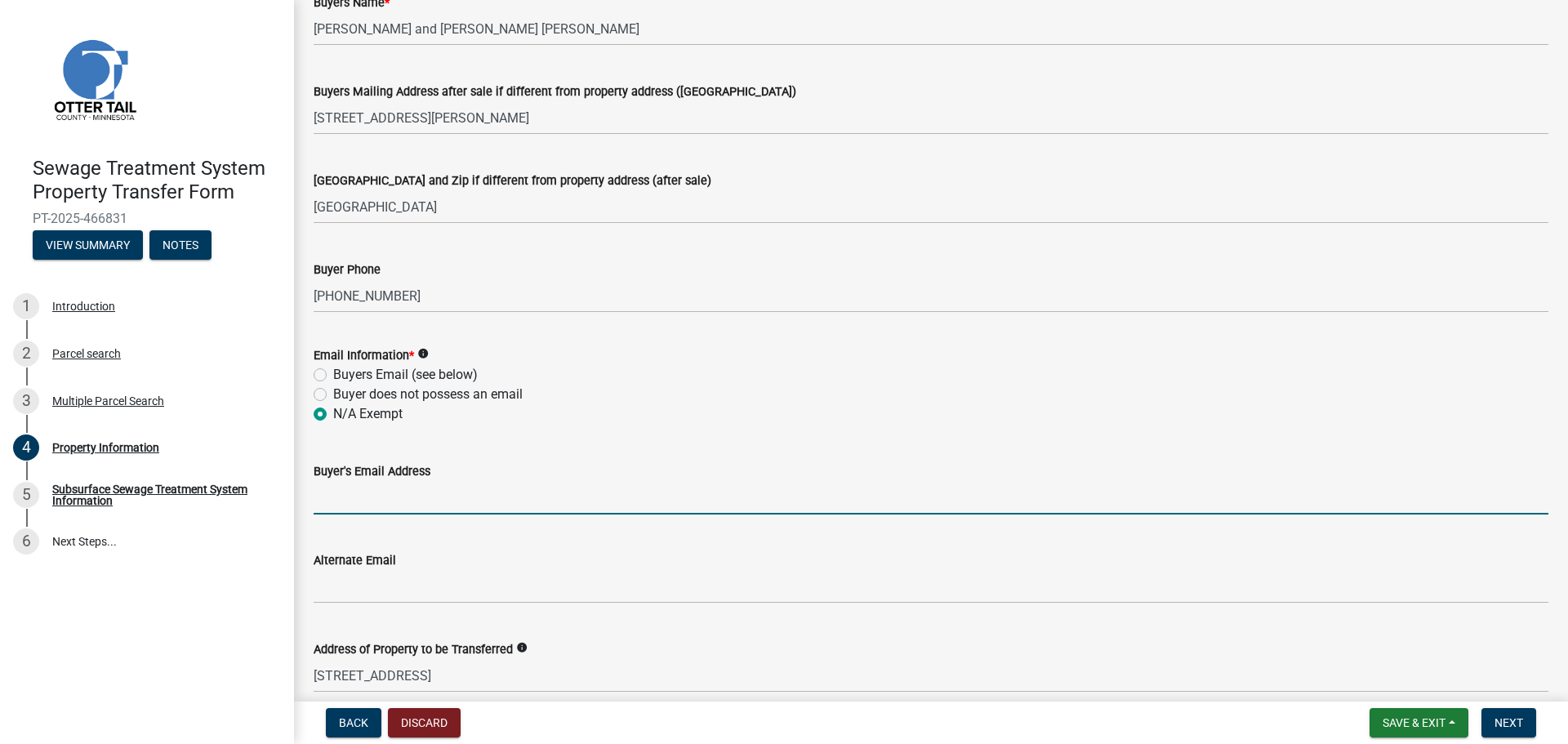
click at [506, 499] on input "Buyer's Email Address" at bounding box center [930, 497] width 1235 height 33
click at [650, 651] on div "Address of Property to be Transferred info" at bounding box center [930, 649] width 1235 height 20
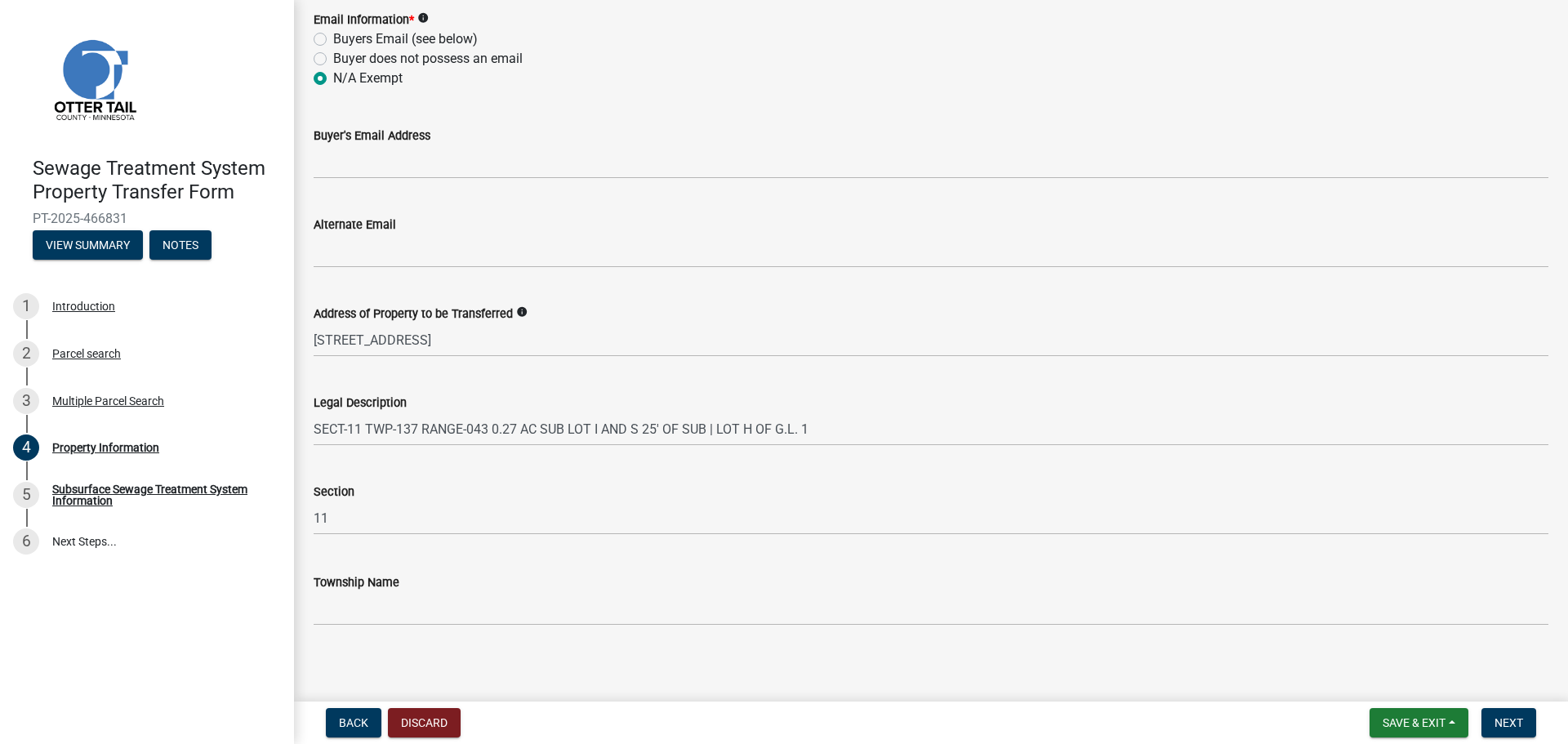
scroll to position [732, 0]
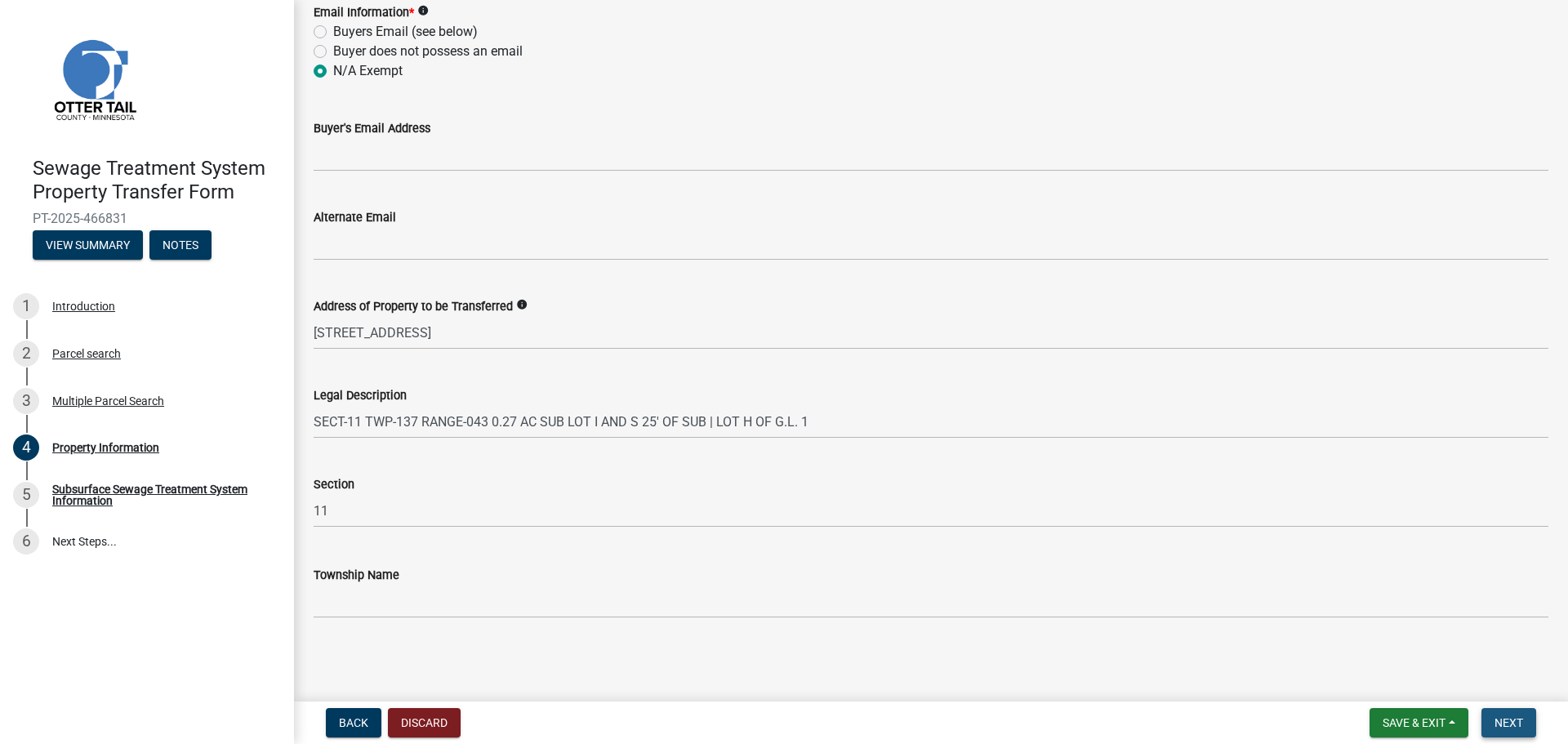
click at [1521, 720] on span "Next" at bounding box center [1509, 723] width 29 height 13
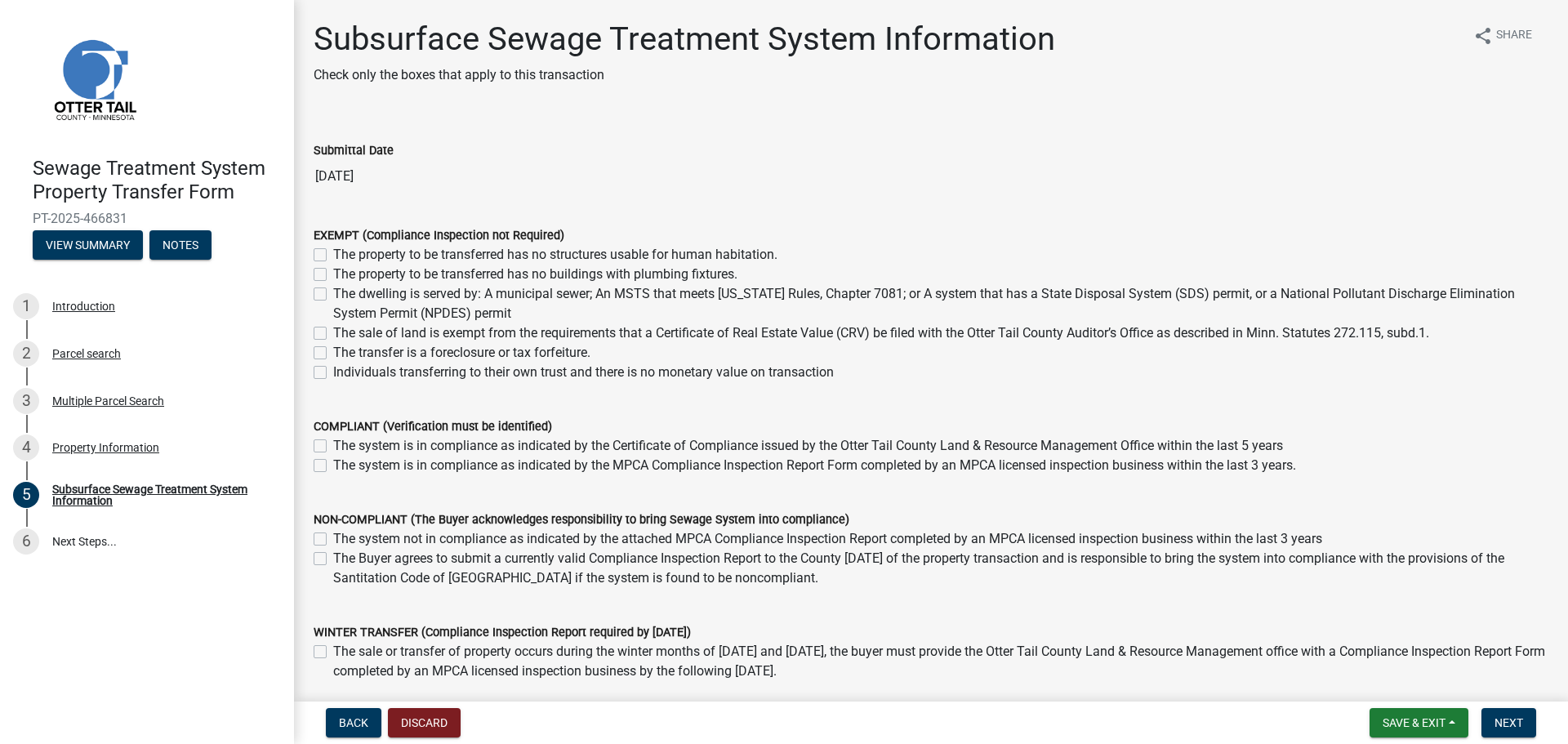
click at [333, 336] on label "The sale of land is exempt from the requirements that a Certificate of Real Est…" at bounding box center [882, 333] width 1097 height 20
click at [333, 334] on input "The sale of land is exempt from the requirements that a Certificate of Real Est…" at bounding box center [338, 328] width 10 height 10
checkbox input "true"
checkbox input "false"
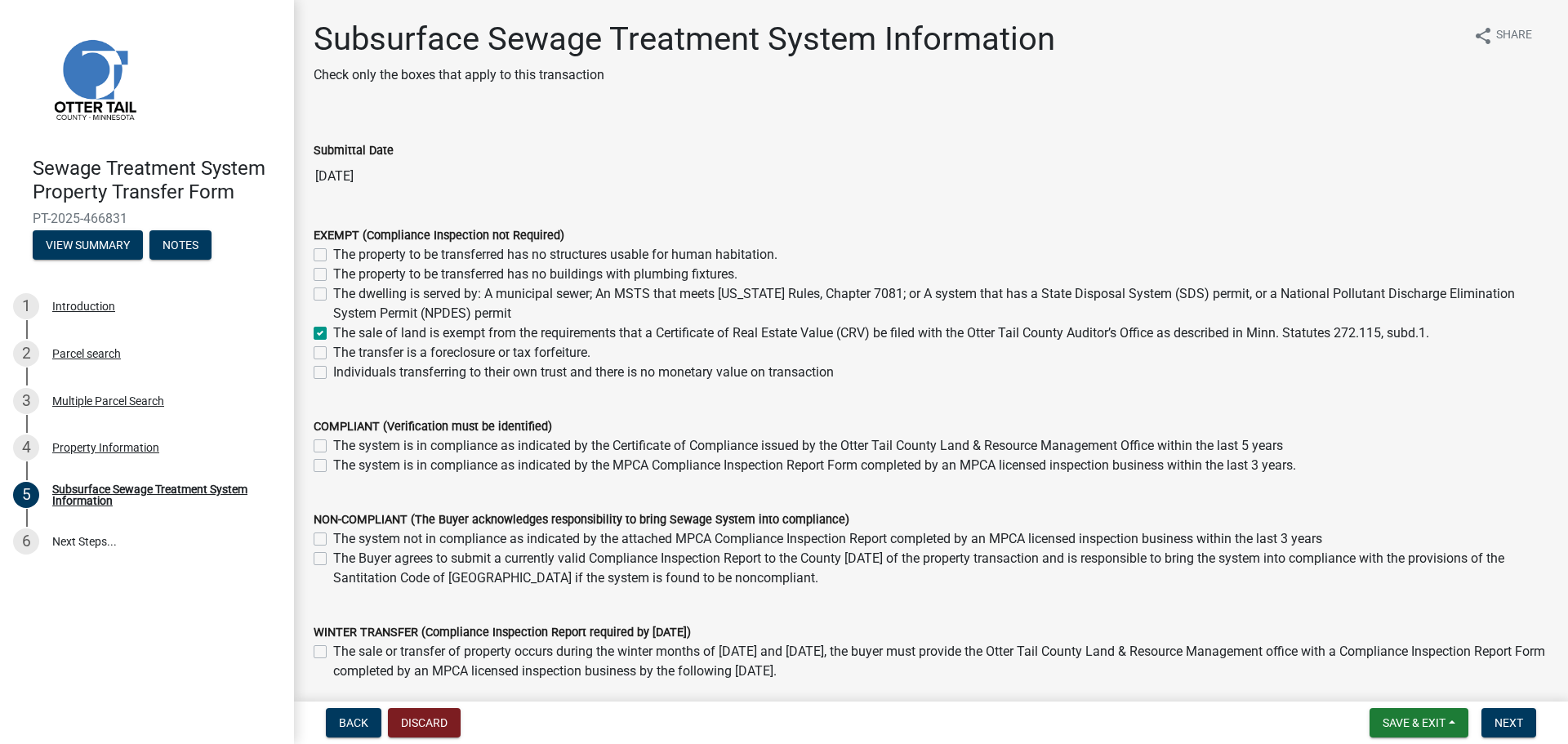
checkbox input "false"
checkbox input "true"
checkbox input "false"
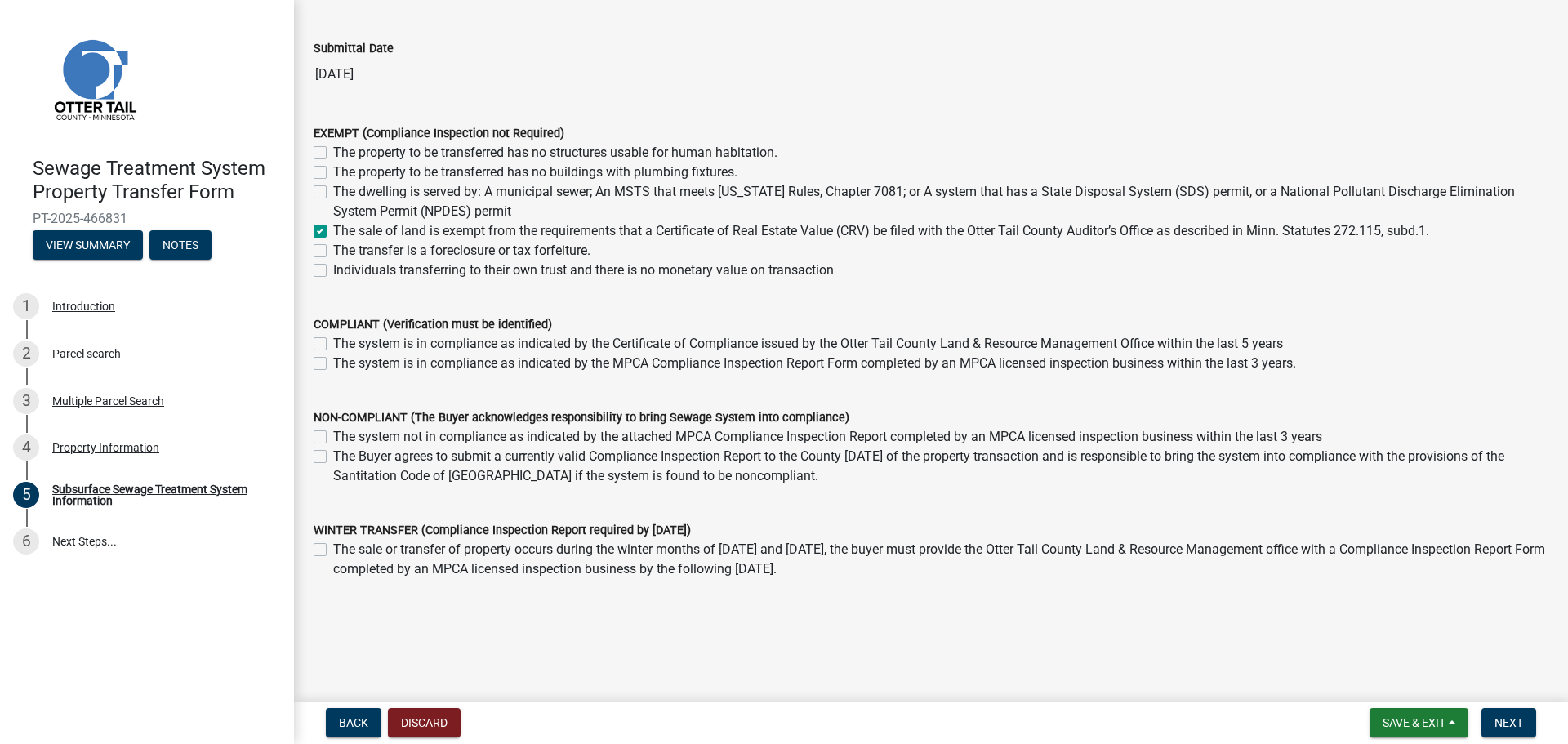
scroll to position [117, 0]
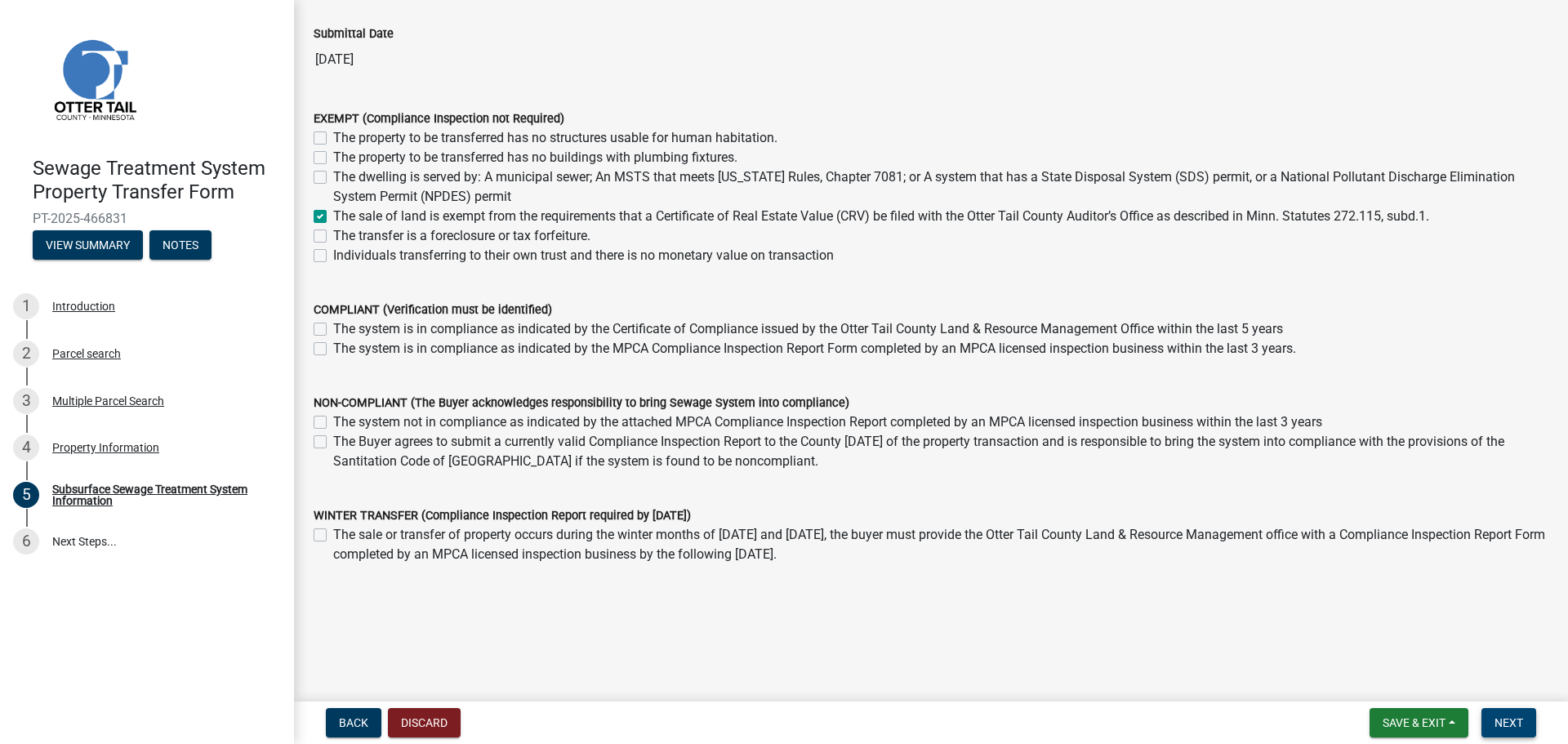
click at [1499, 716] on span "Next" at bounding box center [1509, 723] width 29 height 13
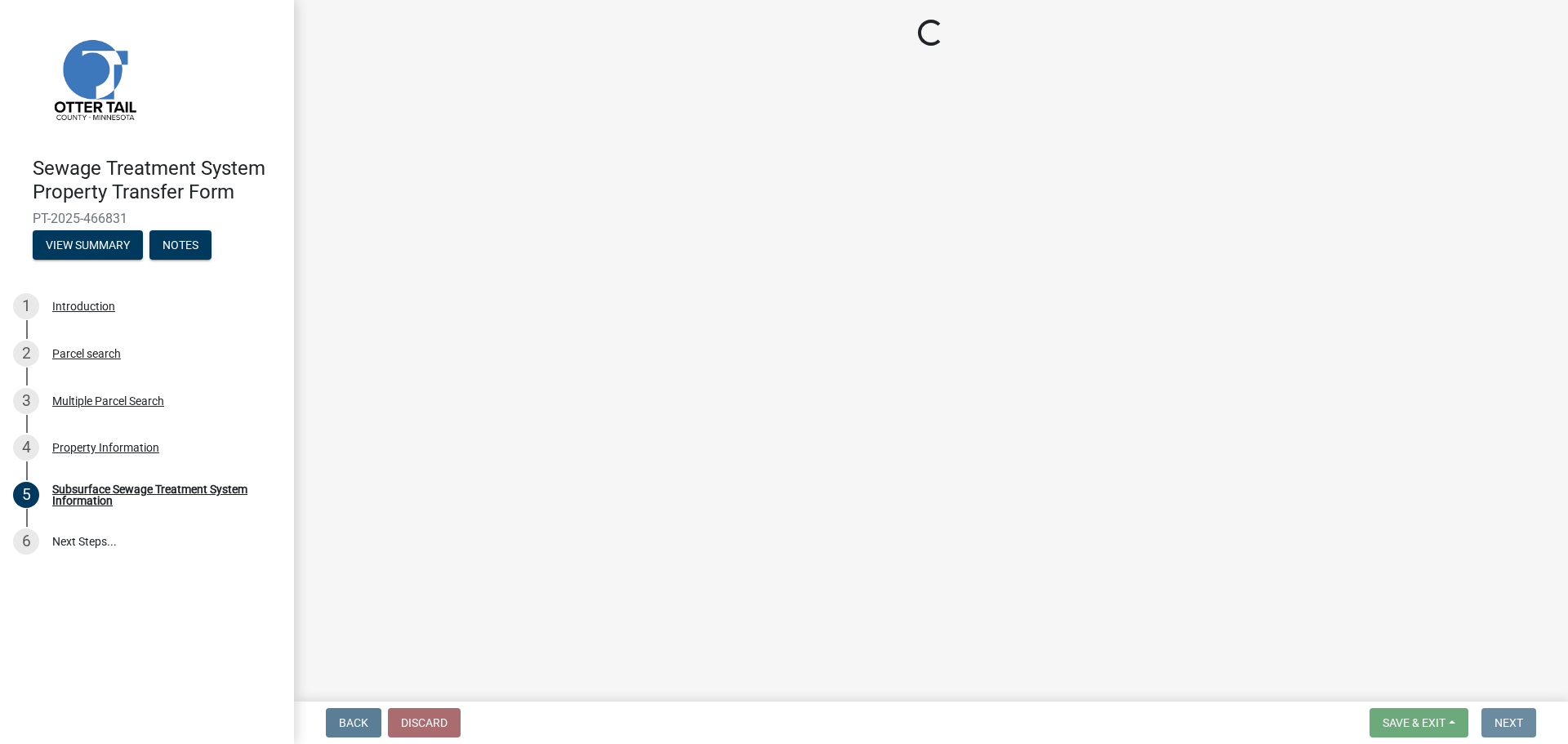
scroll to position [0, 0]
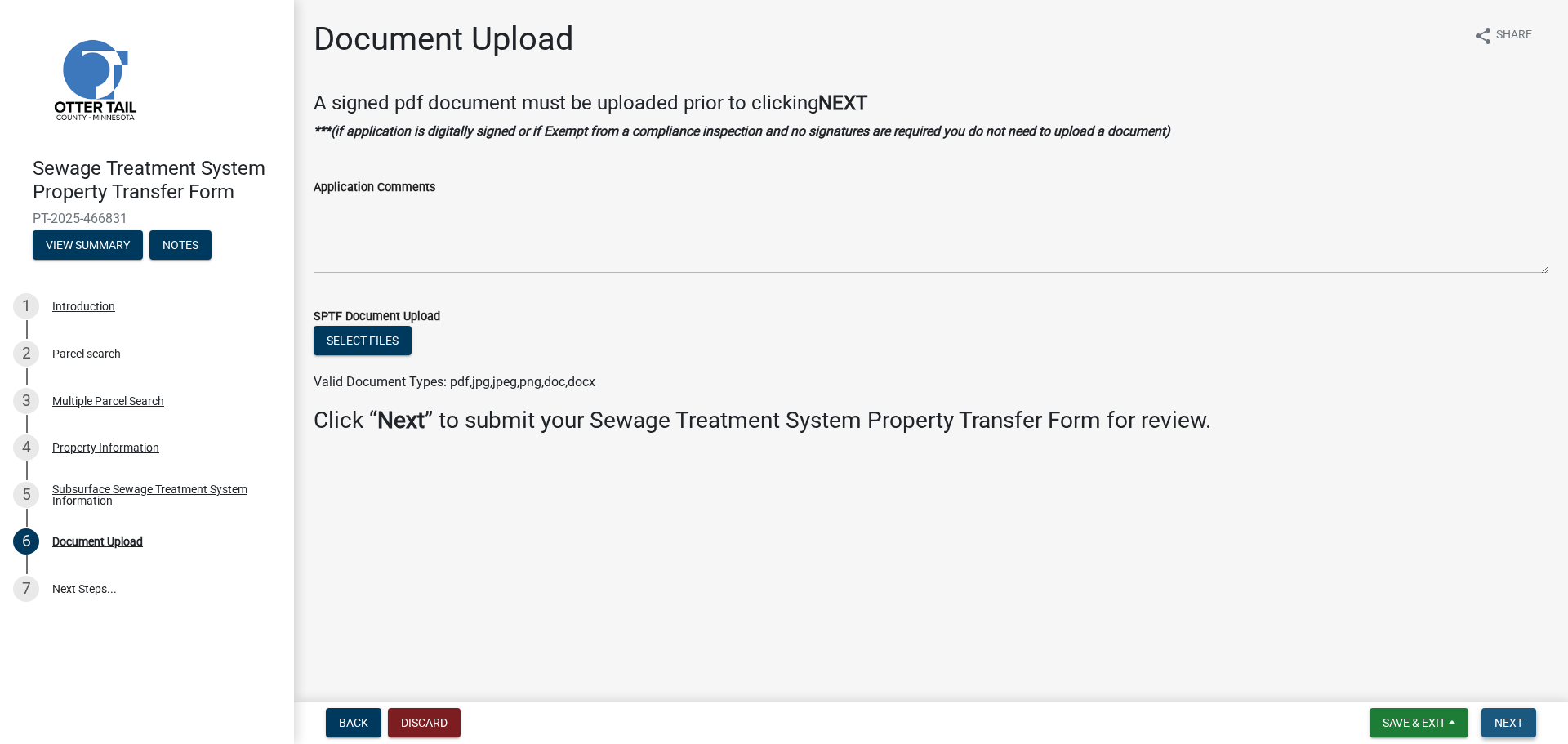
click at [1514, 716] on span "Next" at bounding box center [1509, 723] width 29 height 13
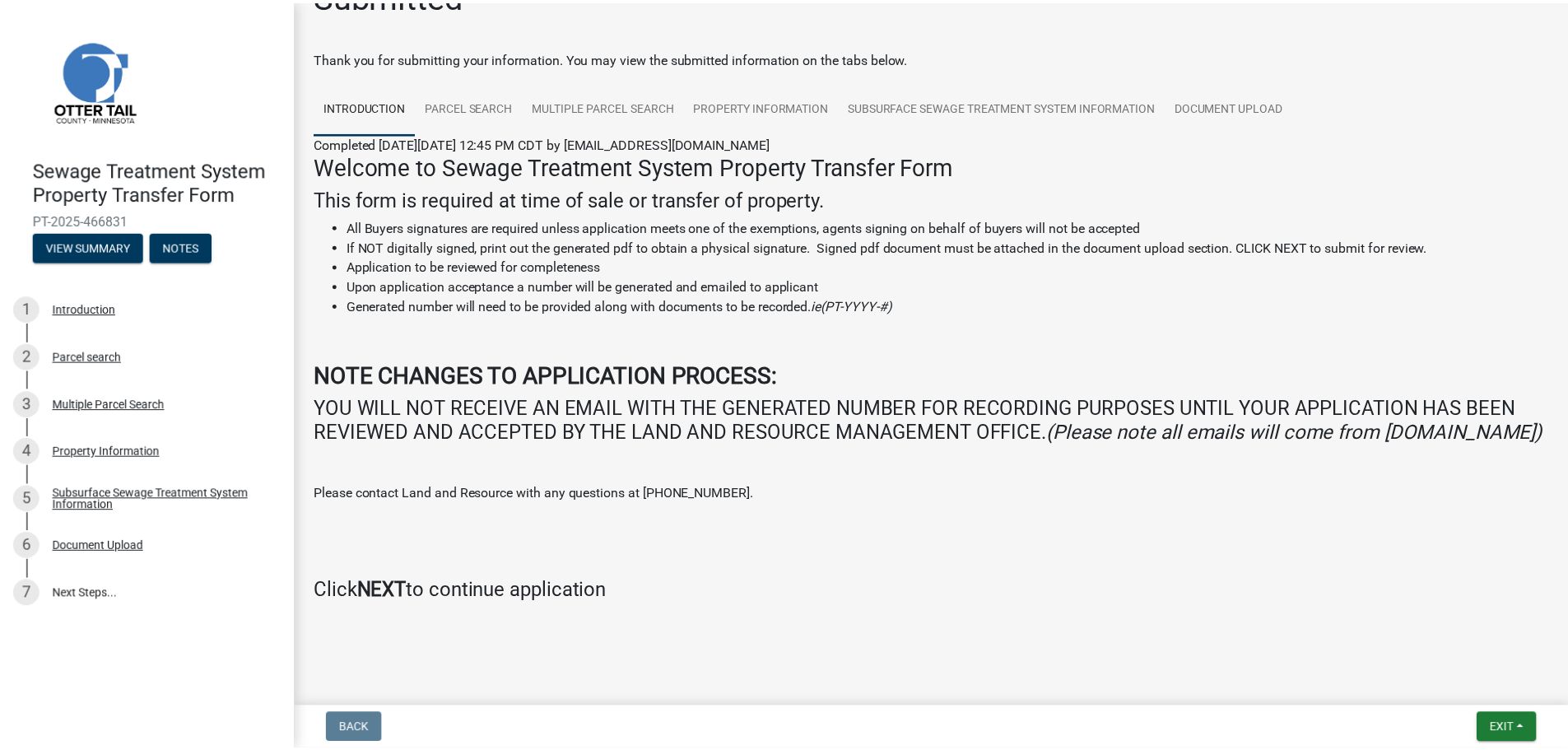
scroll to position [67, 0]
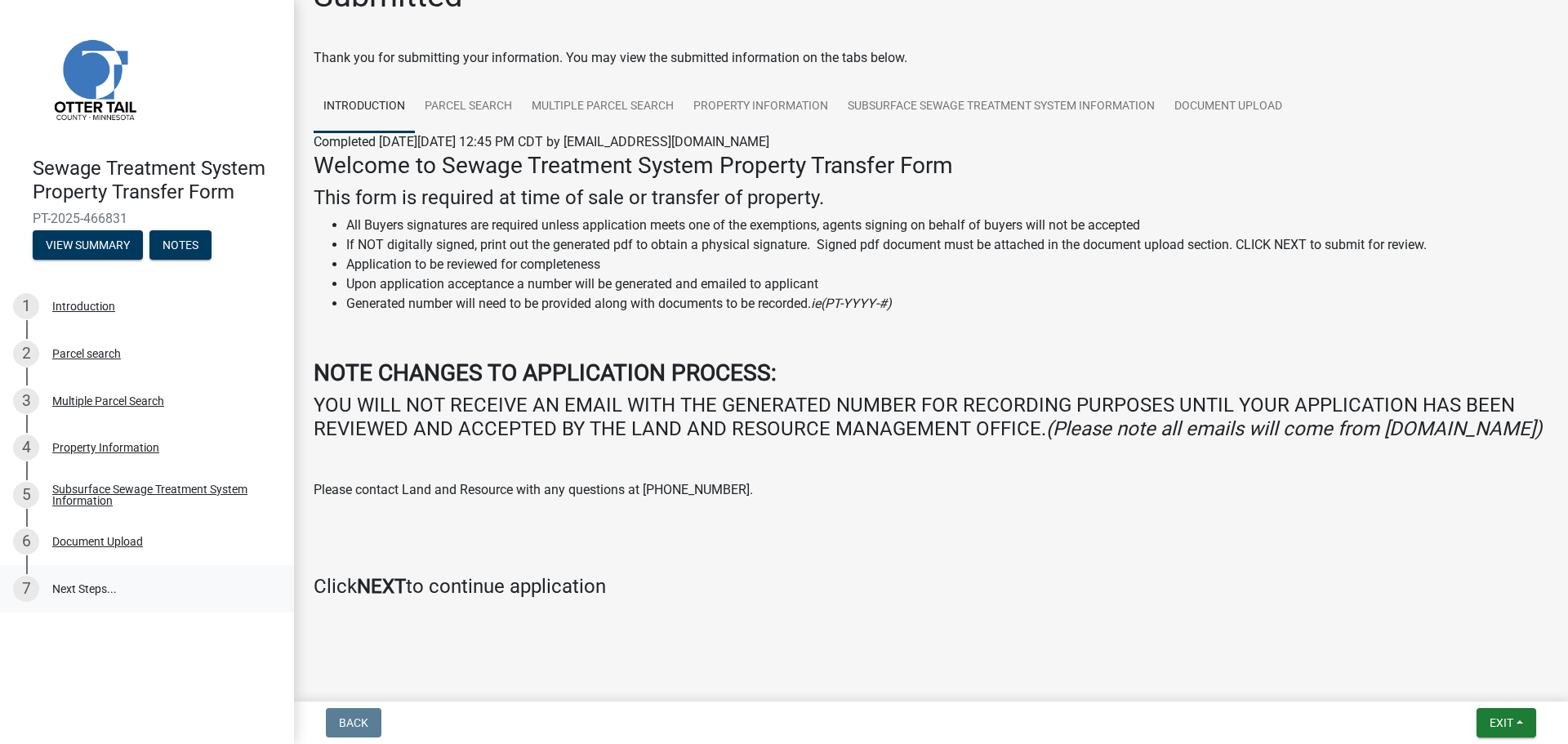
click at [77, 585] on link "7 Next Steps..." at bounding box center [147, 589] width 294 height 48
click at [1522, 722] on button "Exit" at bounding box center [1506, 722] width 60 height 29
click at [1477, 676] on button "Save & Exit" at bounding box center [1471, 679] width 130 height 39
